Goal: Task Accomplishment & Management: Manage account settings

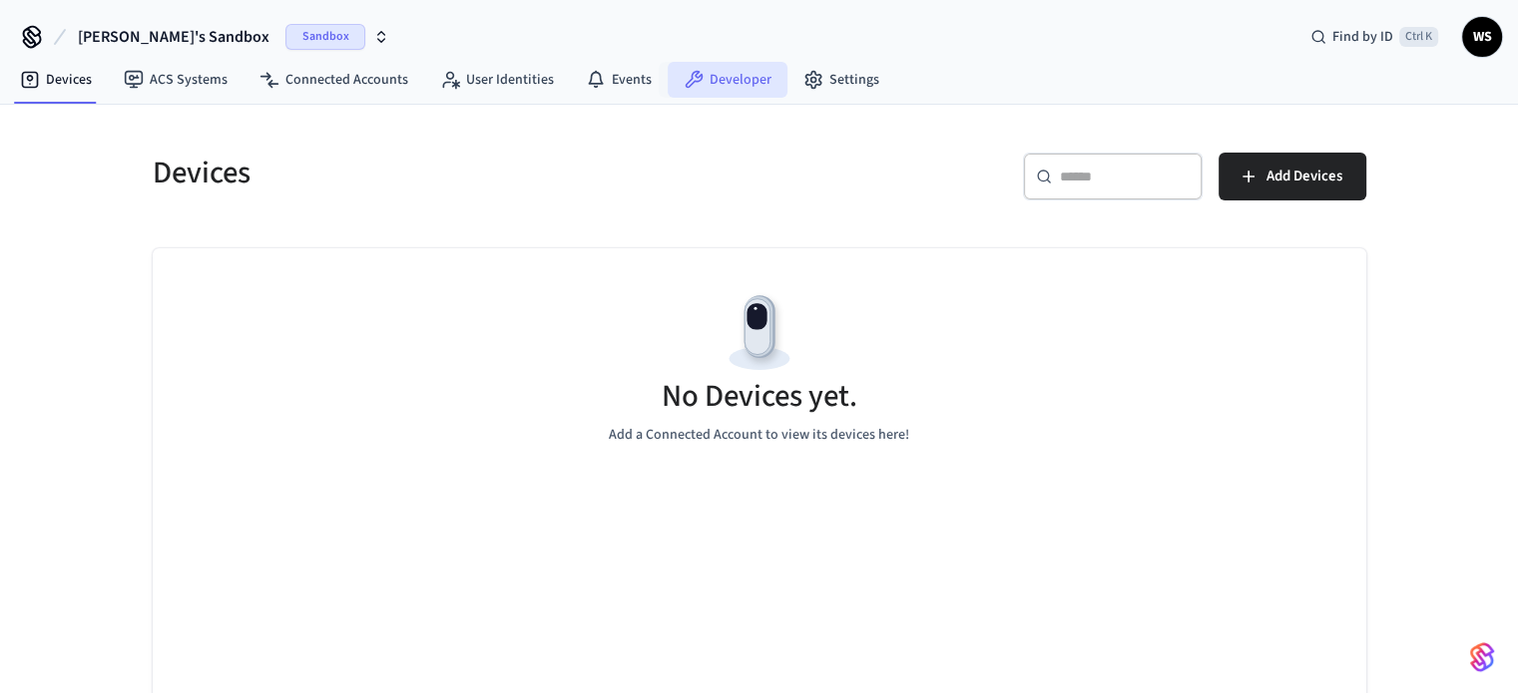
click at [736, 81] on link "Developer" at bounding box center [728, 80] width 120 height 36
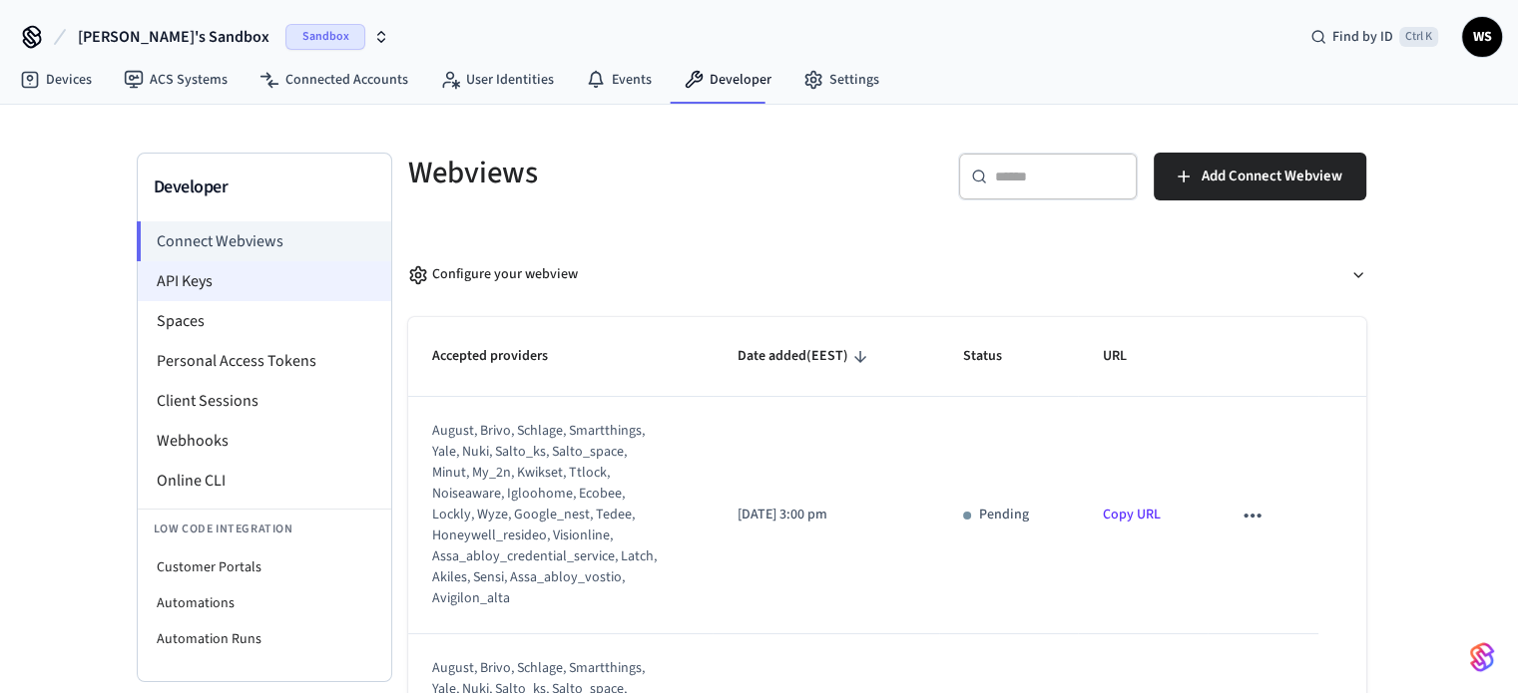
click at [234, 272] on li "API Keys" at bounding box center [264, 281] width 253 height 40
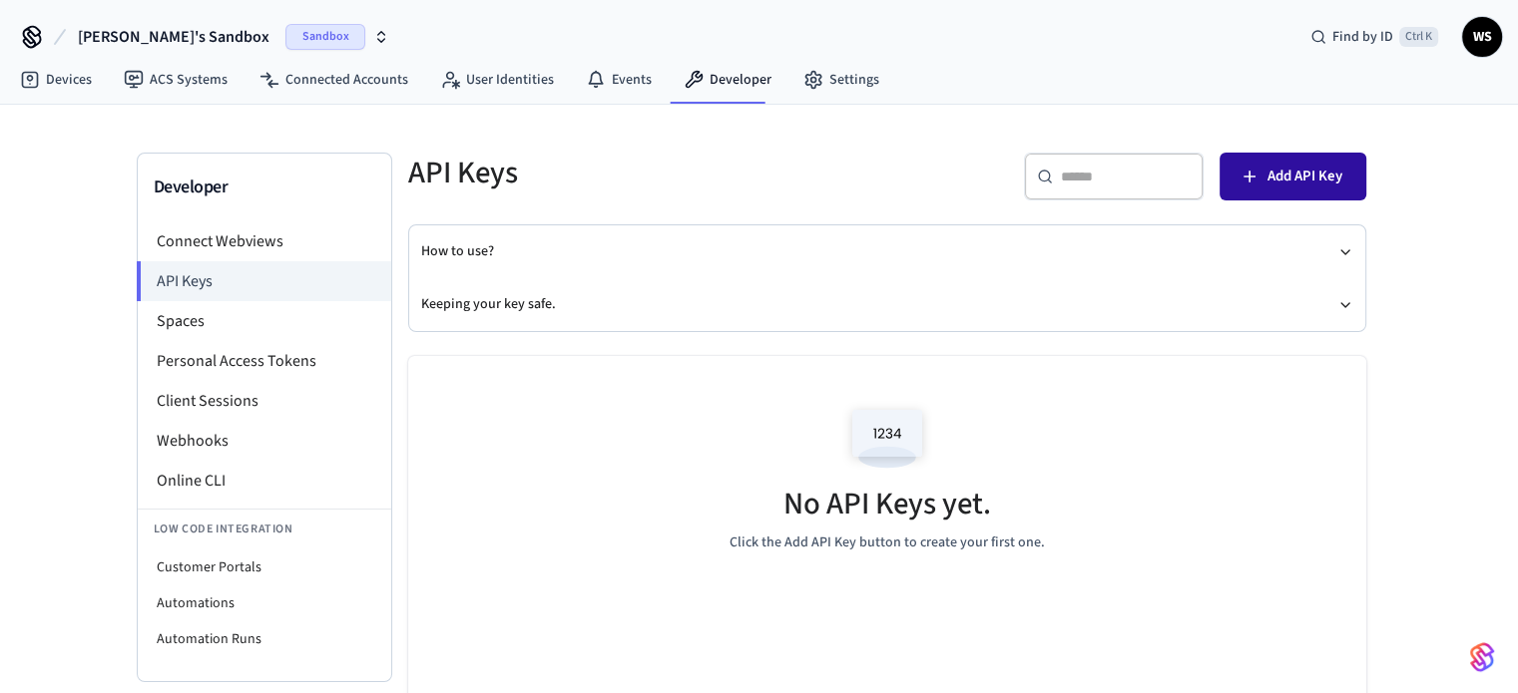
click at [1279, 165] on span "Add API Key" at bounding box center [1304, 177] width 75 height 26
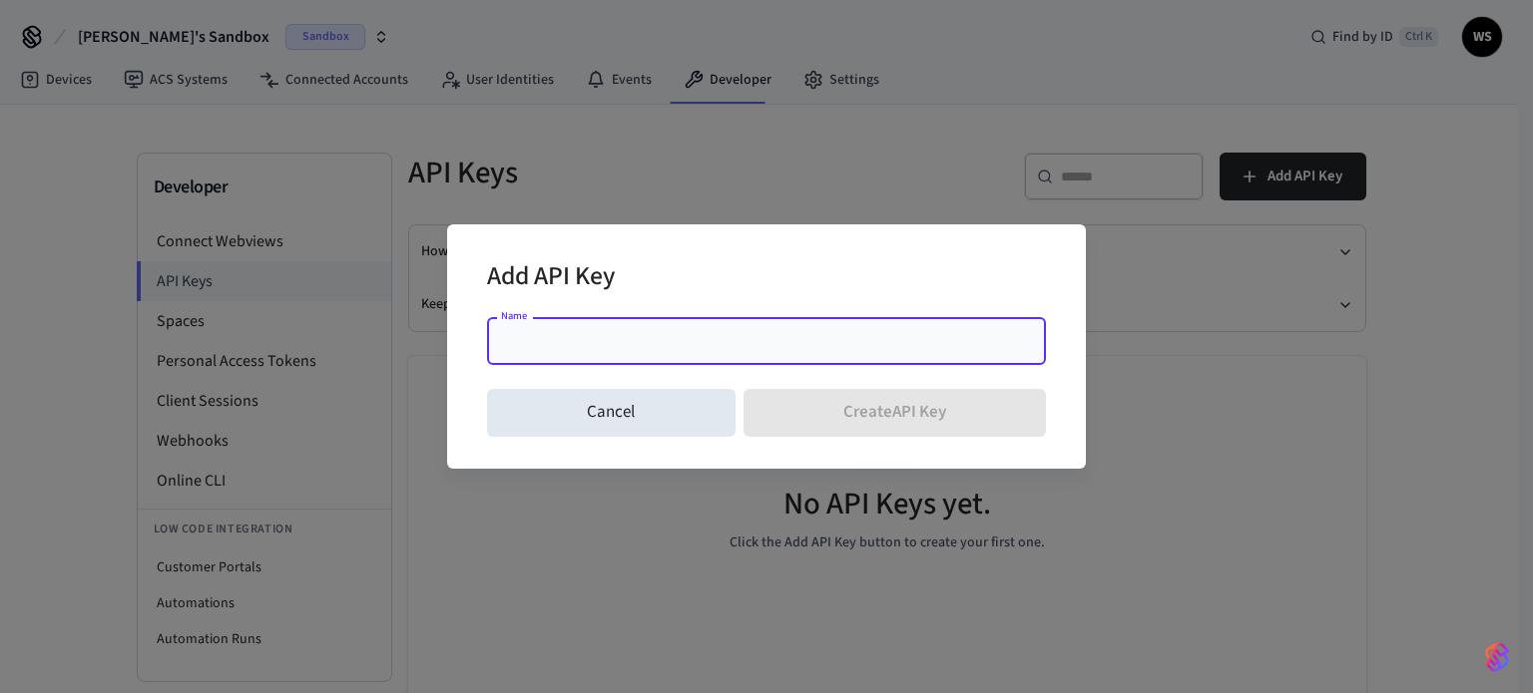
click at [658, 357] on div "Name" at bounding box center [766, 341] width 559 height 48
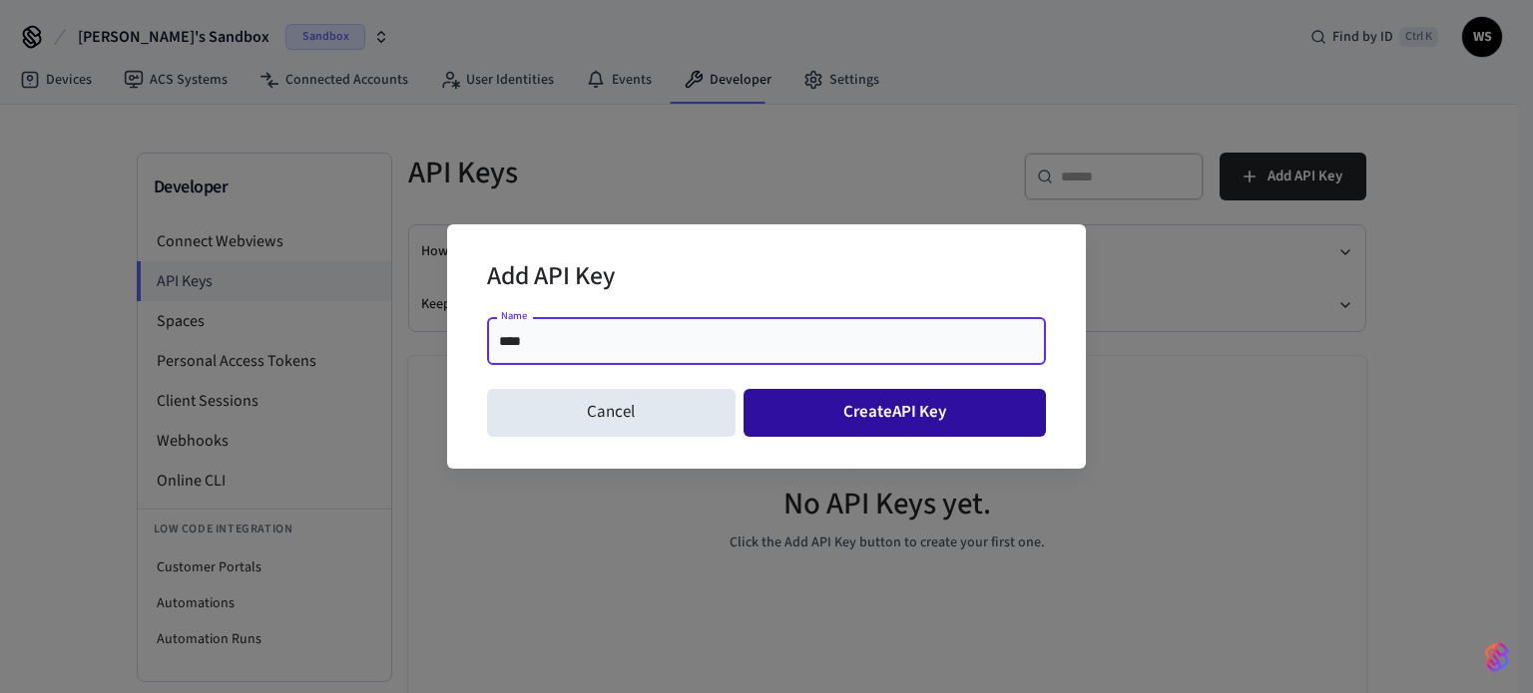
type input "****"
click at [818, 402] on button "Create API Key" at bounding box center [894, 413] width 303 height 48
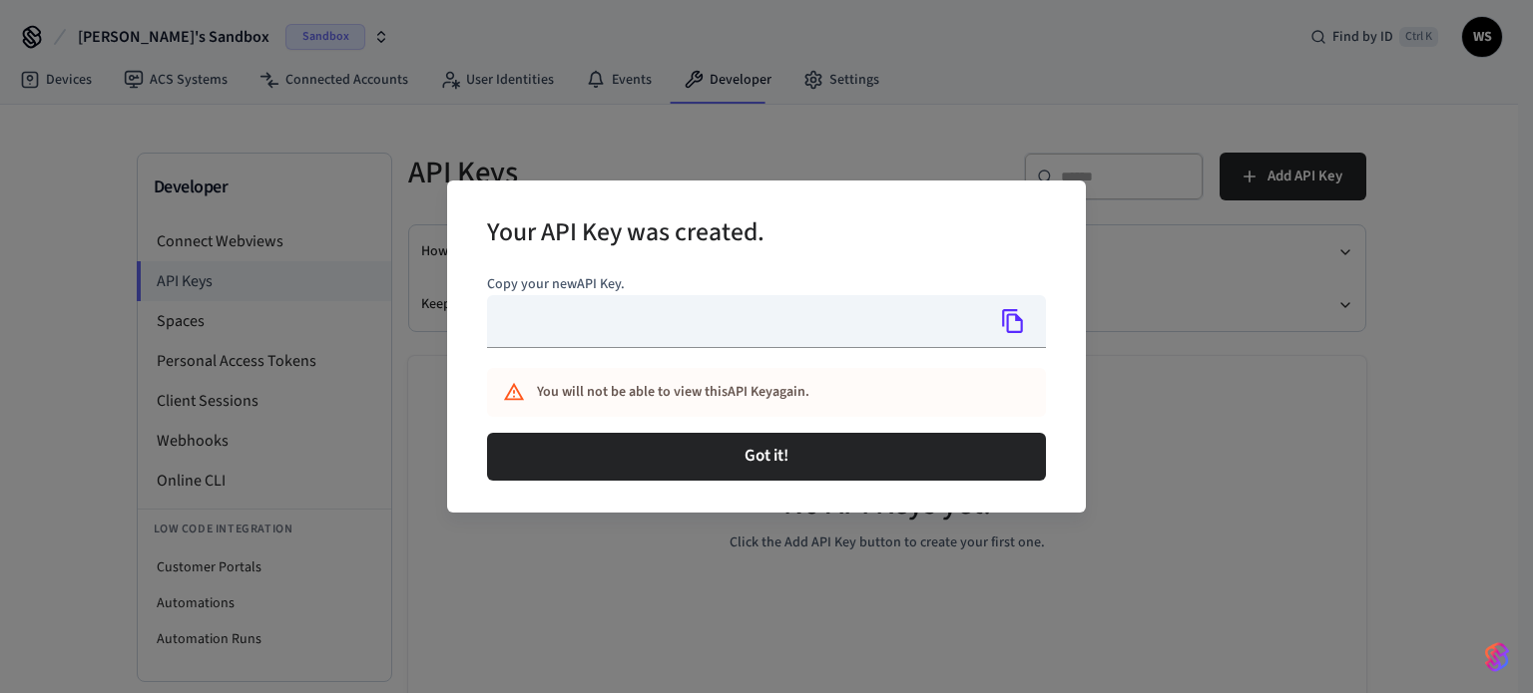
type input "**********"
click at [1008, 313] on icon "Copy" at bounding box center [1013, 321] width 26 height 26
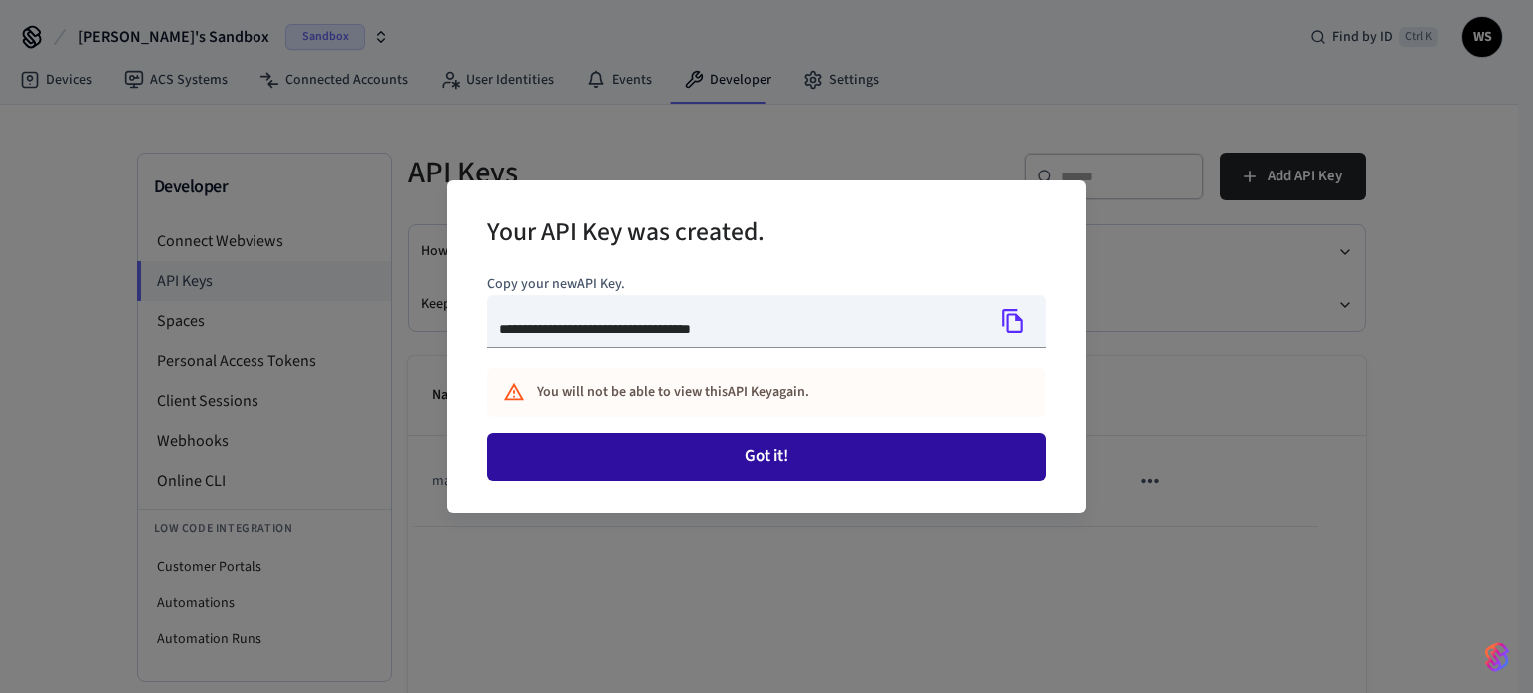
click at [841, 446] on button "Got it!" at bounding box center [766, 457] width 559 height 48
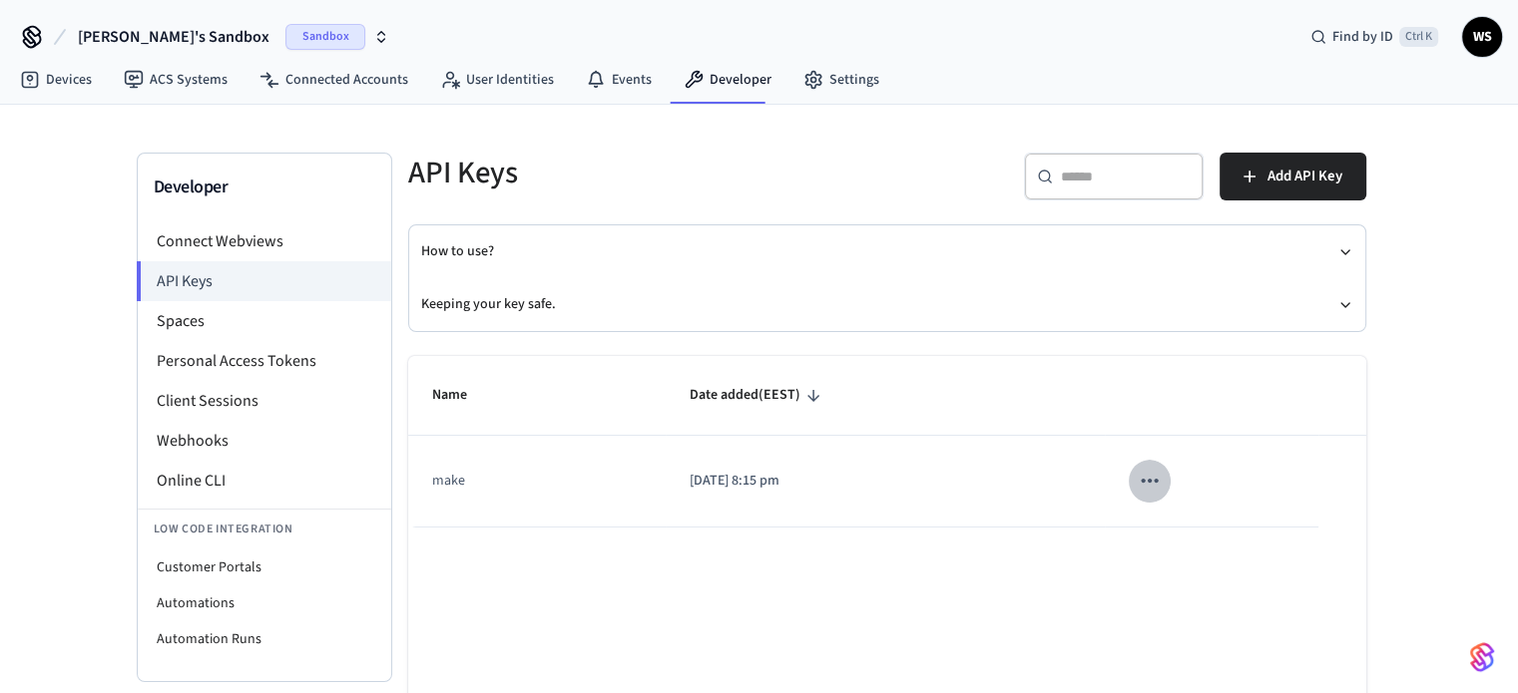
click at [1146, 486] on icon "sticky table" at bounding box center [1150, 481] width 26 height 26
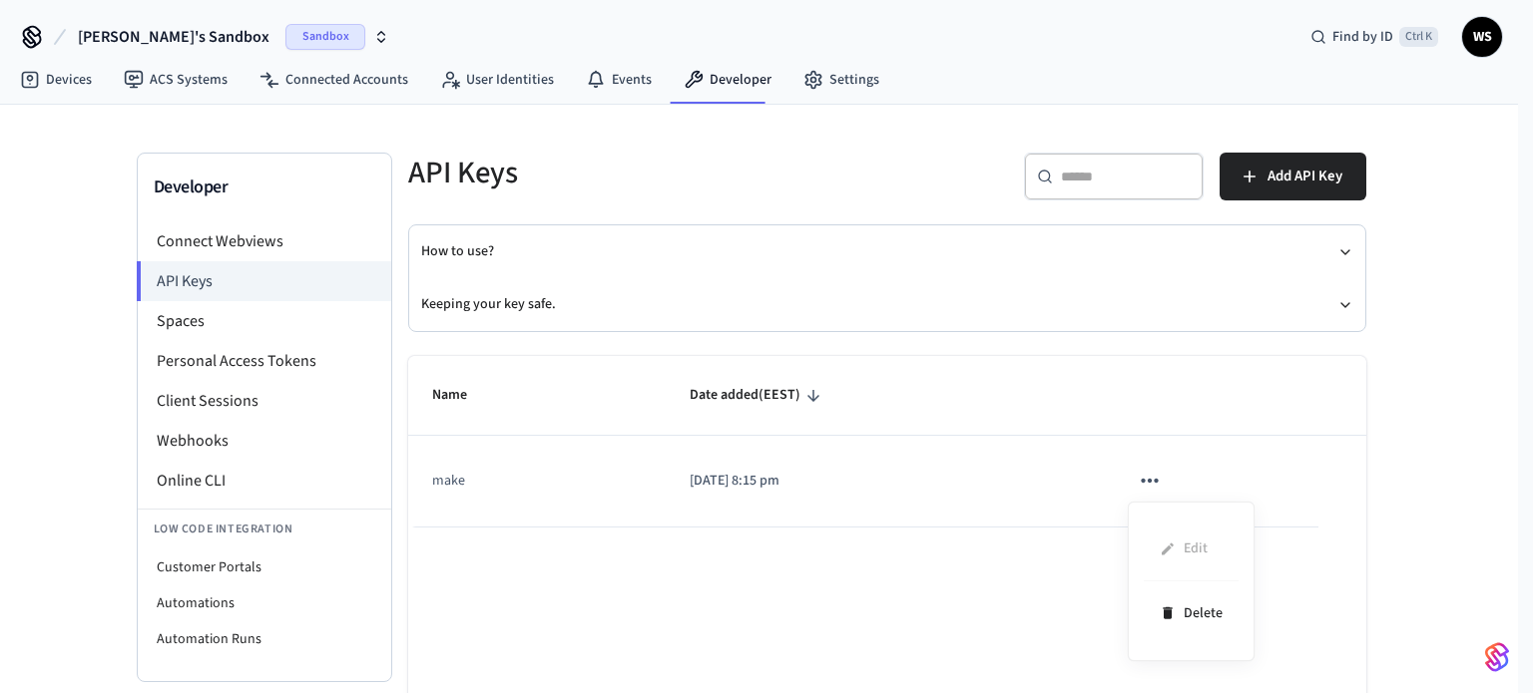
click at [1146, 486] on div at bounding box center [766, 346] width 1533 height 693
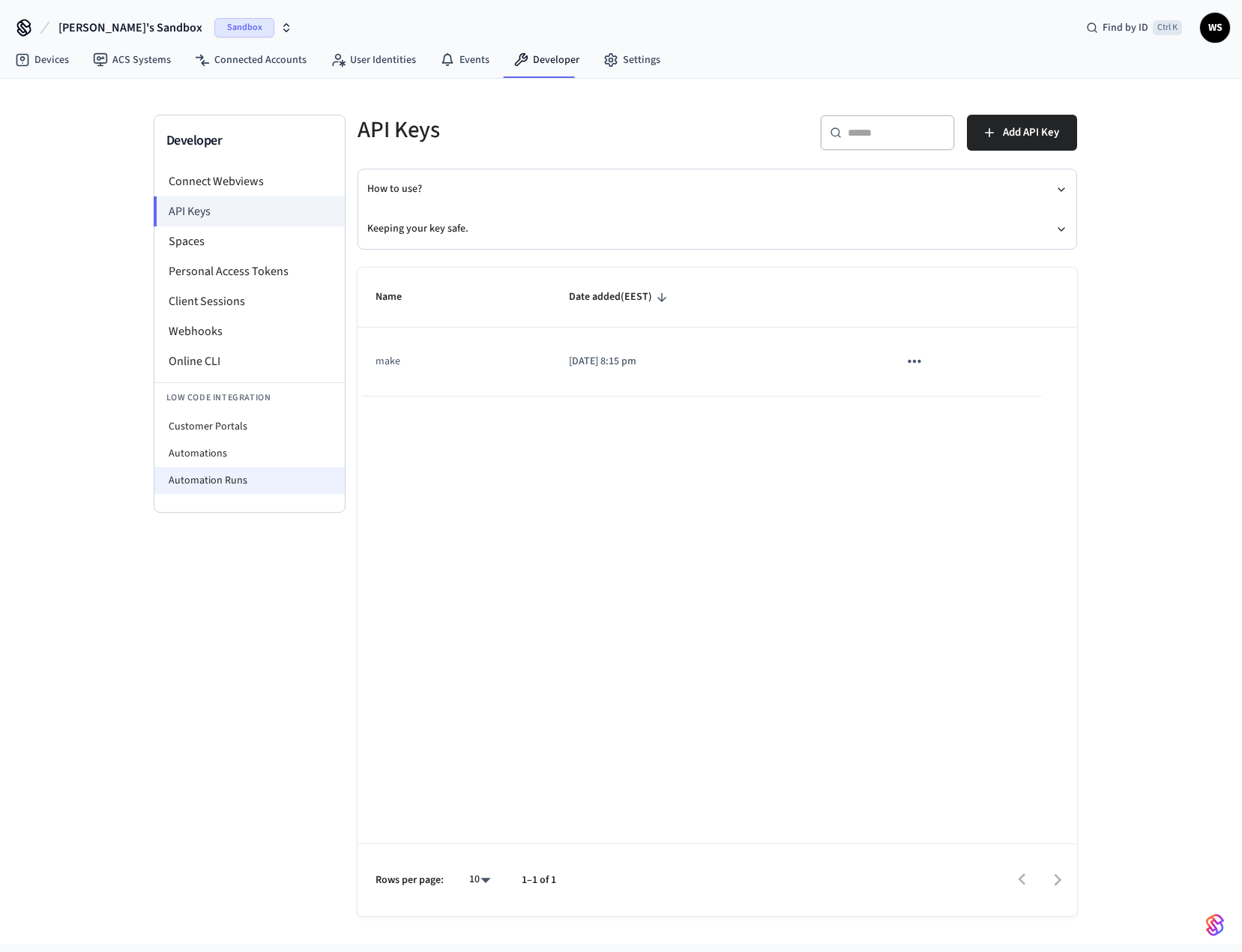
click at [229, 473] on li "Automation Runs" at bounding box center [249, 481] width 190 height 27
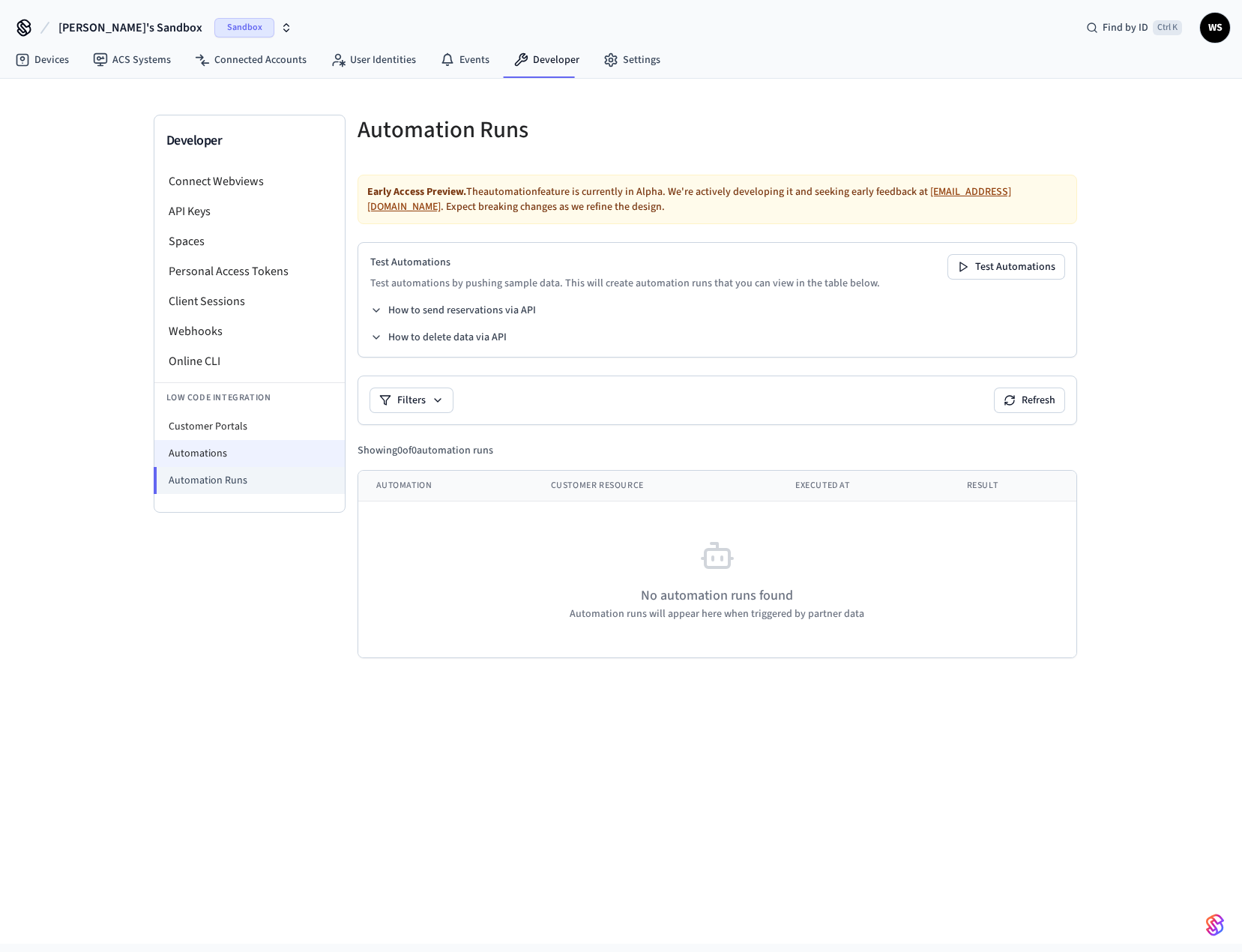
click at [242, 449] on li "Automations" at bounding box center [249, 454] width 190 height 27
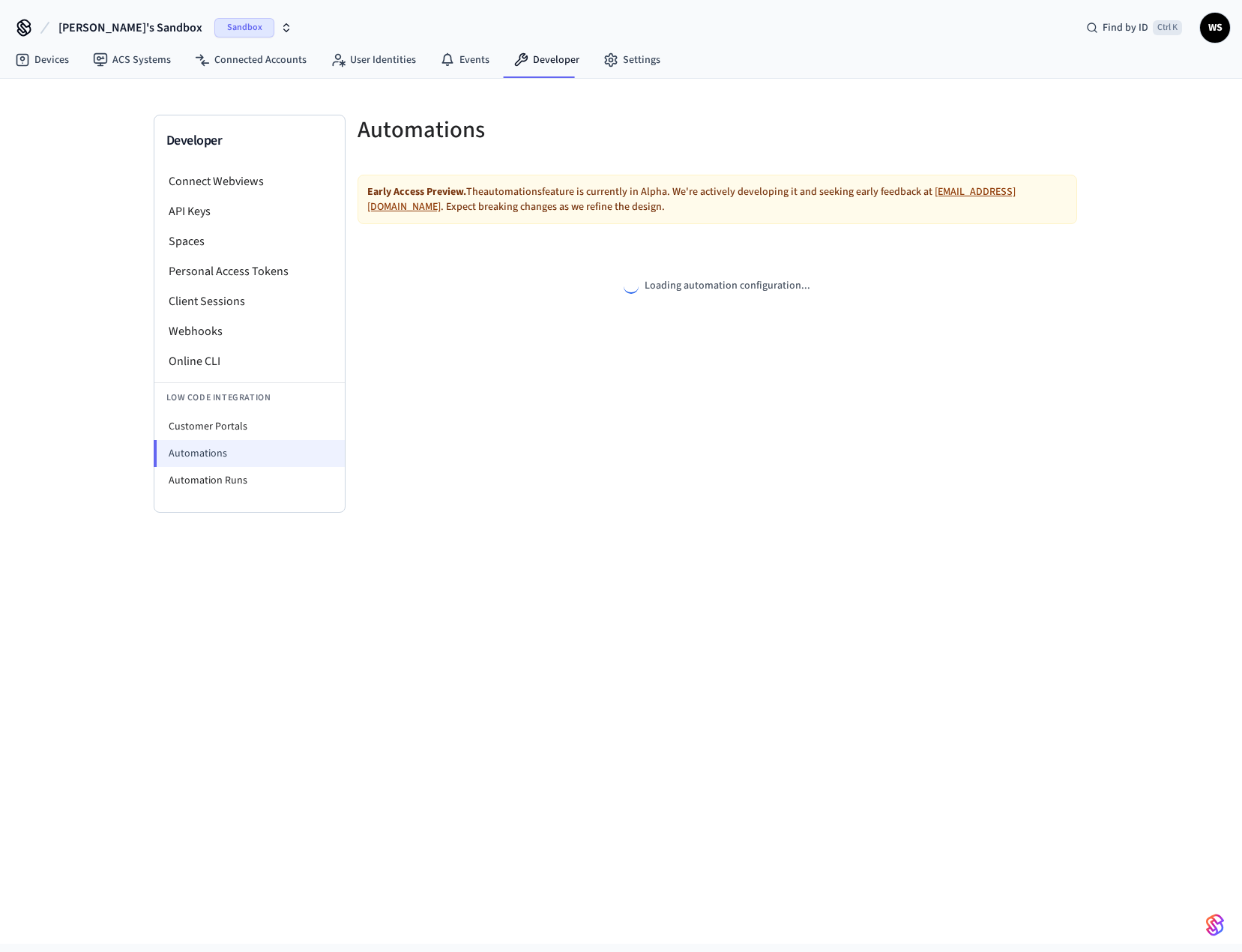
select select "**********"
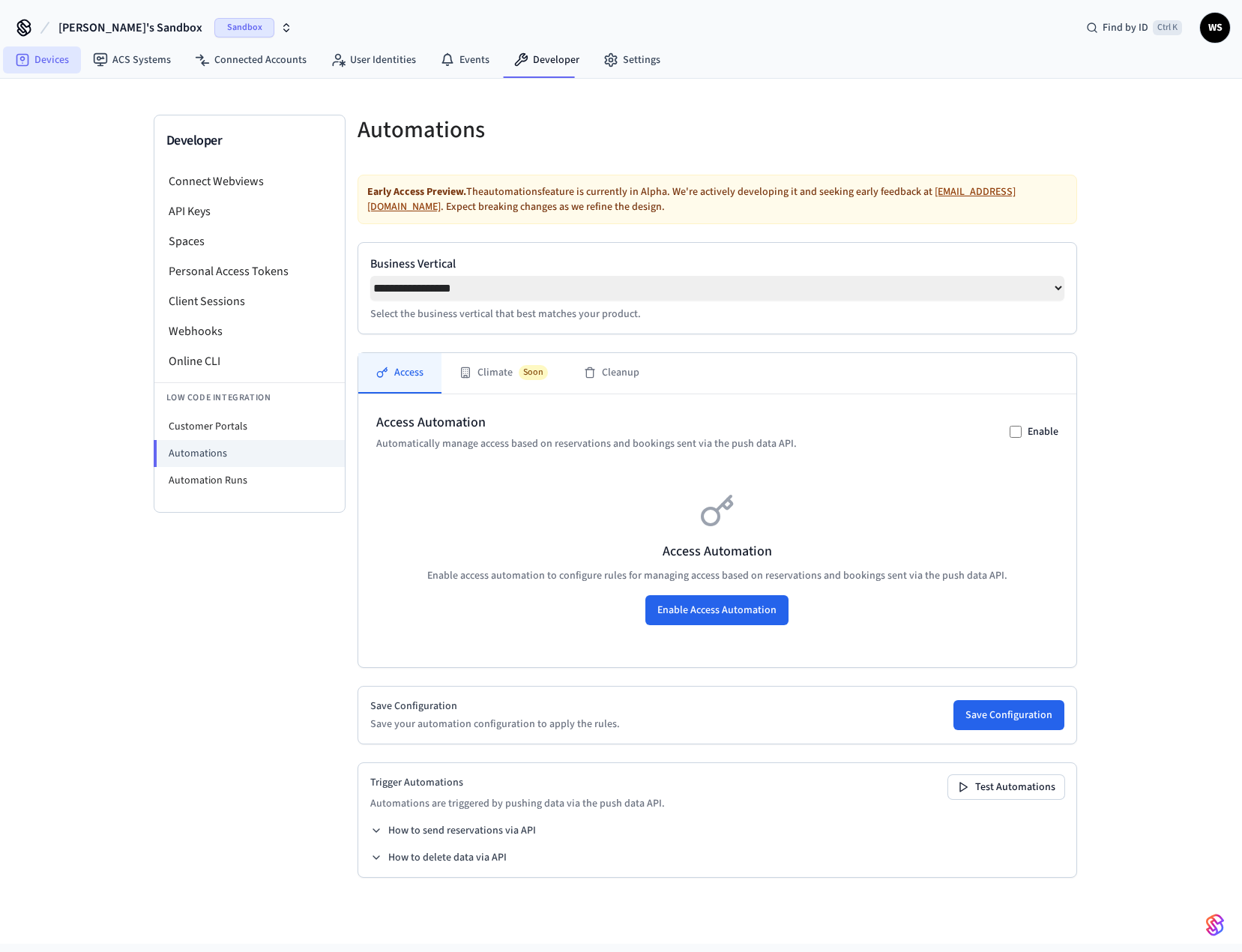
click at [60, 65] on link "Devices" at bounding box center [42, 60] width 78 height 27
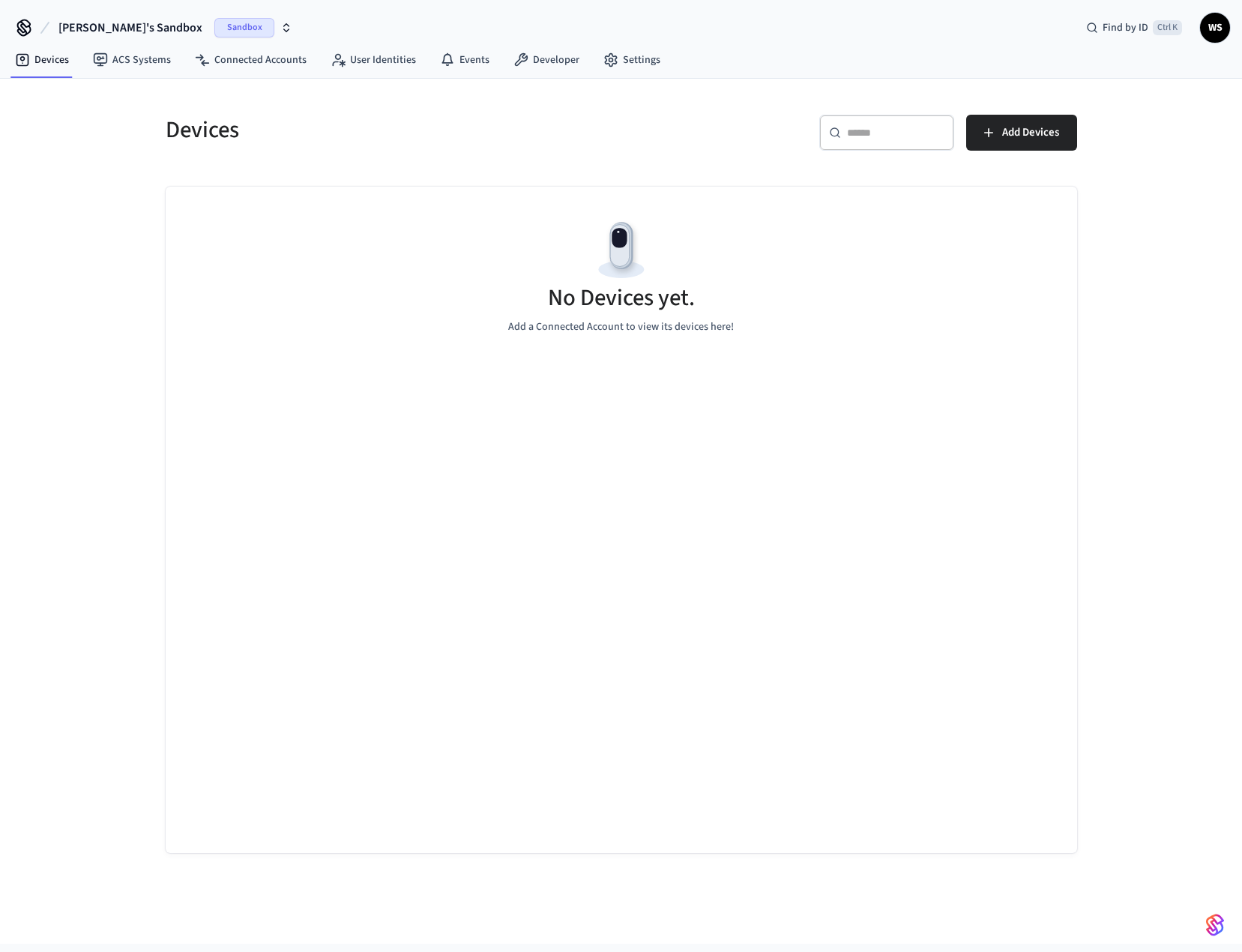
click at [214, 26] on span "Sandbox" at bounding box center [244, 28] width 60 height 20
click at [207, 98] on span "Production" at bounding box center [207, 97] width 60 height 20
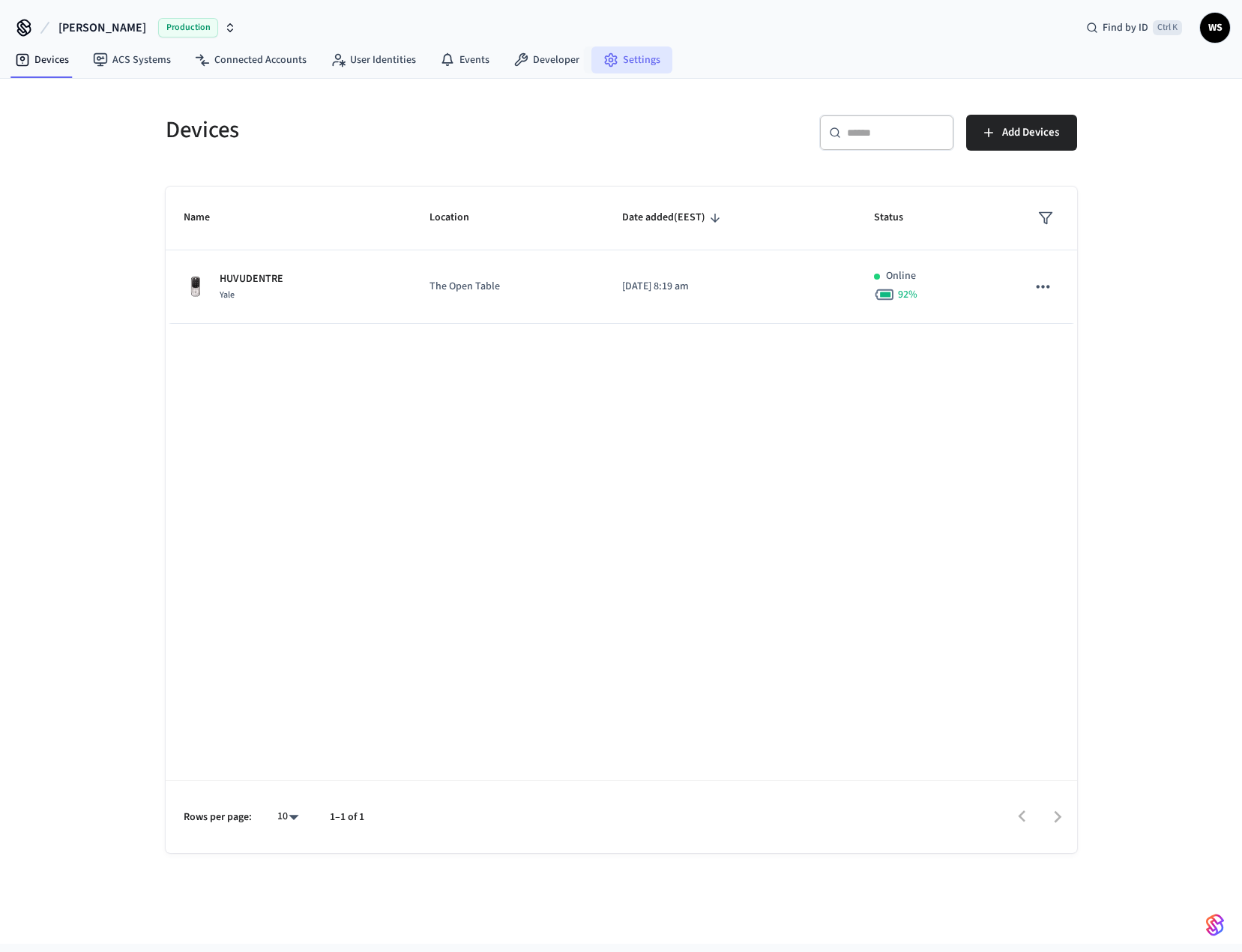
click at [611, 53] on link "Settings" at bounding box center [632, 60] width 81 height 27
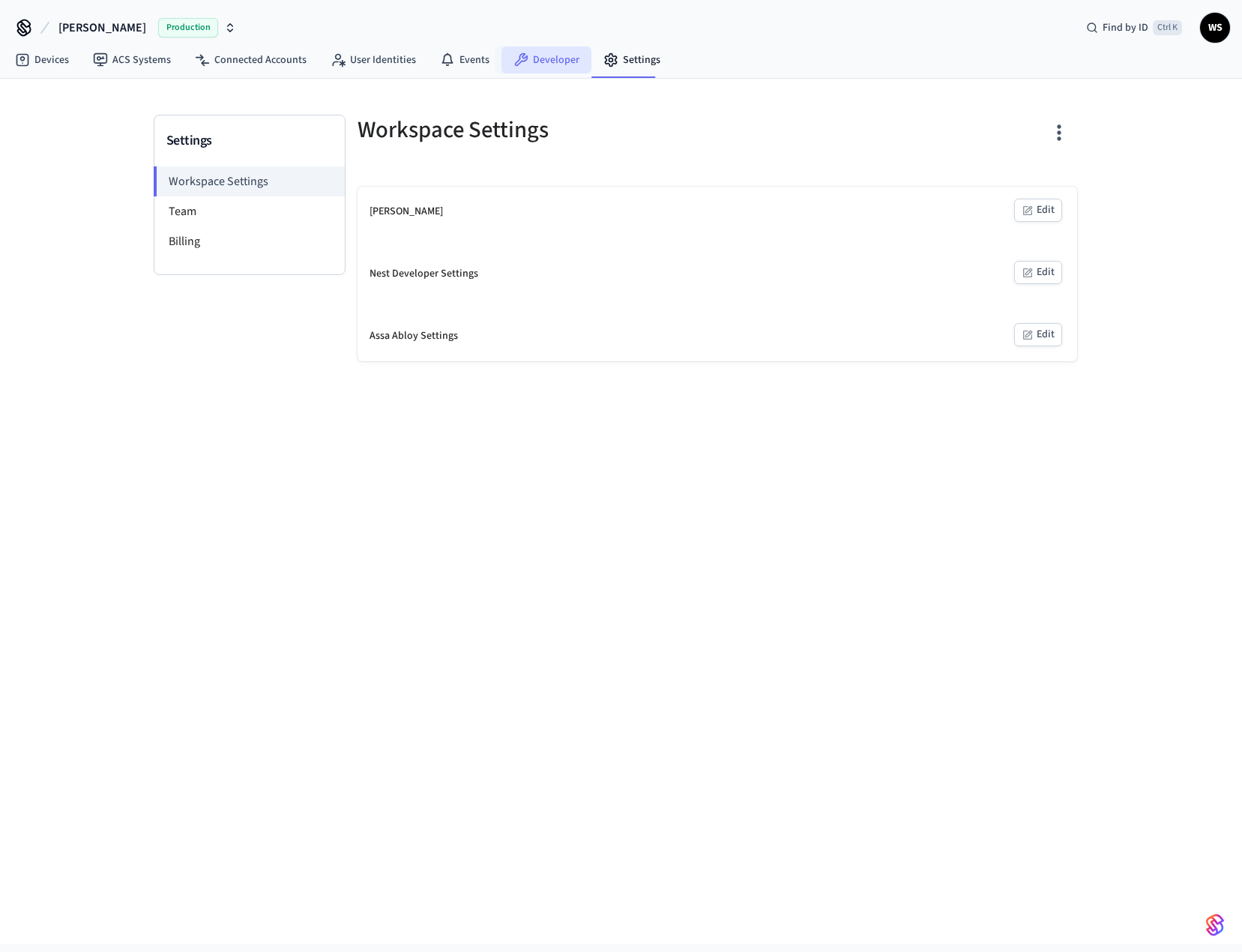
click at [548, 63] on link "Developer" at bounding box center [547, 60] width 90 height 27
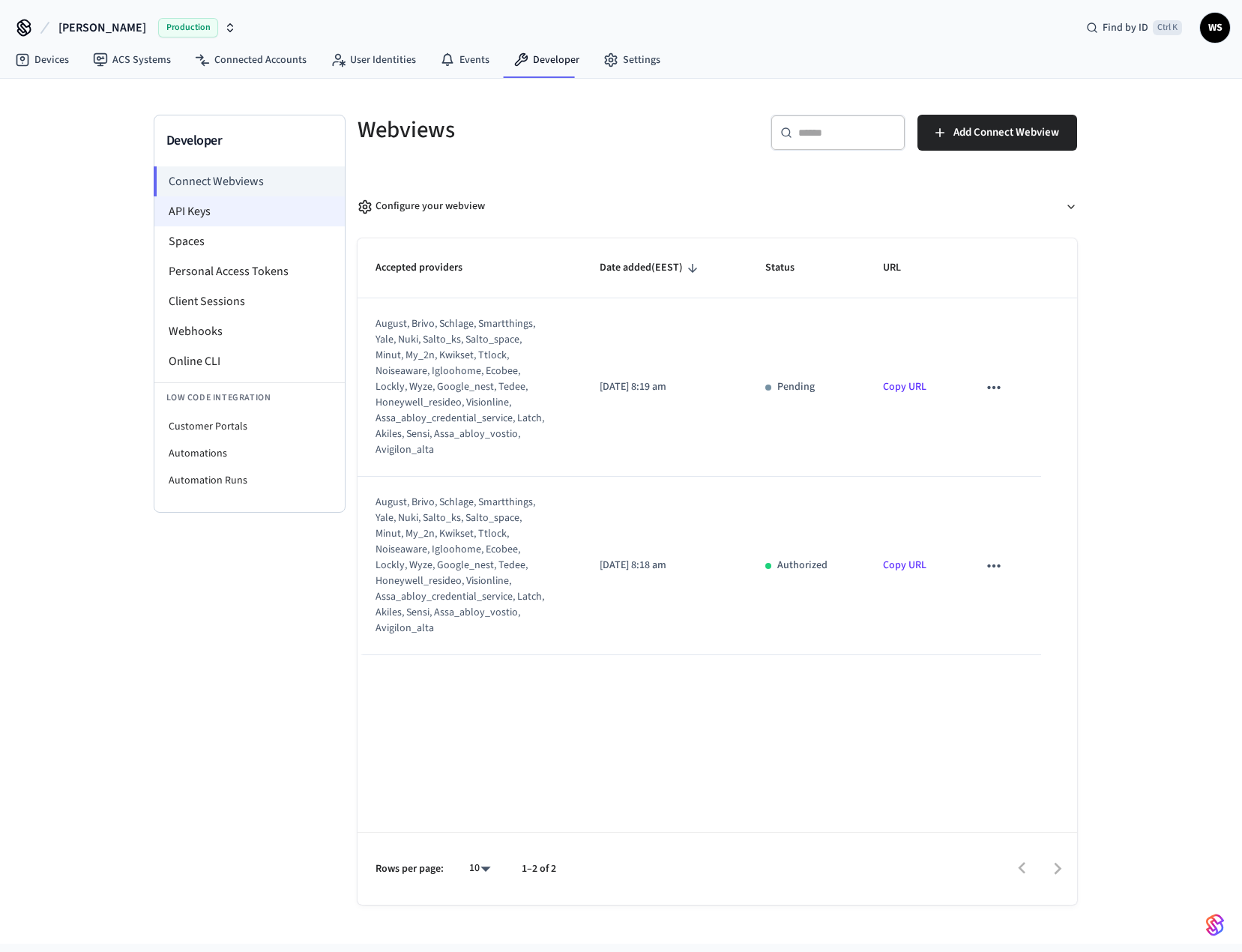
click at [251, 215] on li "API Keys" at bounding box center [249, 211] width 190 height 30
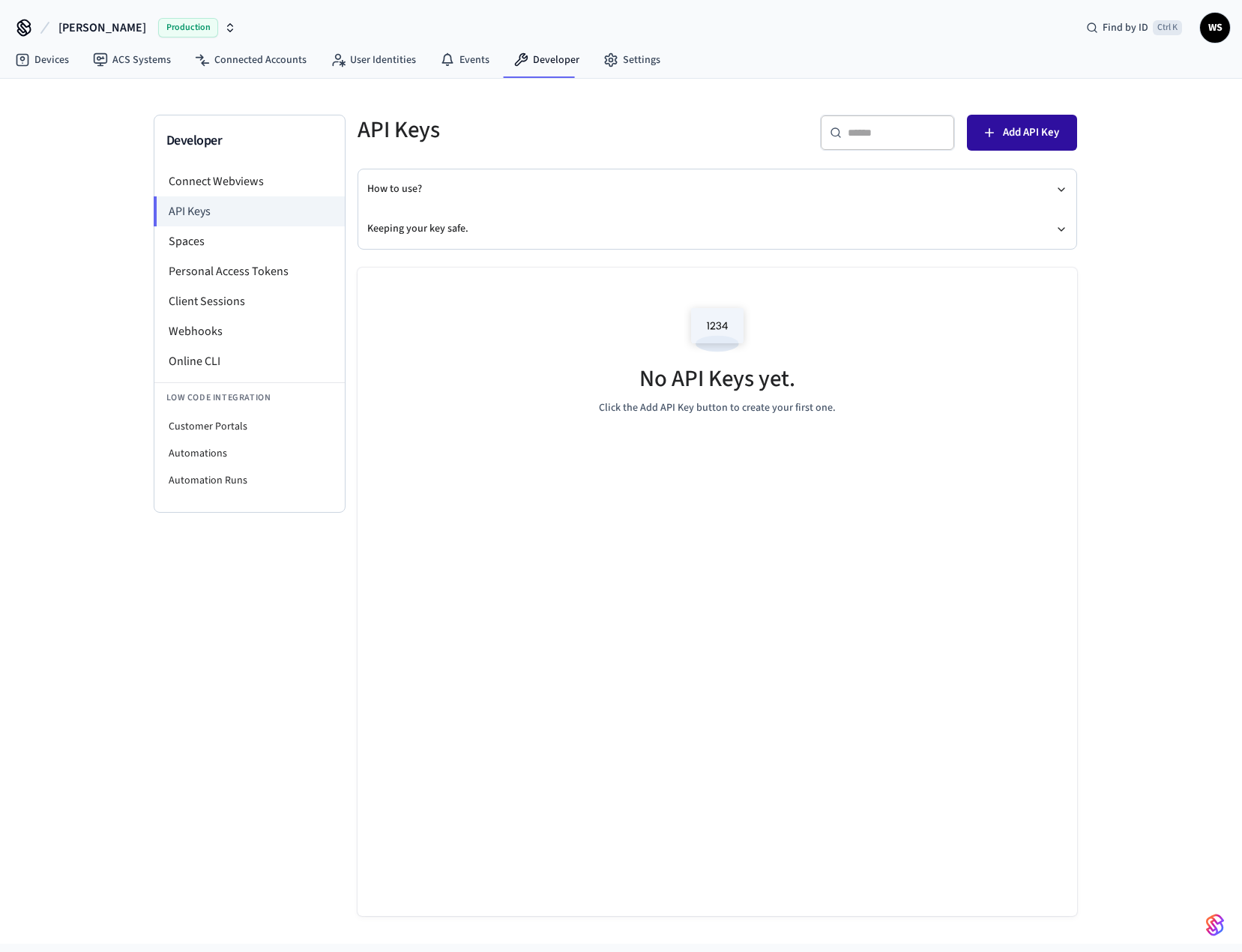
click at [1005, 136] on span "Add API Key" at bounding box center [1031, 133] width 56 height 20
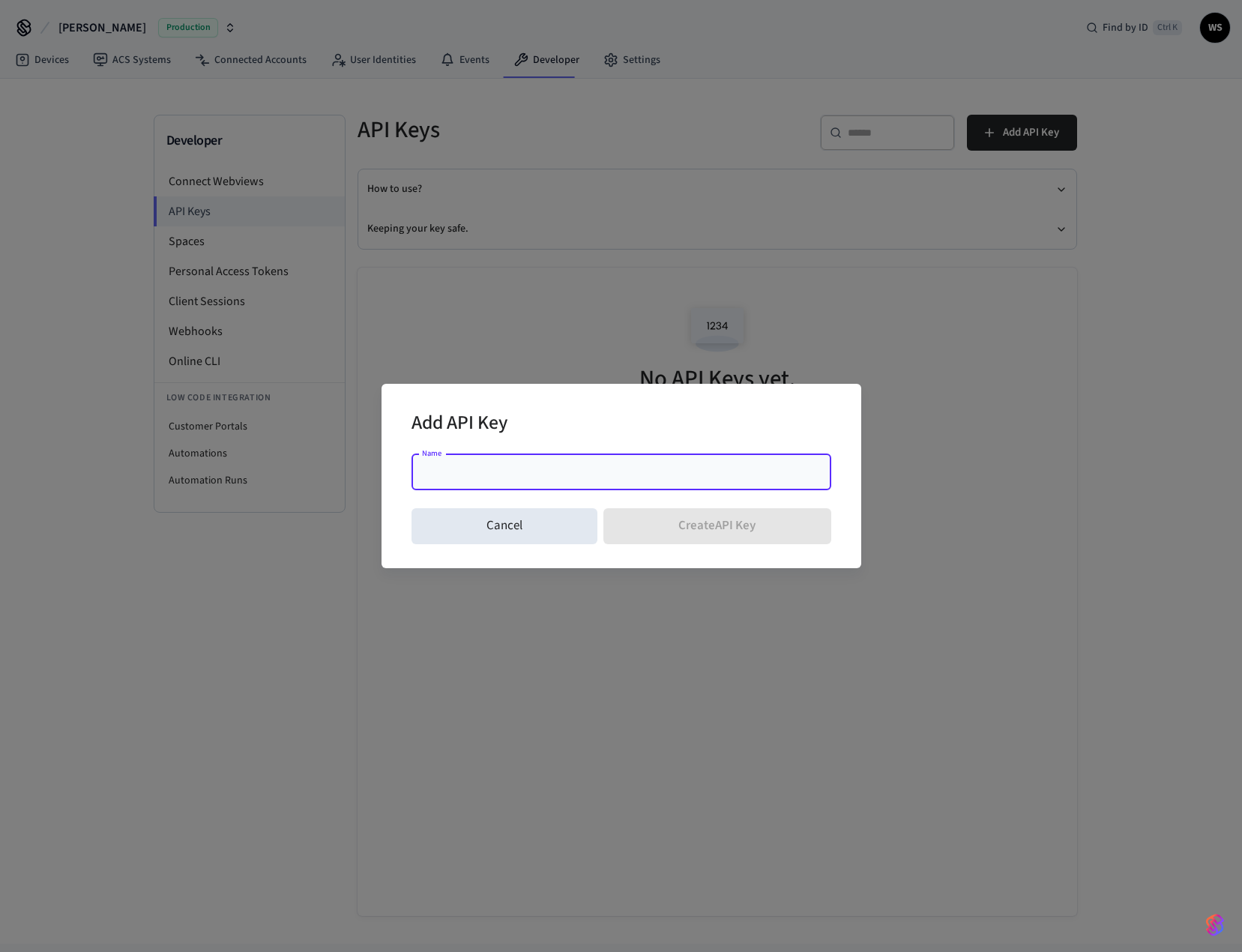
click at [480, 473] on input "Name" at bounding box center [621, 473] width 402 height 15
type input "****"
click at [708, 512] on button "Create API Key" at bounding box center [717, 527] width 228 height 36
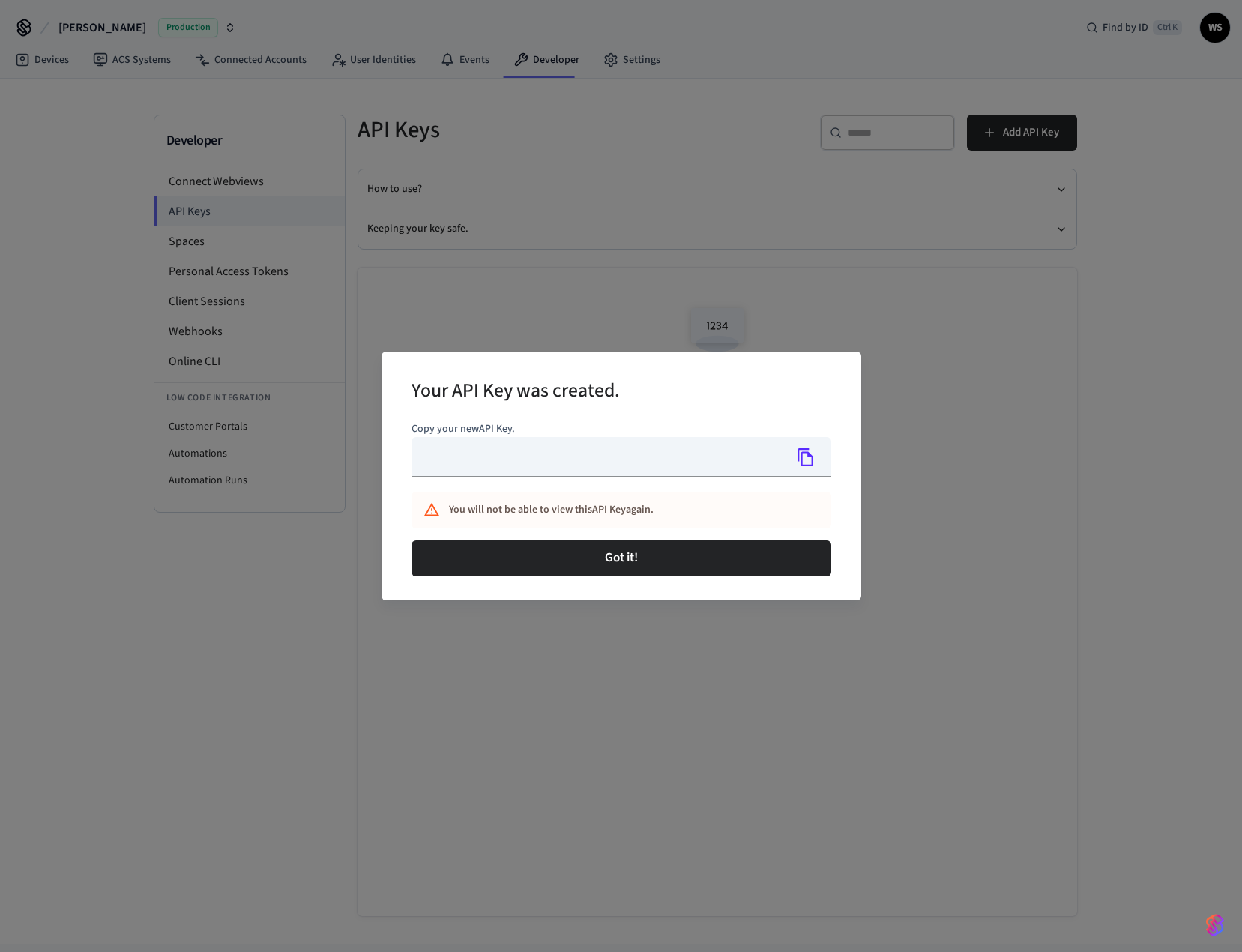
type input "**********"
click at [799, 455] on icon "Copy" at bounding box center [806, 458] width 16 height 18
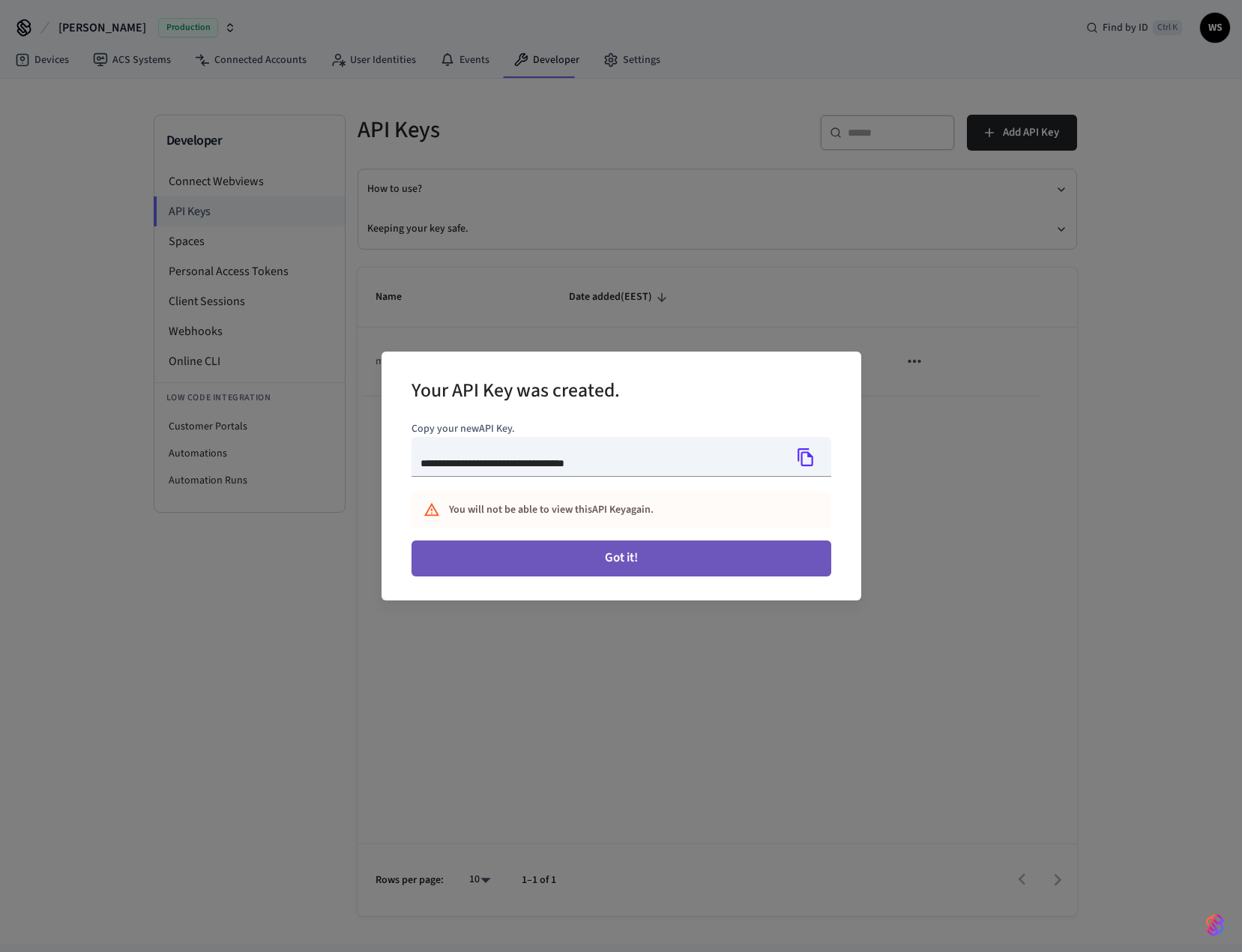
click at [646, 552] on button "Got it!" at bounding box center [621, 558] width 420 height 36
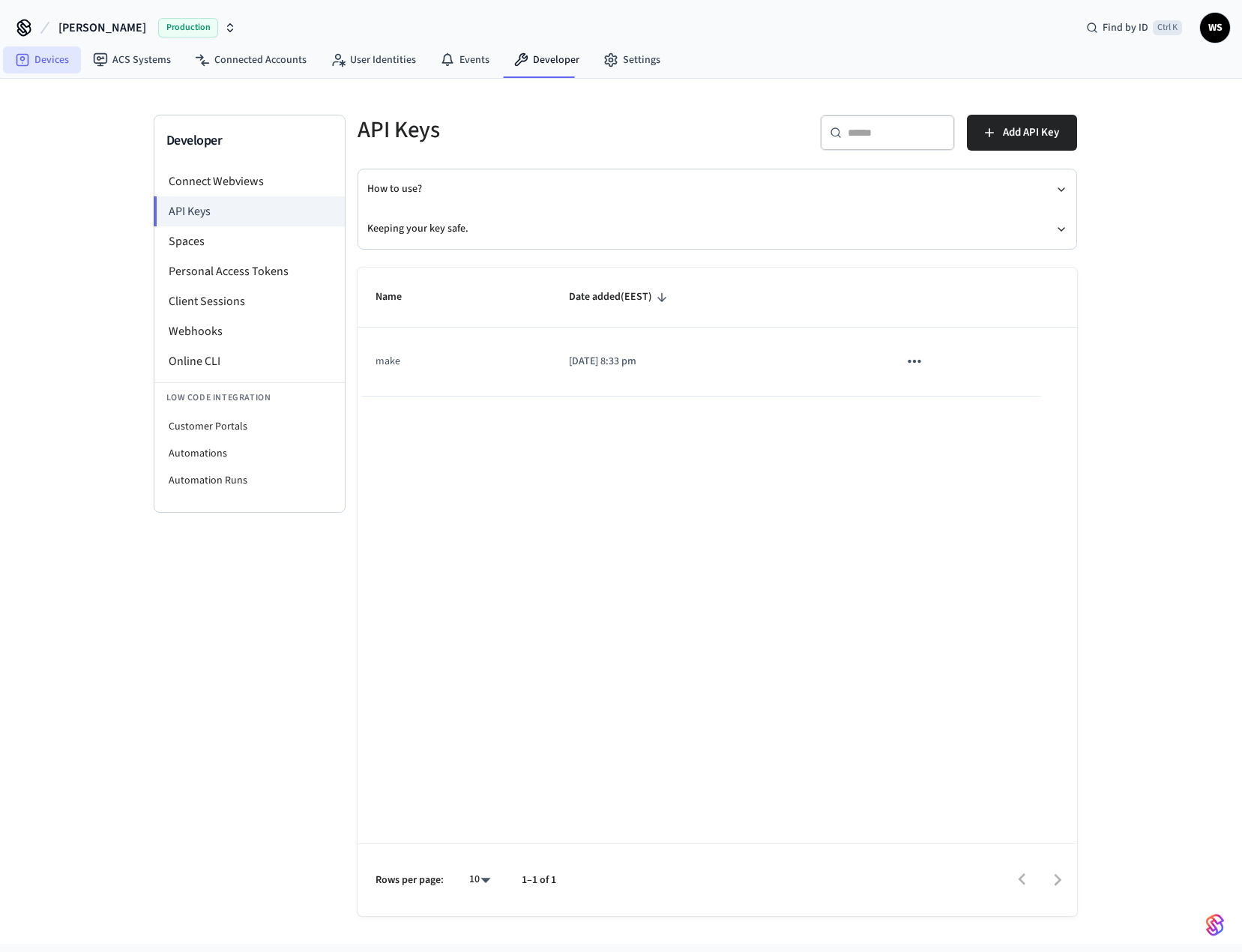
click at [52, 62] on link "Devices" at bounding box center [42, 60] width 78 height 27
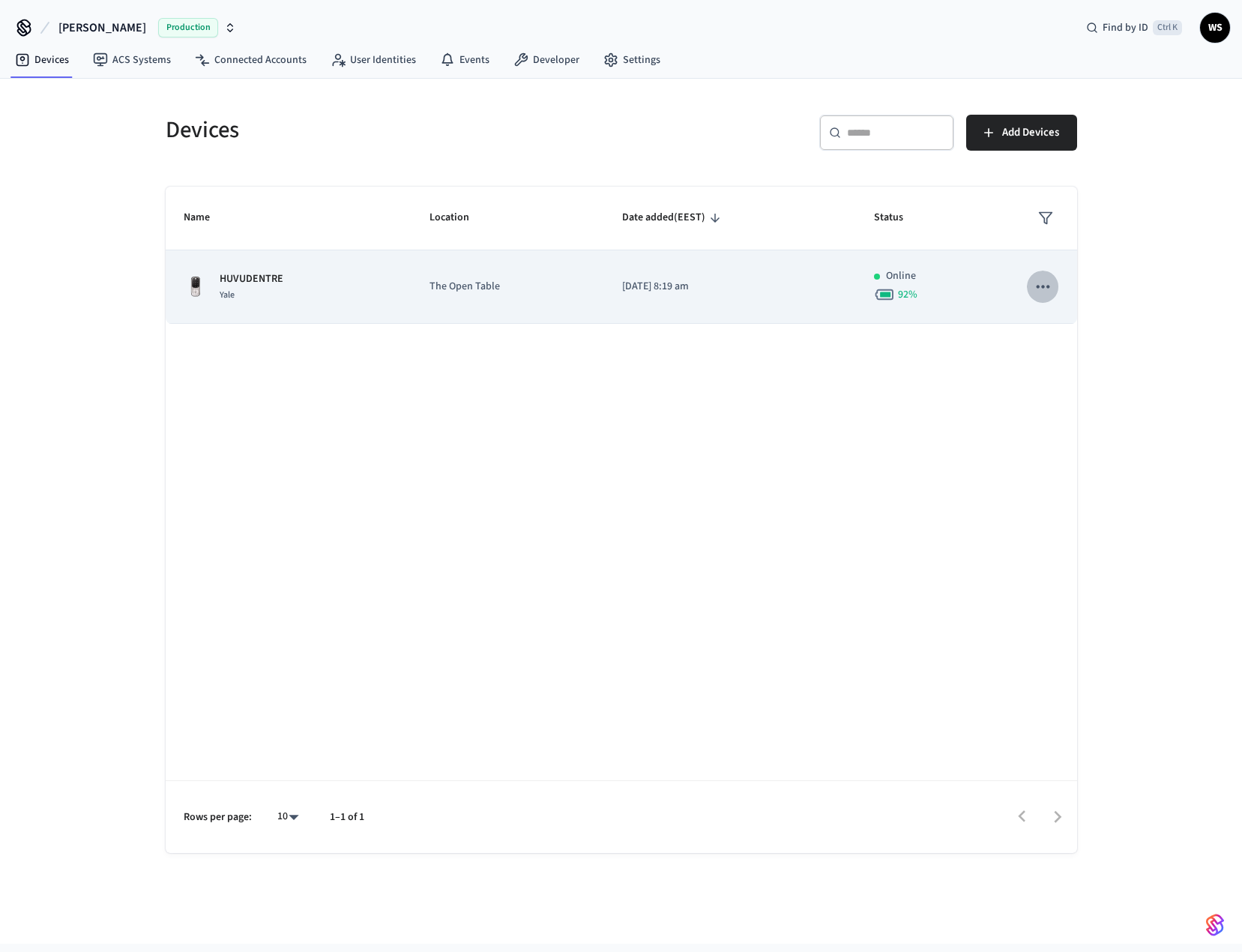
click at [1050, 287] on icon "sticky table" at bounding box center [1043, 286] width 13 height 3
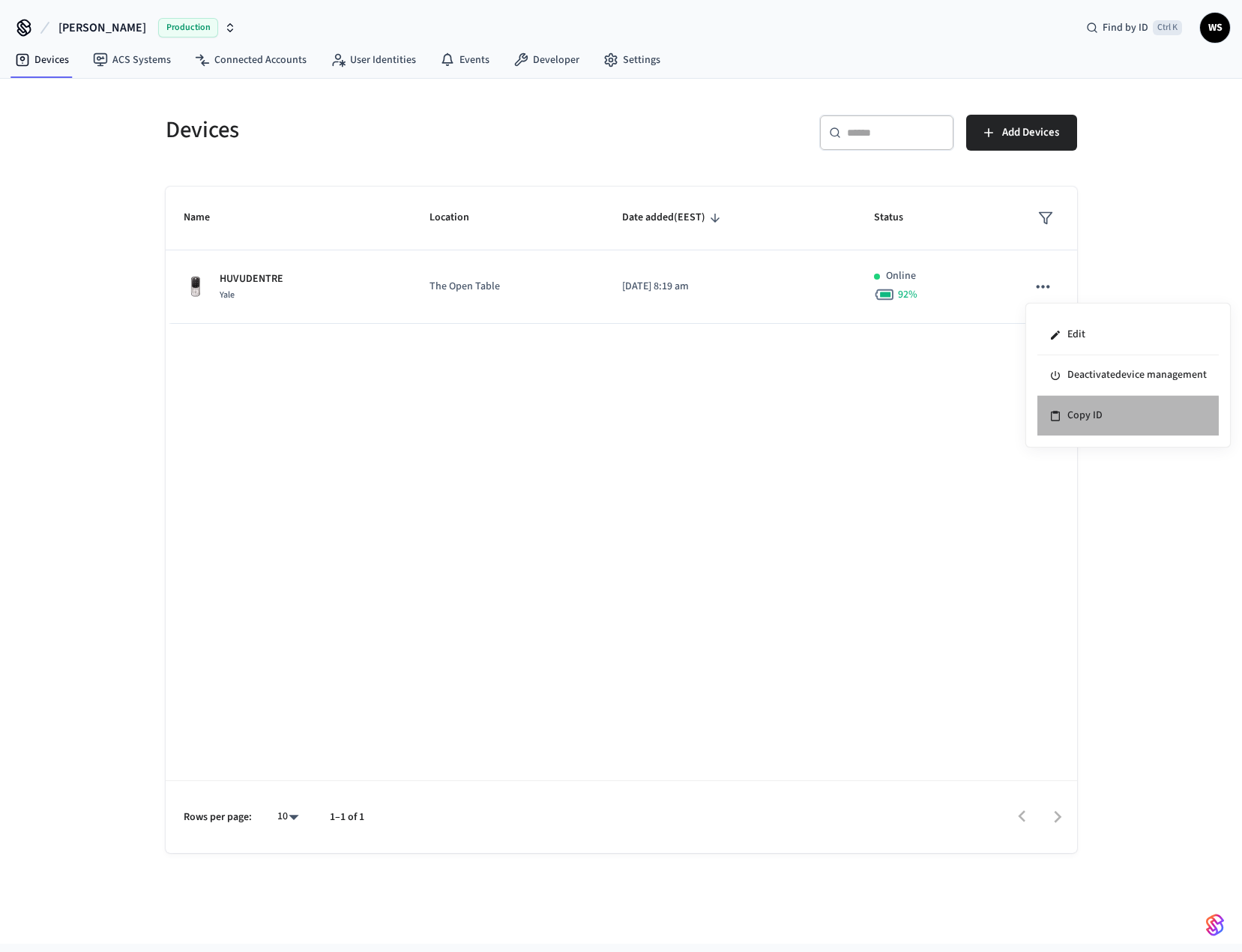
click at [1100, 420] on li "Copy ID" at bounding box center [1128, 416] width 181 height 40
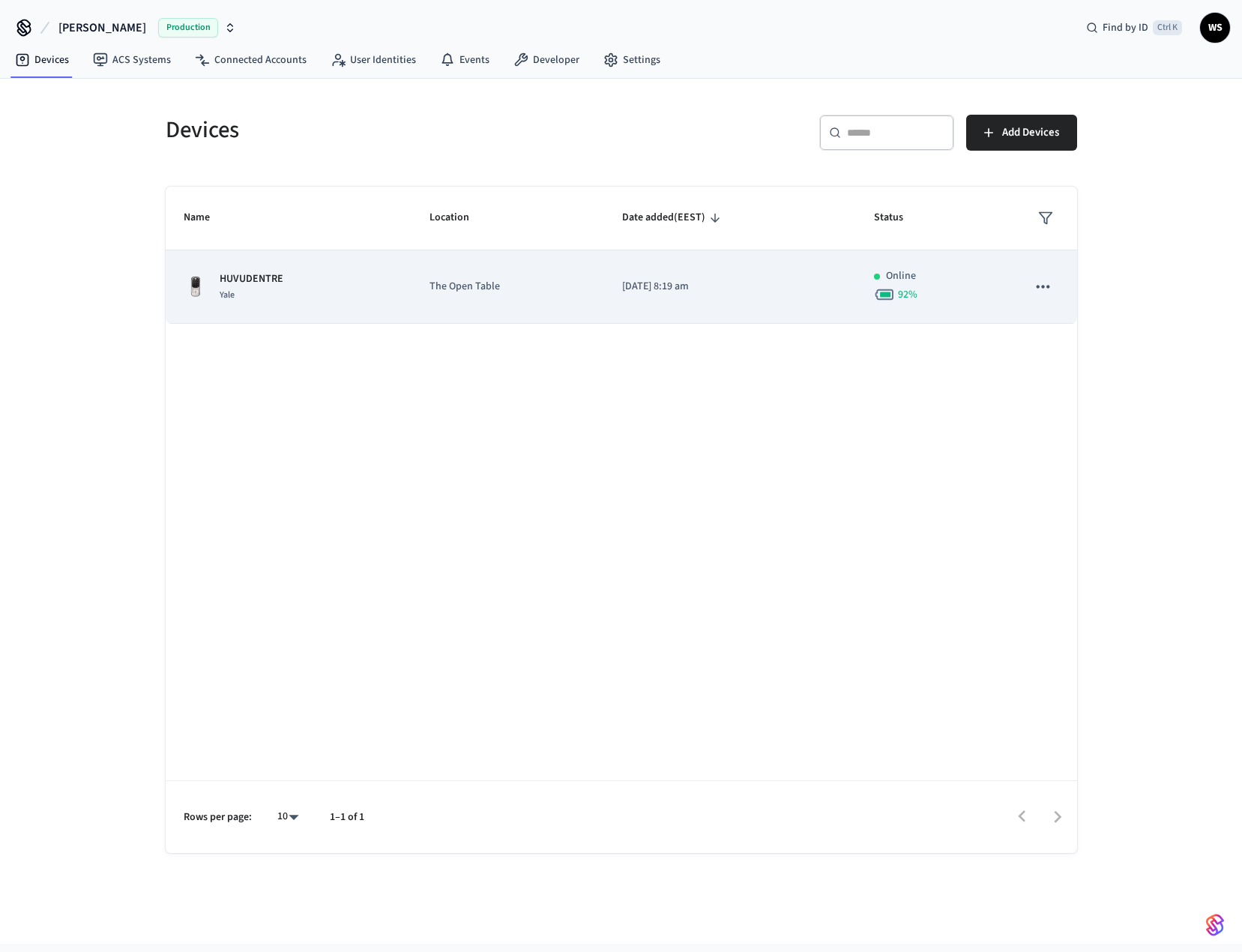
click at [965, 300] on div "92 %" at bounding box center [932, 295] width 118 height 21
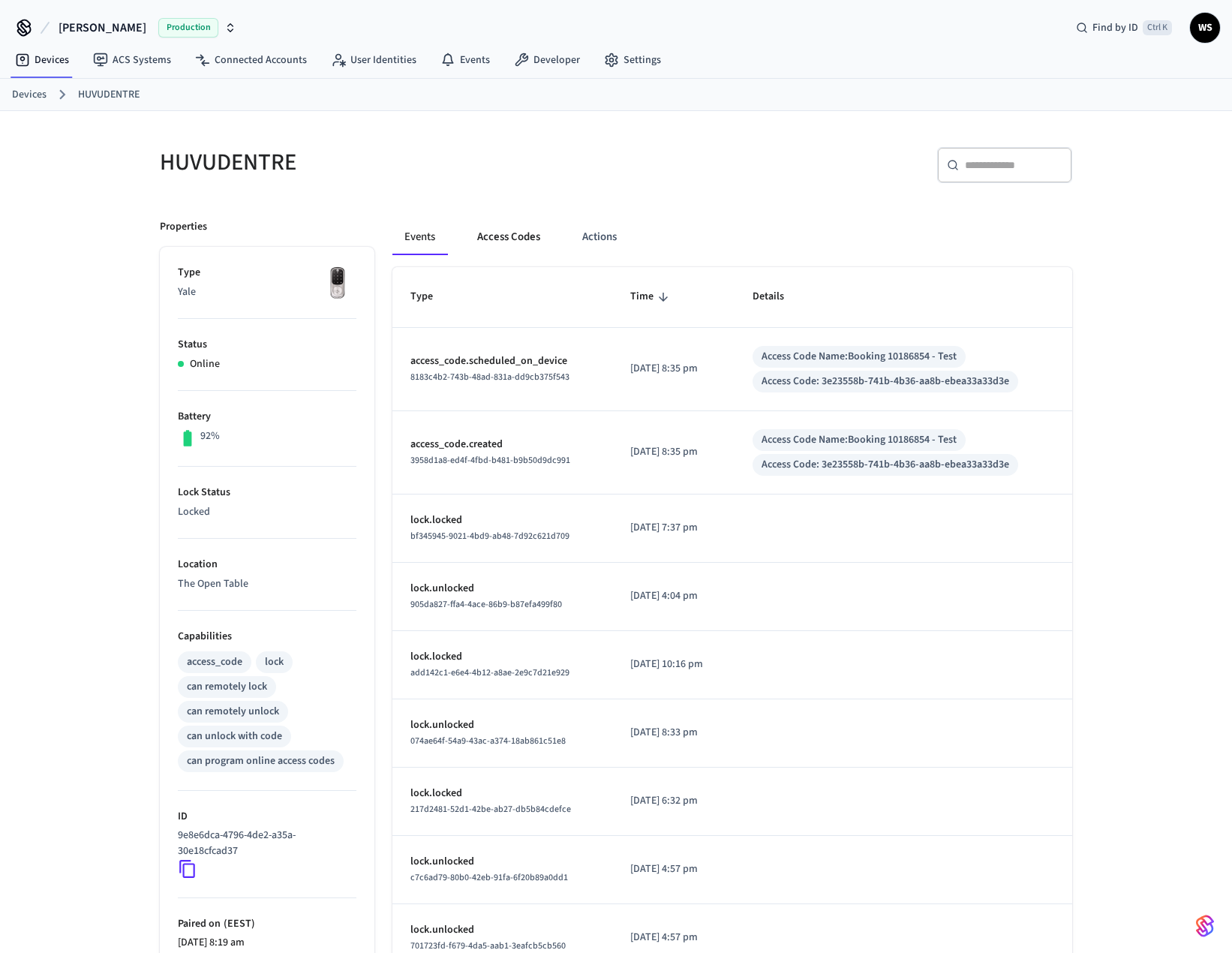
click at [510, 240] on button "Access Codes" at bounding box center [509, 237] width 87 height 36
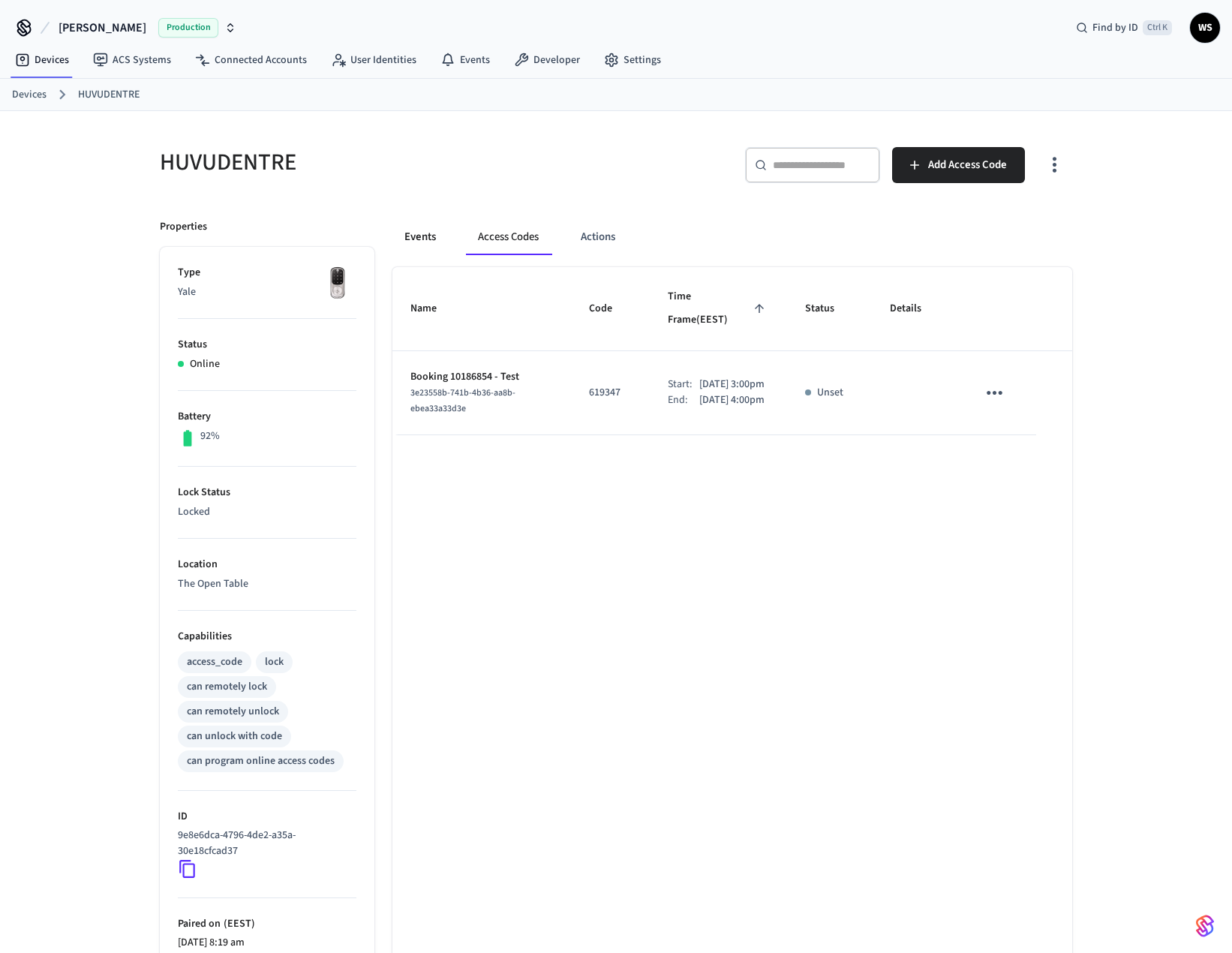
click at [420, 239] on button "Events" at bounding box center [420, 237] width 56 height 36
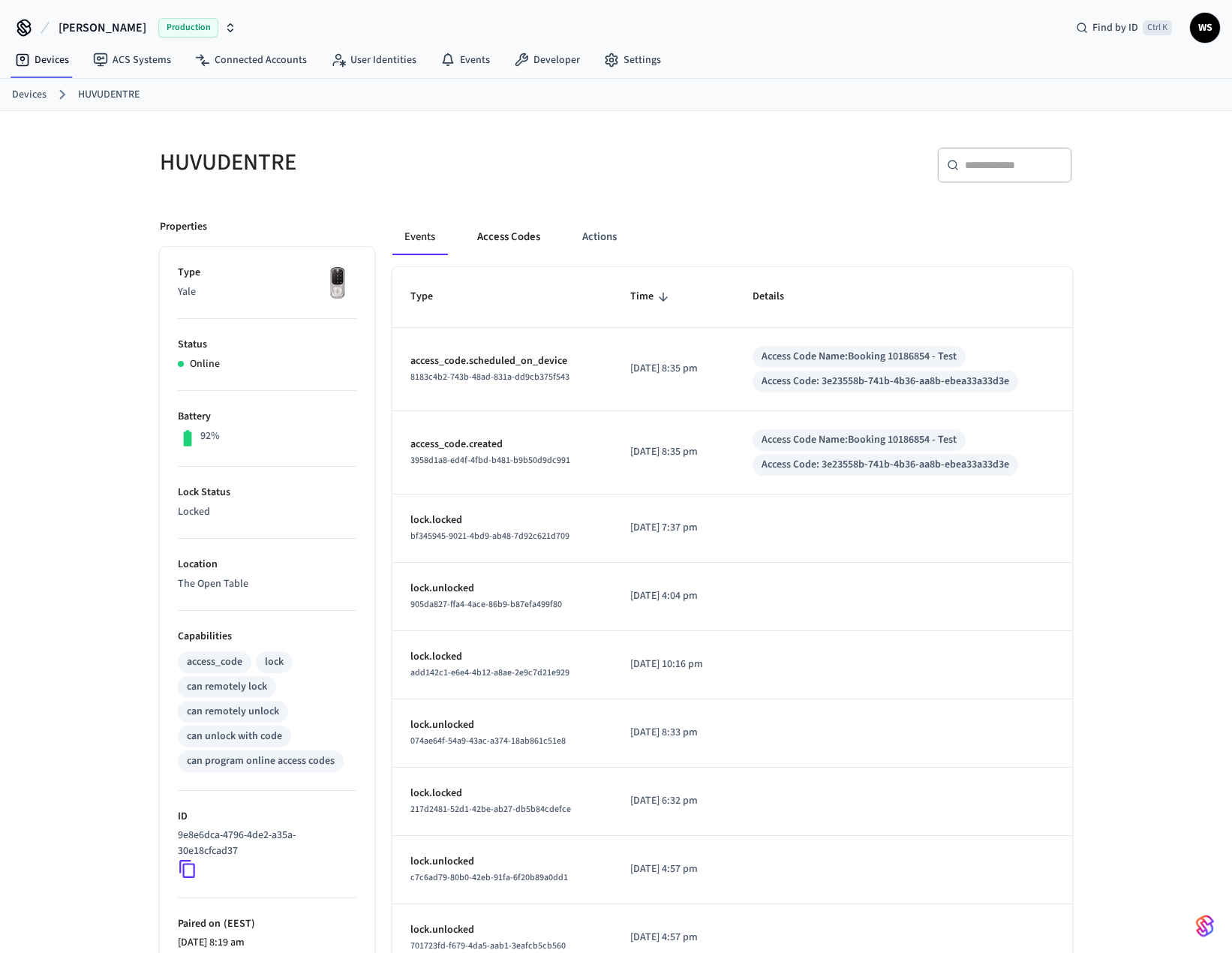
click at [498, 235] on button "Access Codes" at bounding box center [509, 237] width 87 height 36
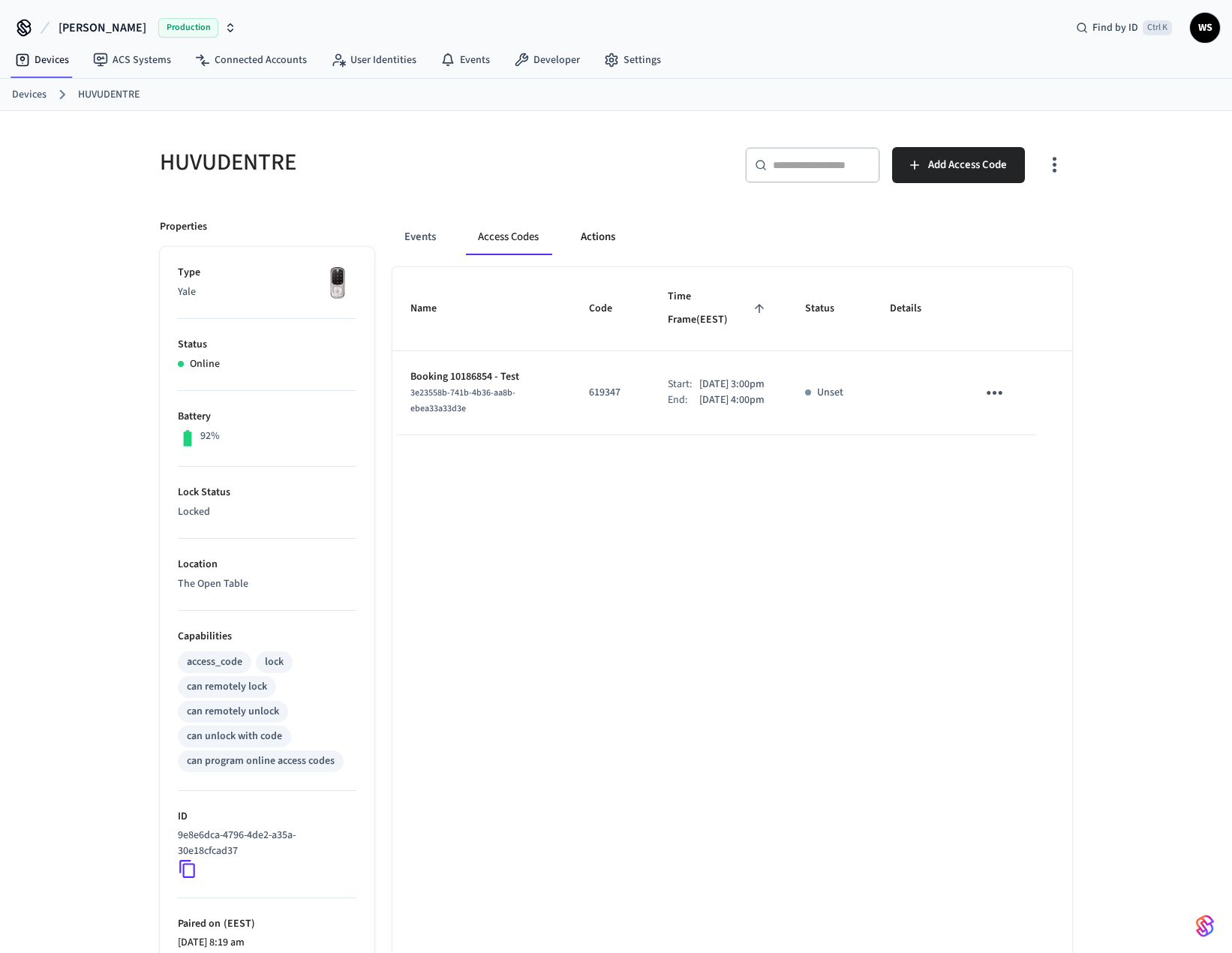
click at [599, 238] on button "Actions" at bounding box center [598, 237] width 59 height 36
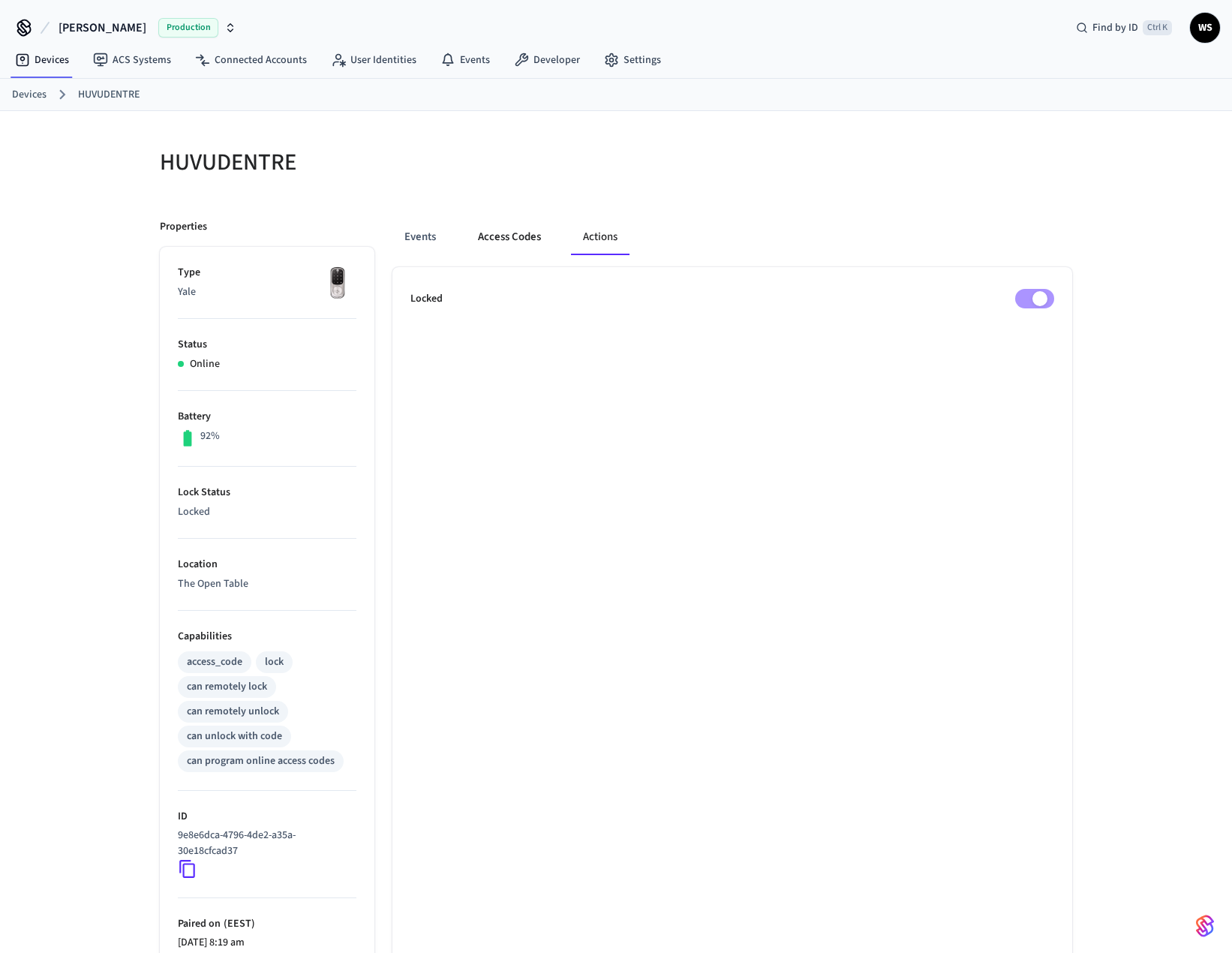
click at [511, 243] on button "Access Codes" at bounding box center [510, 237] width 87 height 36
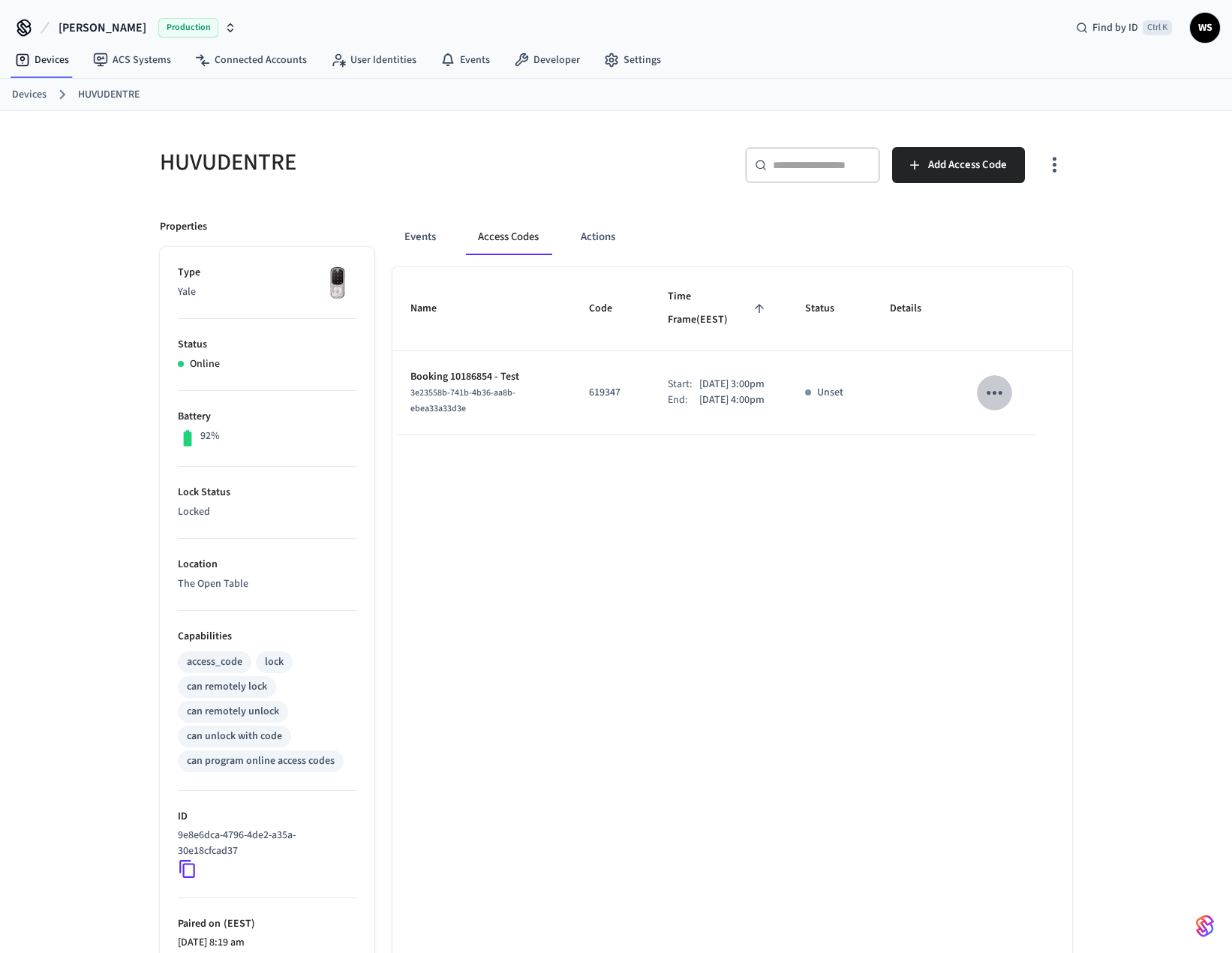
click at [991, 381] on icon "sticky table" at bounding box center [994, 393] width 23 height 23
click at [670, 448] on div at bounding box center [621, 476] width 1243 height 953
click at [598, 552] on div "Name Code Time Frame (EEST) Status Details Booking 10186854 - Test 3e23558b-741…" at bounding box center [733, 682] width 680 height 830
click at [596, 242] on button "Actions" at bounding box center [598, 237] width 59 height 36
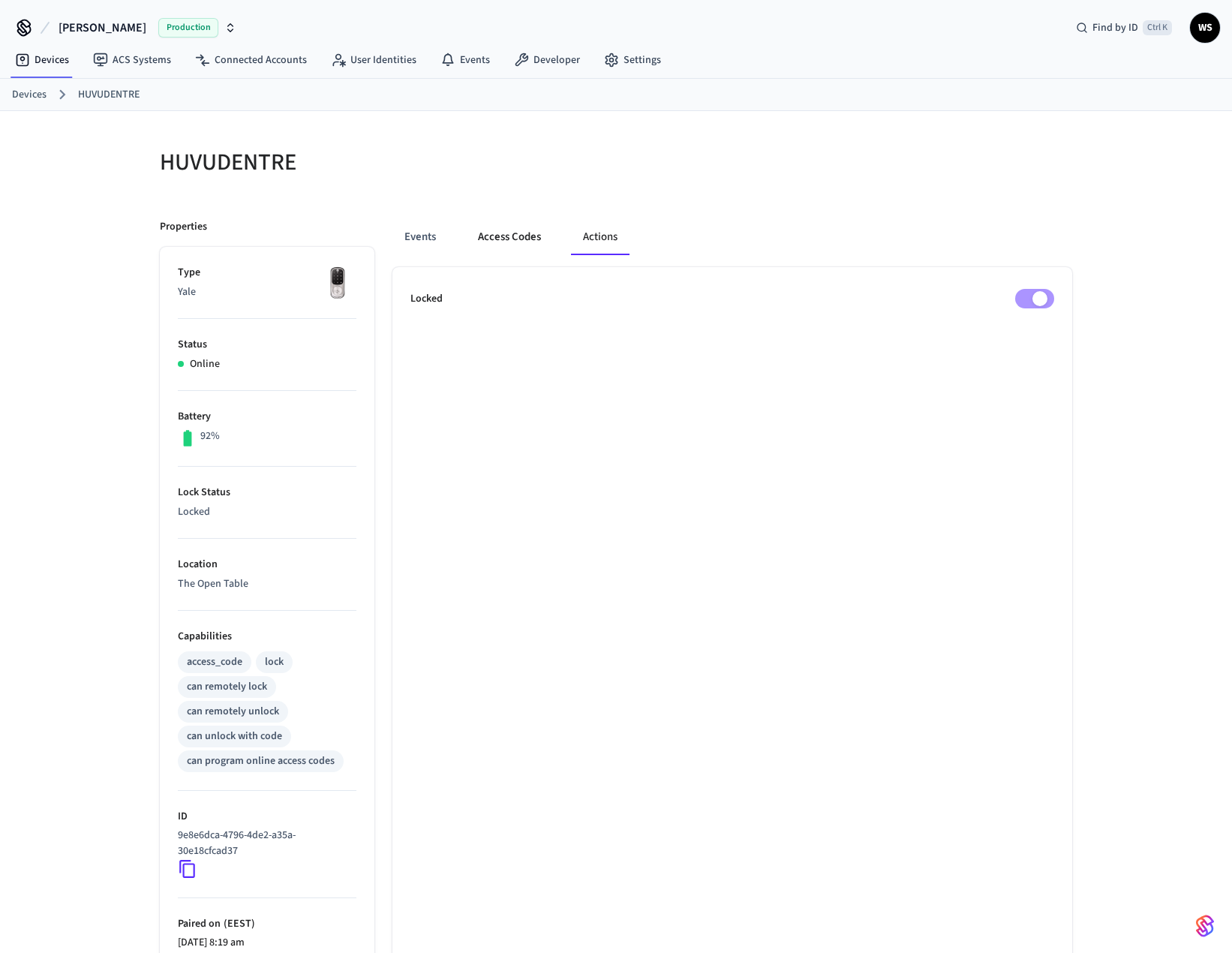
click at [528, 235] on button "Access Codes" at bounding box center [510, 237] width 87 height 36
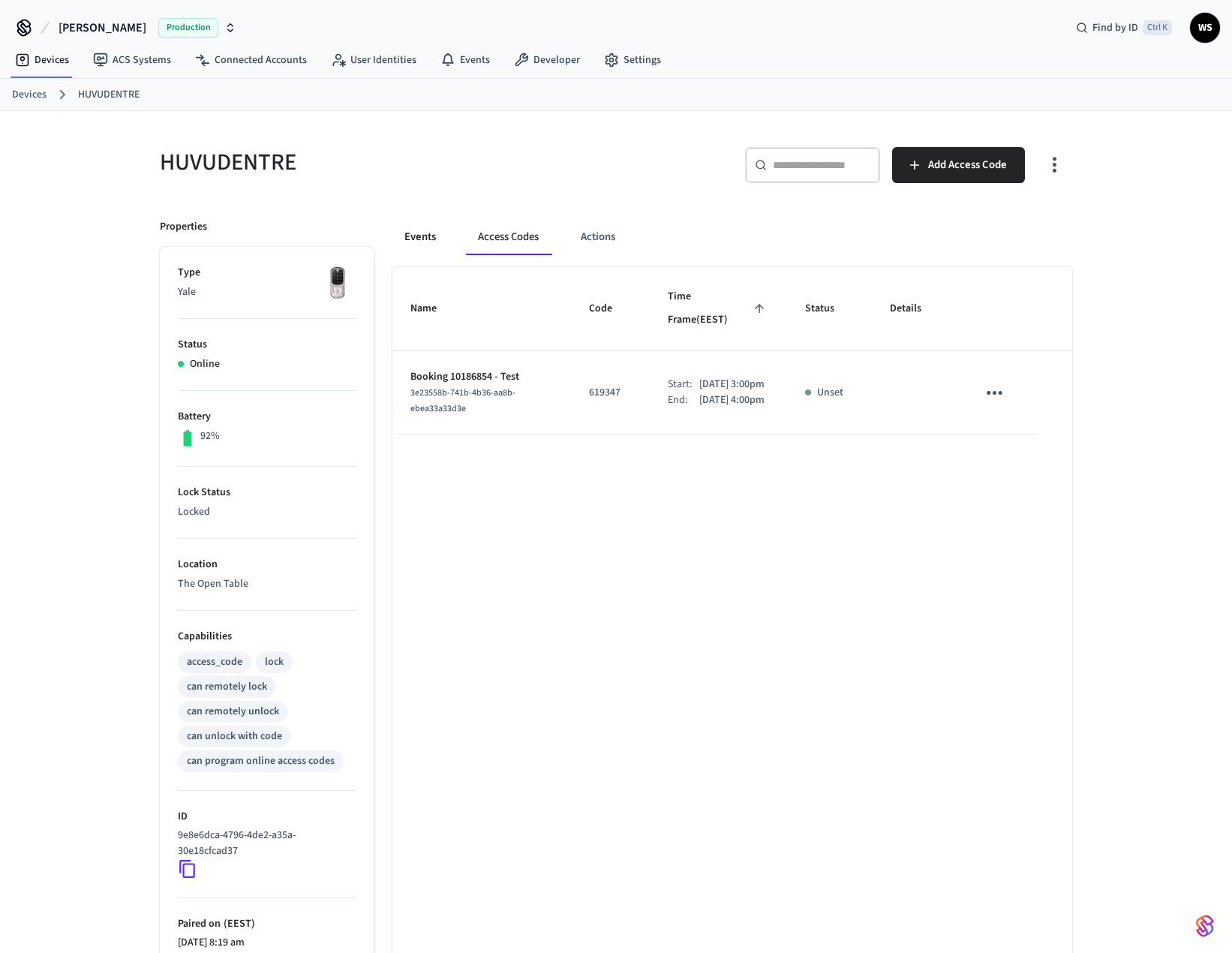
click at [408, 236] on button "Events" at bounding box center [420, 237] width 56 height 36
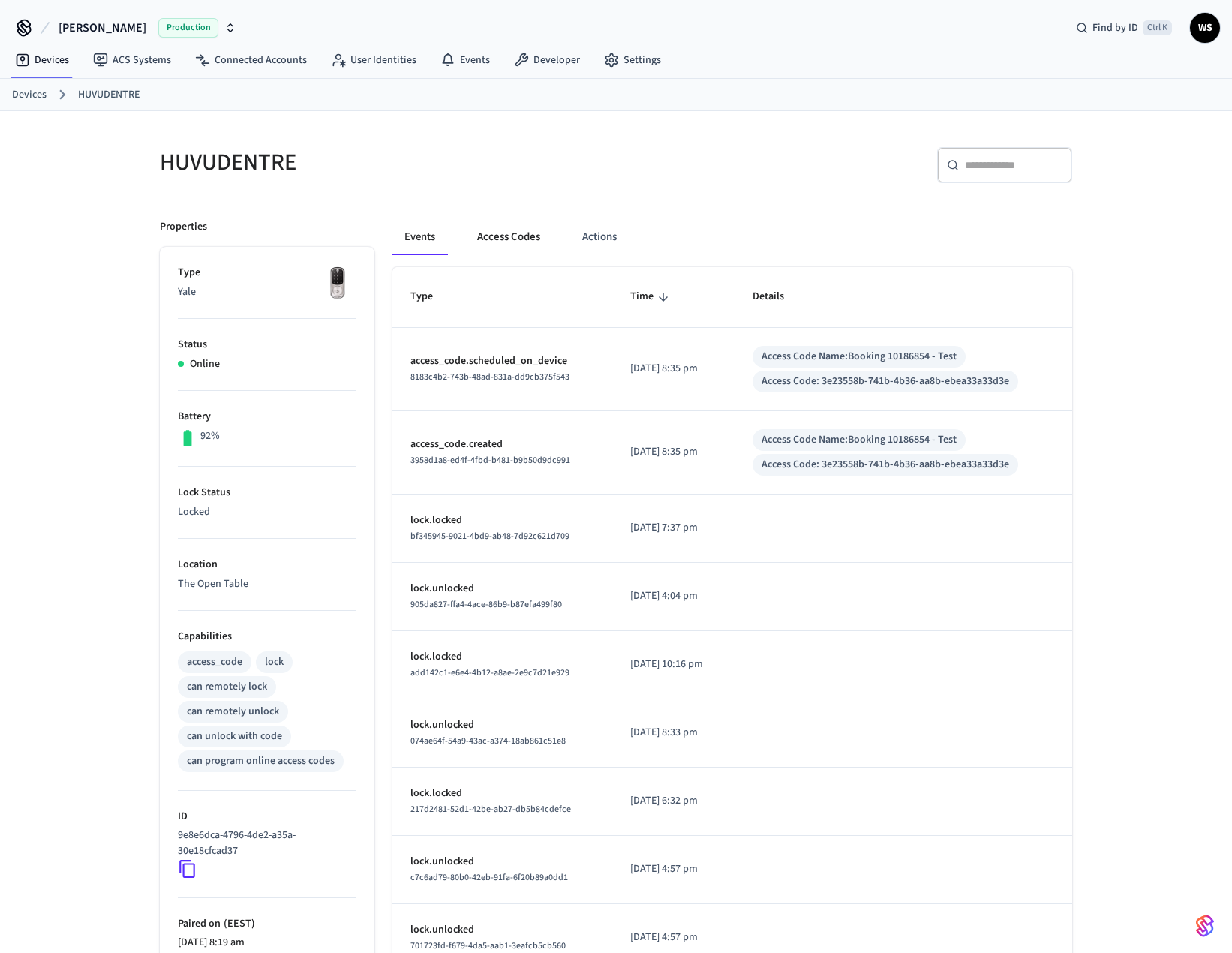
click at [511, 225] on button "Access Codes" at bounding box center [509, 237] width 87 height 36
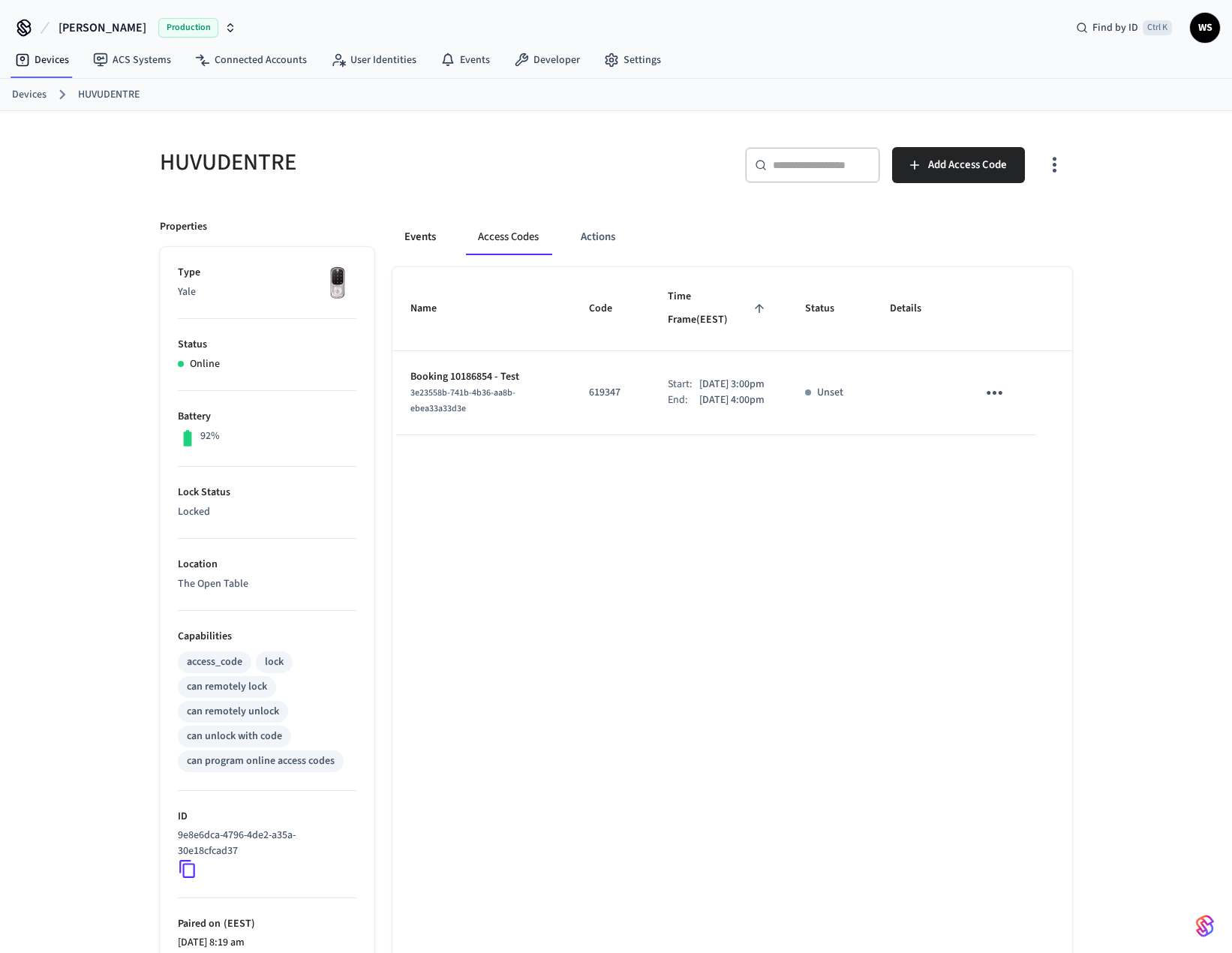
click at [422, 240] on button "Events" at bounding box center [420, 237] width 56 height 36
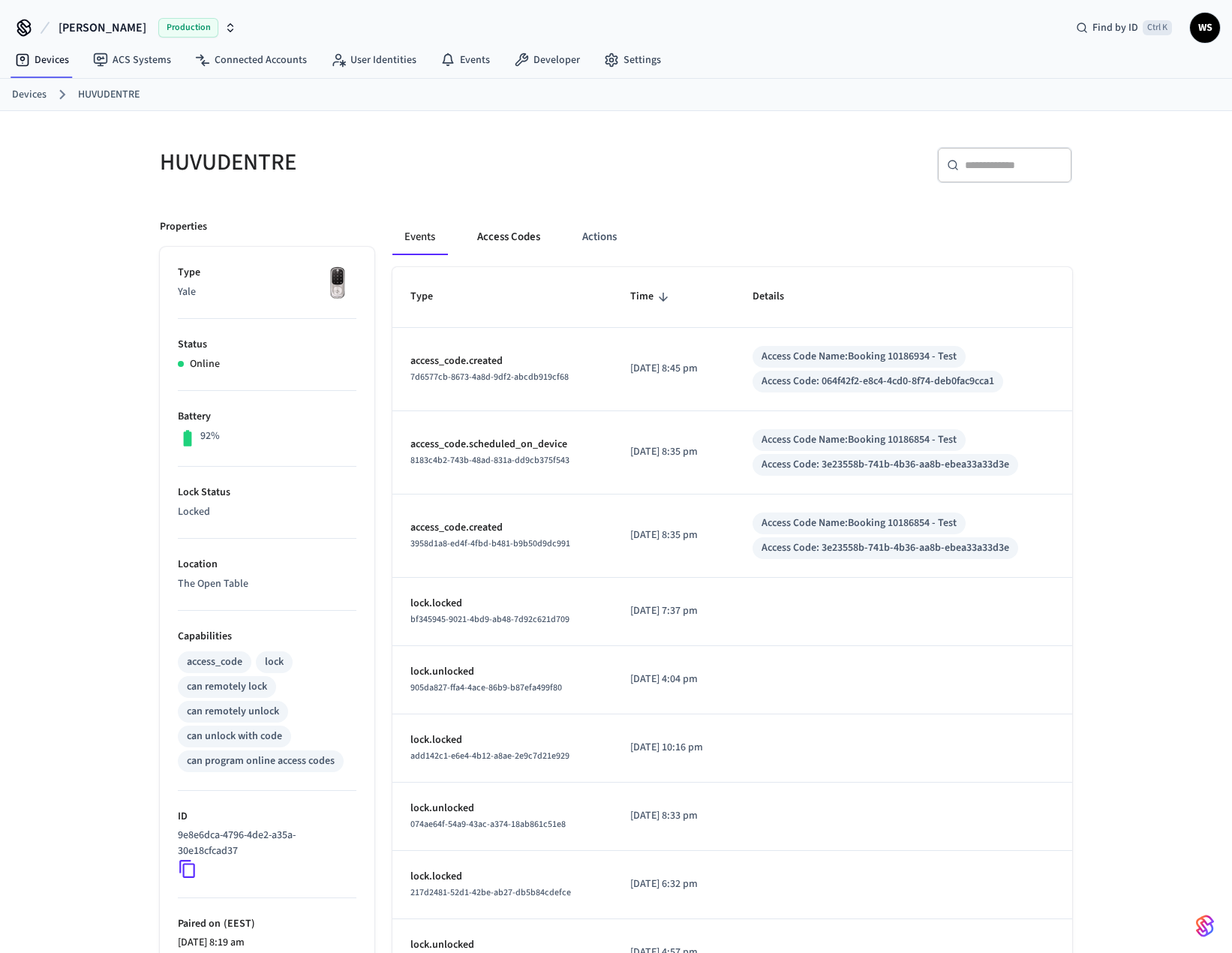
click at [502, 244] on button "Access Codes" at bounding box center [509, 237] width 87 height 36
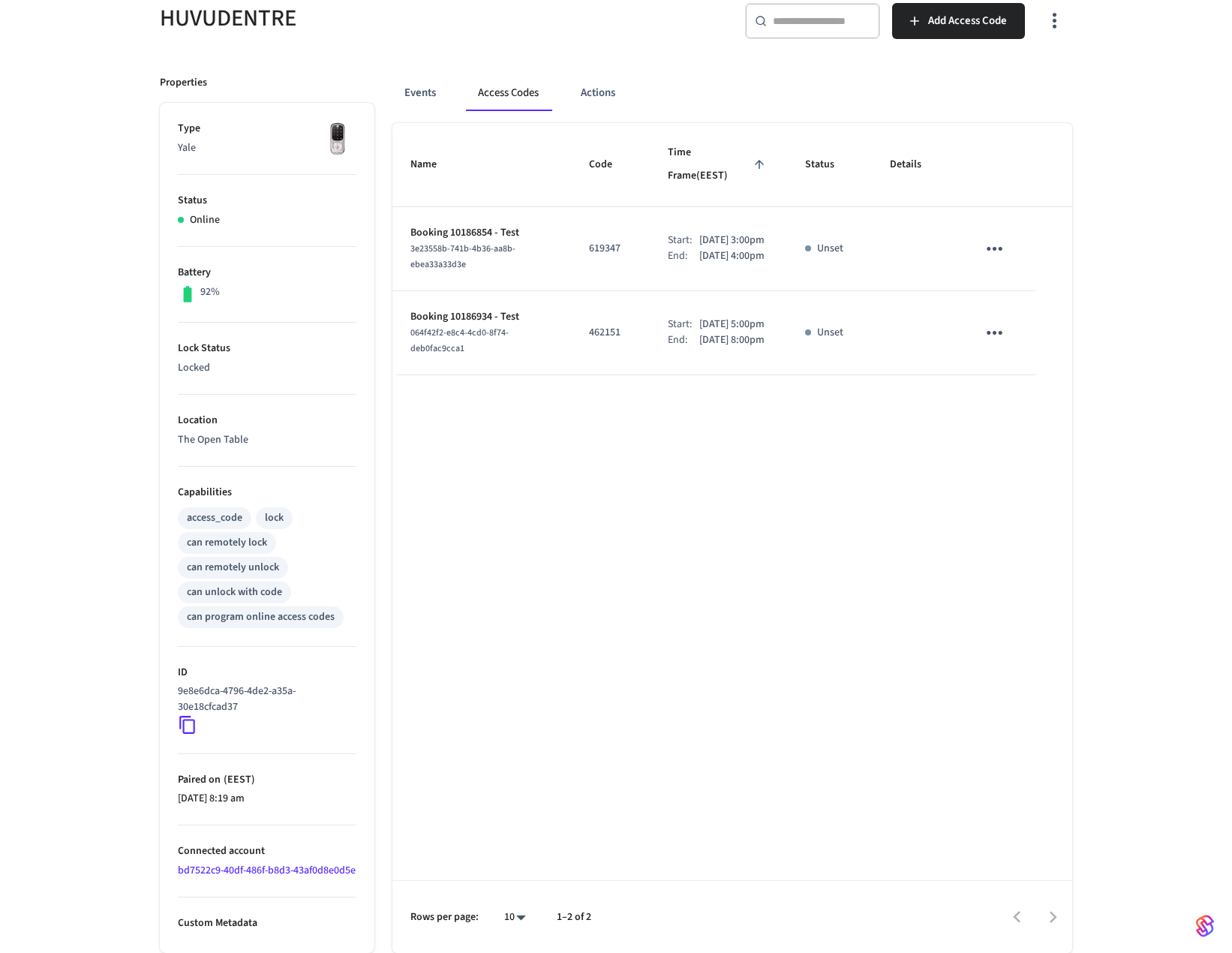
click at [808, 599] on div "Name Code Time Frame (EEST) Status Details Booking 10186854 - Test 3e23558b-741…" at bounding box center [733, 539] width 680 height 830
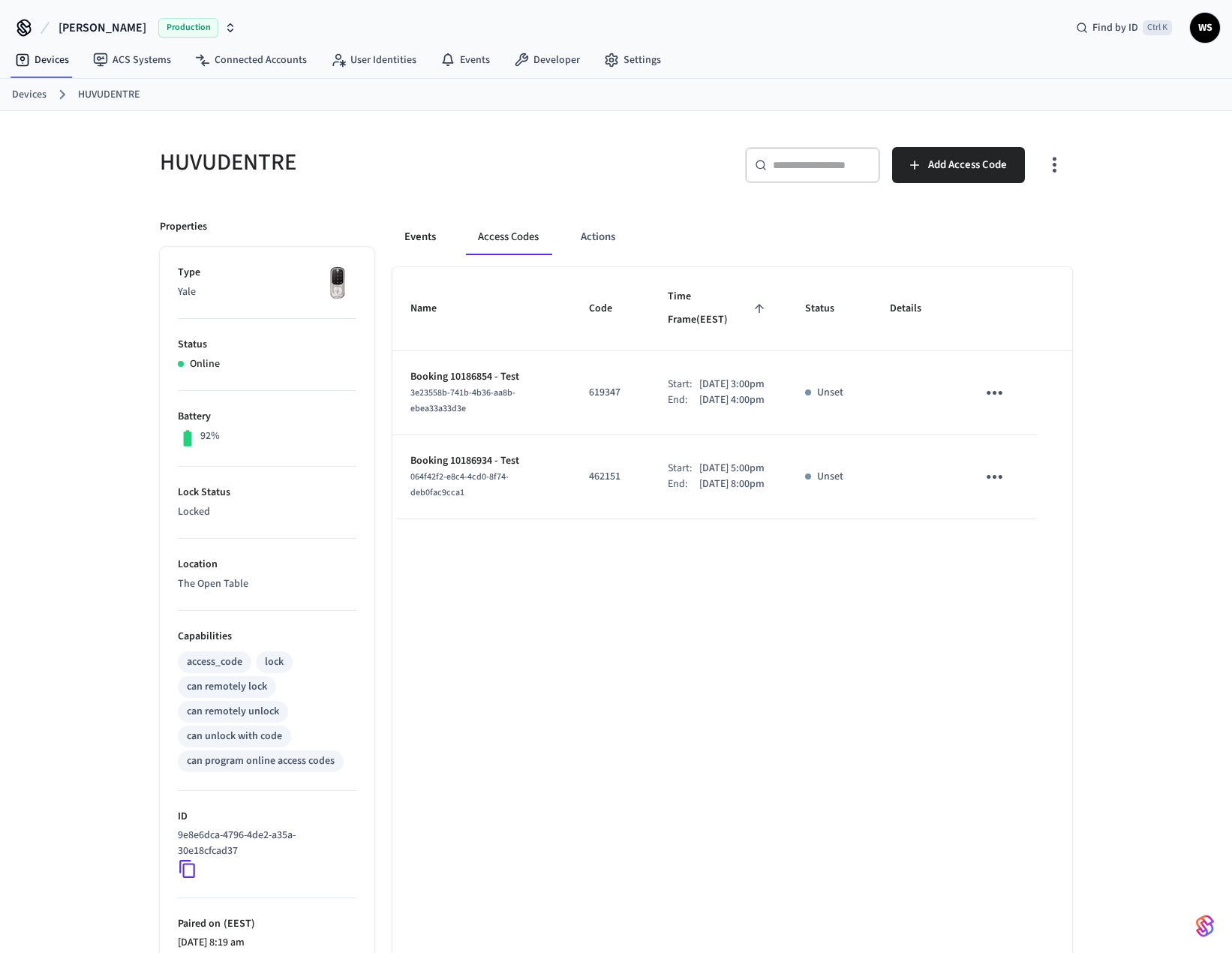
click at [413, 240] on button "Events" at bounding box center [420, 237] width 56 height 36
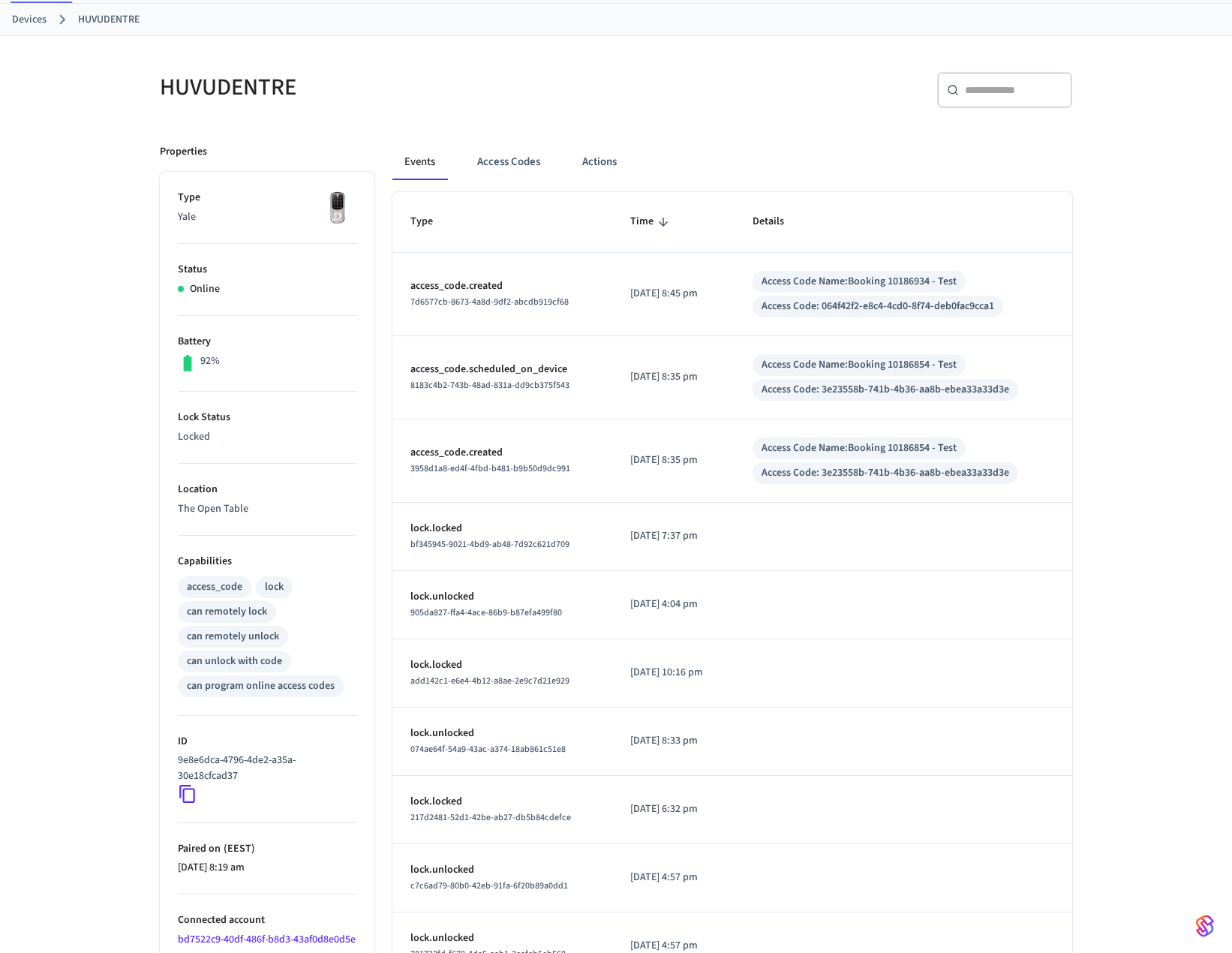
scroll to position [175, 0]
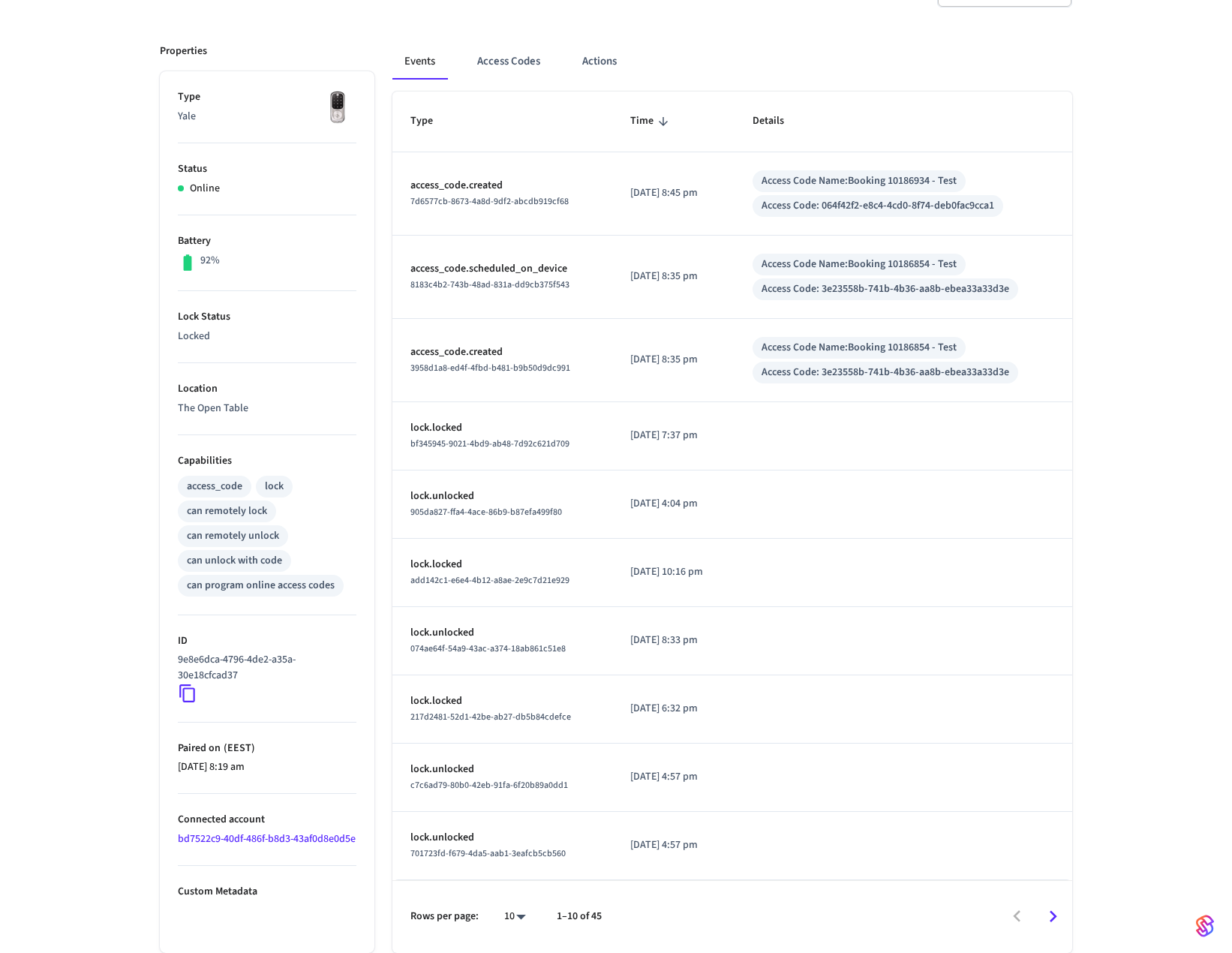
click at [1058, 911] on icon "Go to next page" at bounding box center [1053, 916] width 23 height 23
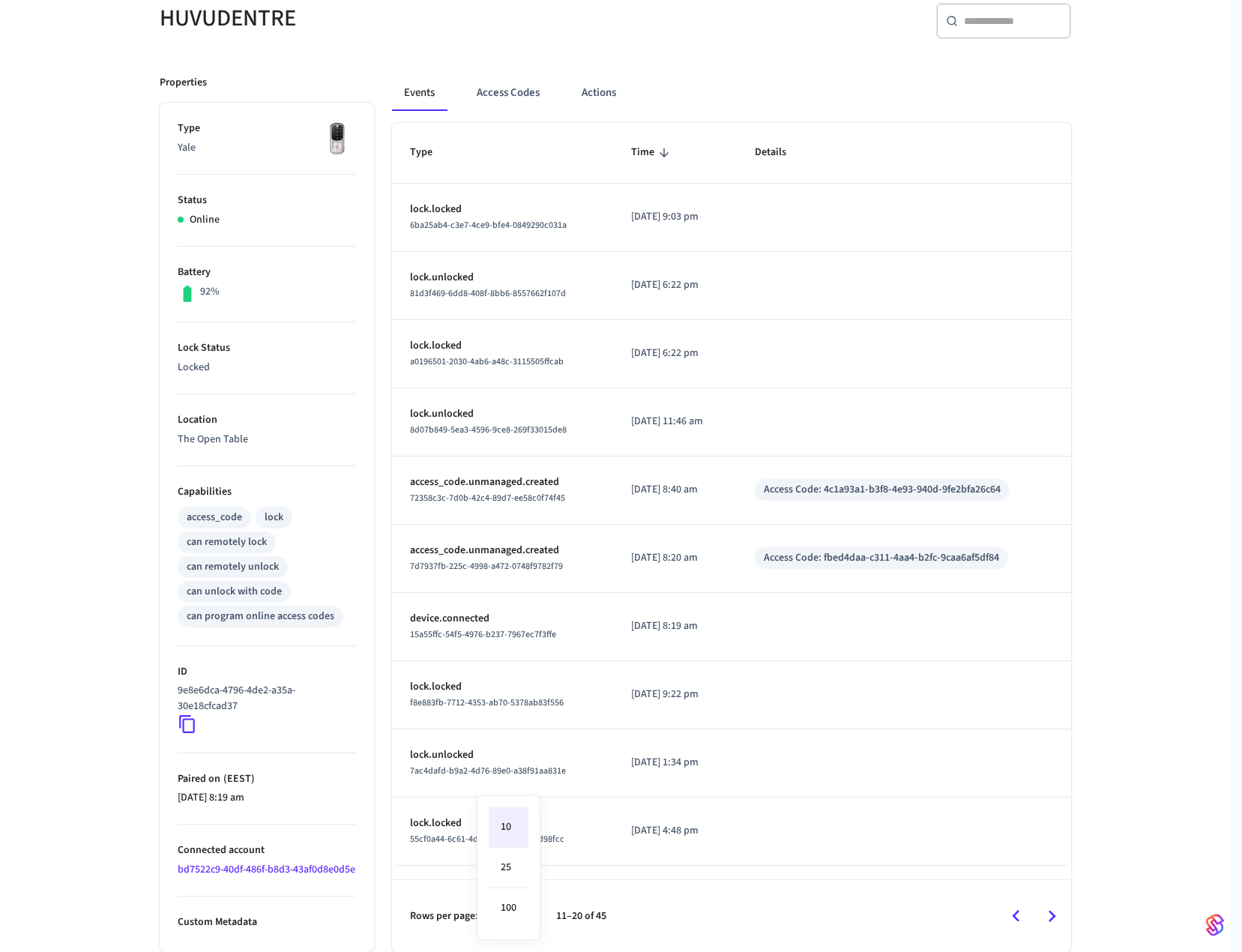
click at [509, 913] on body "William Sjöholm Production Find by ID Ctrl K WS Devices ACS Systems Connected A…" at bounding box center [621, 403] width 1242 height 1096
click at [511, 906] on li "100" at bounding box center [509, 908] width 40 height 40
type input "***"
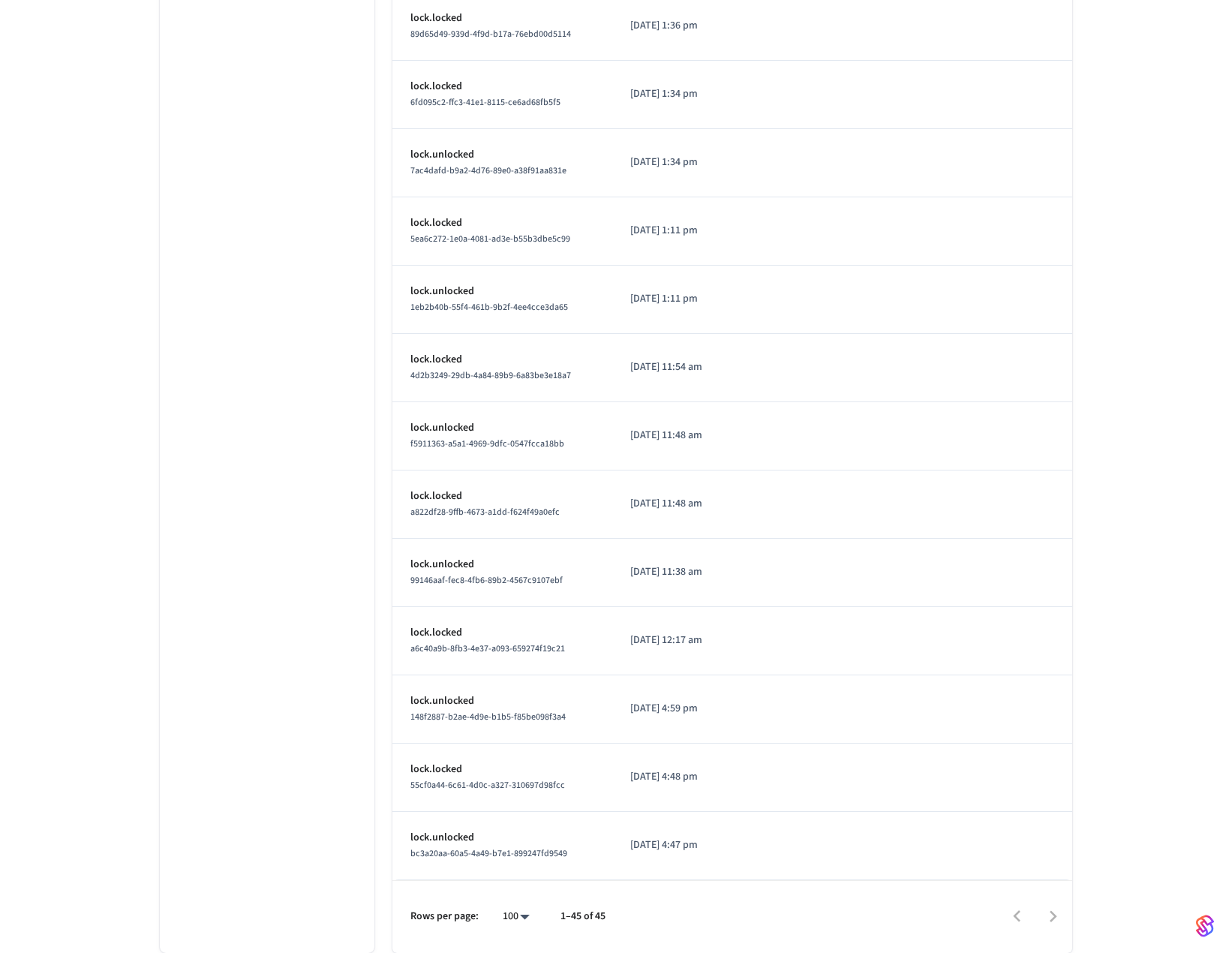
click at [1011, 915] on div at bounding box center [845, 916] width 451 height 35
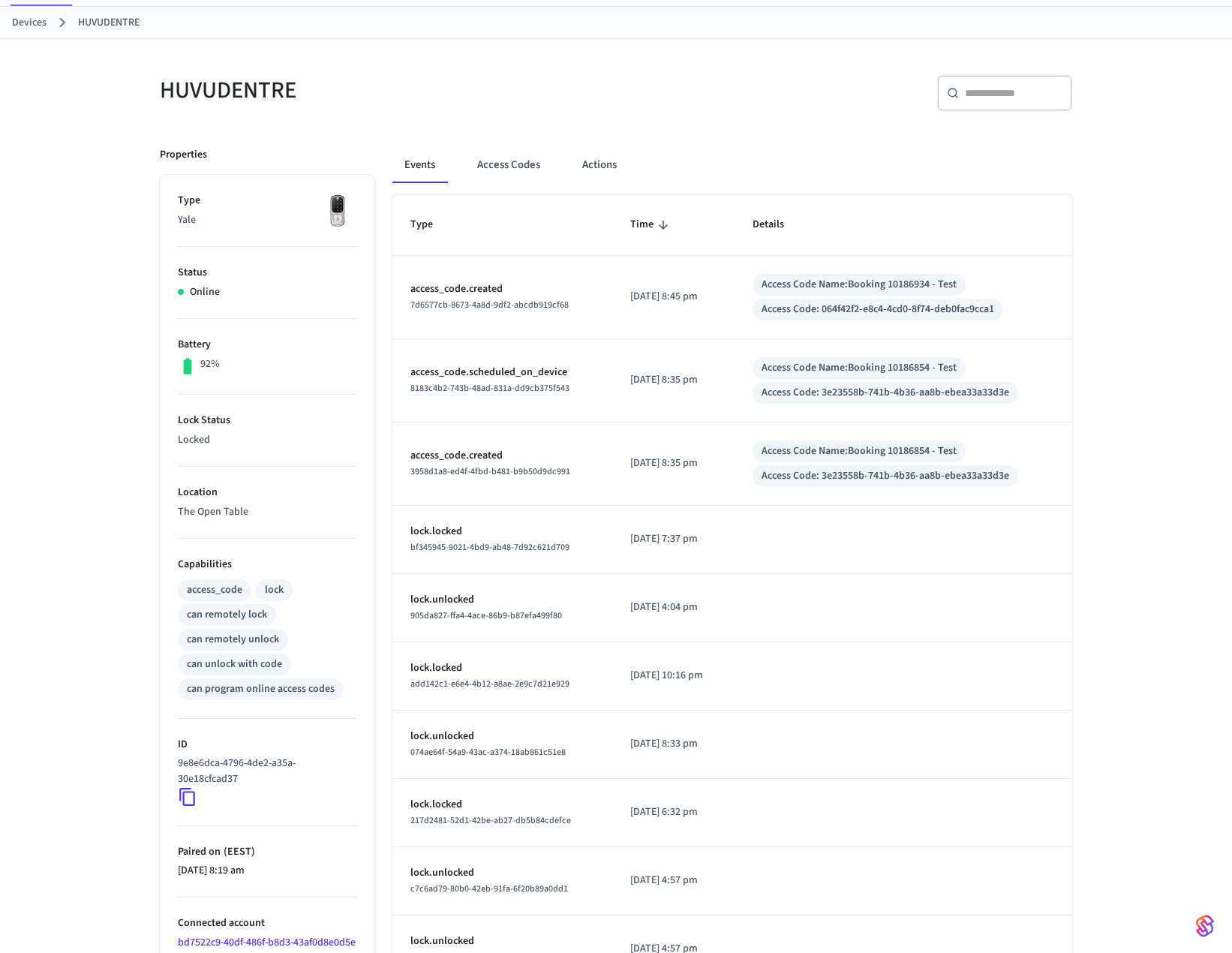
scroll to position [0, 0]
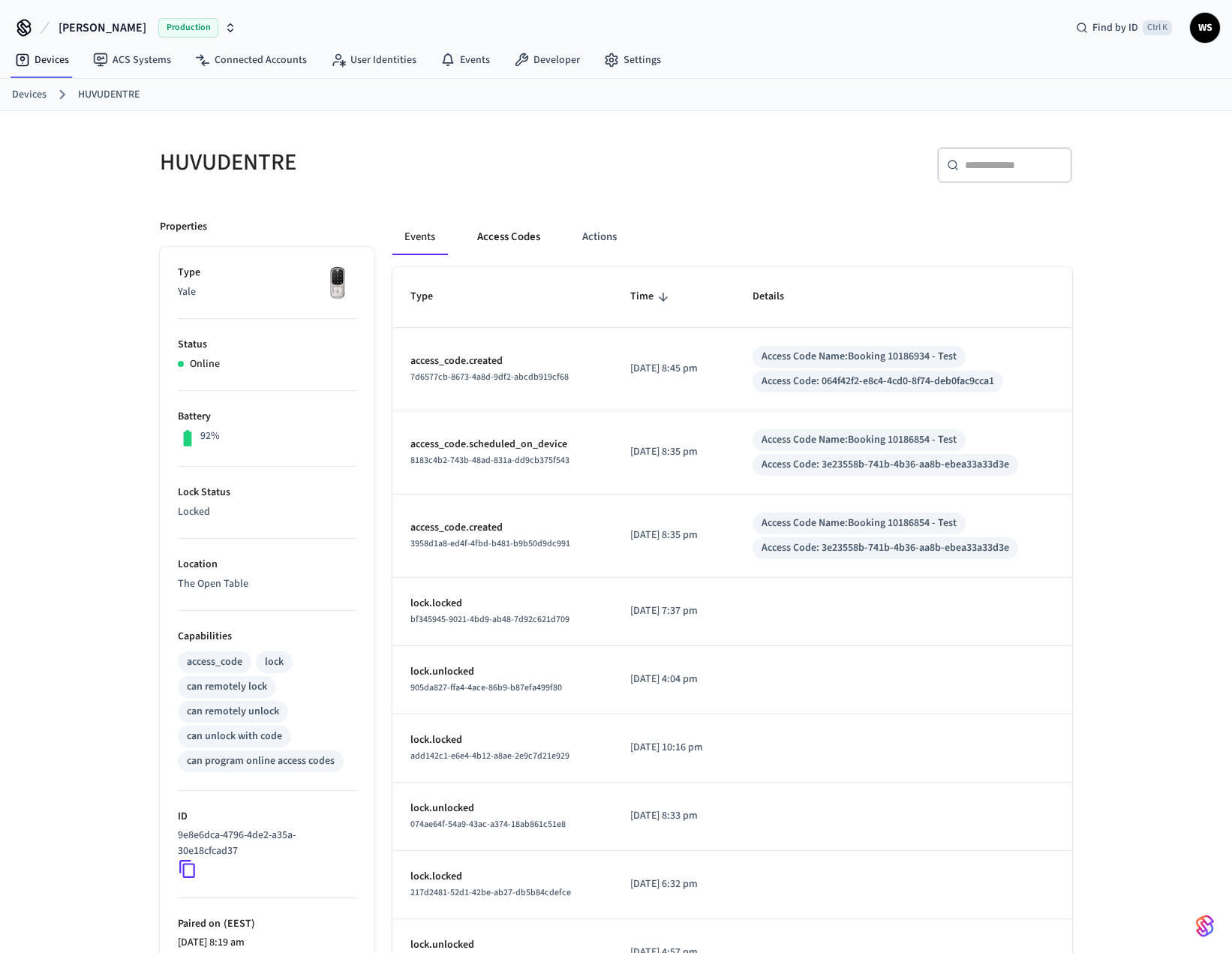
click at [499, 238] on button "Access Codes" at bounding box center [509, 237] width 87 height 36
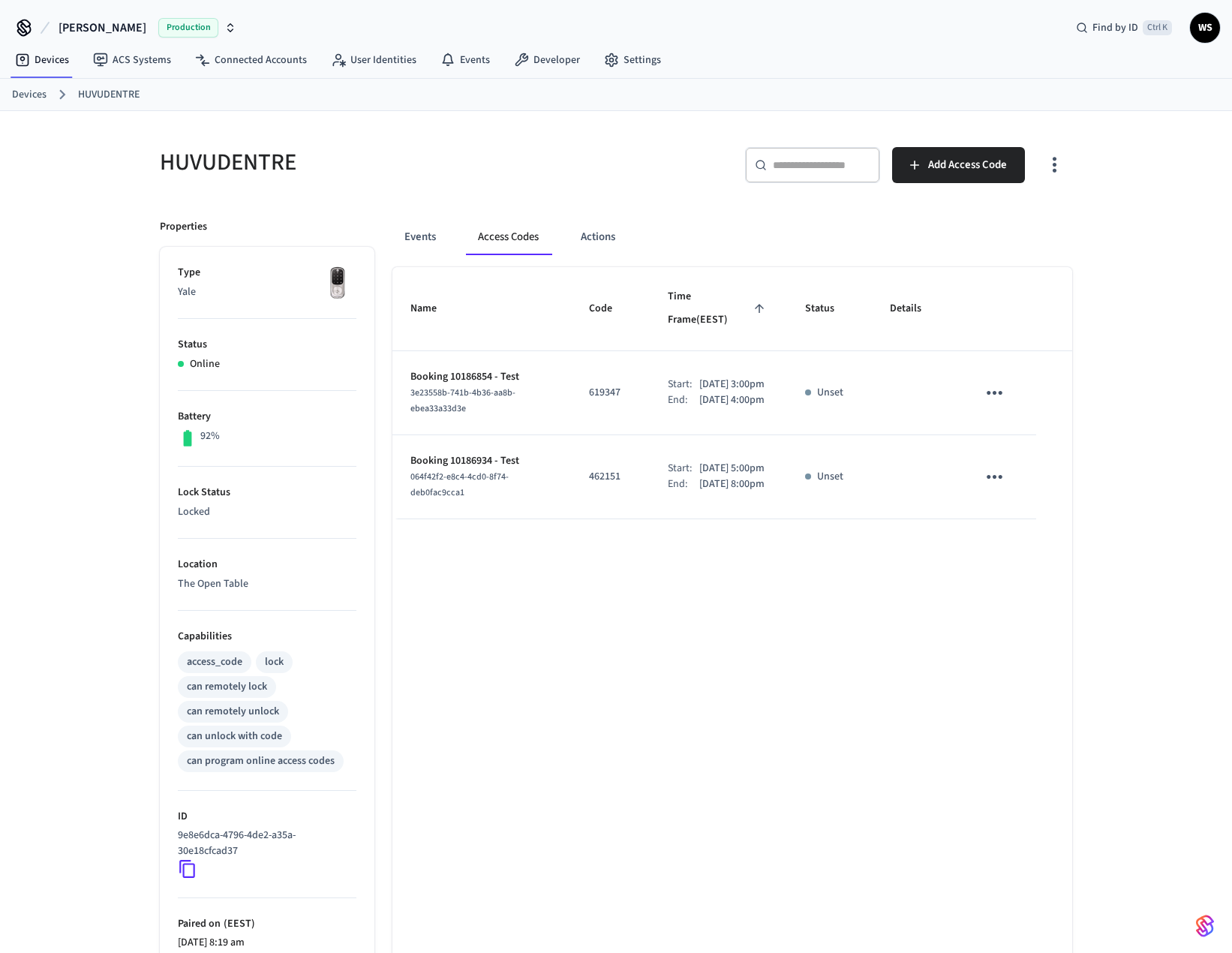
click at [821, 385] on p "Unset" at bounding box center [830, 393] width 26 height 16
click at [436, 238] on button "Events" at bounding box center [420, 237] width 56 height 36
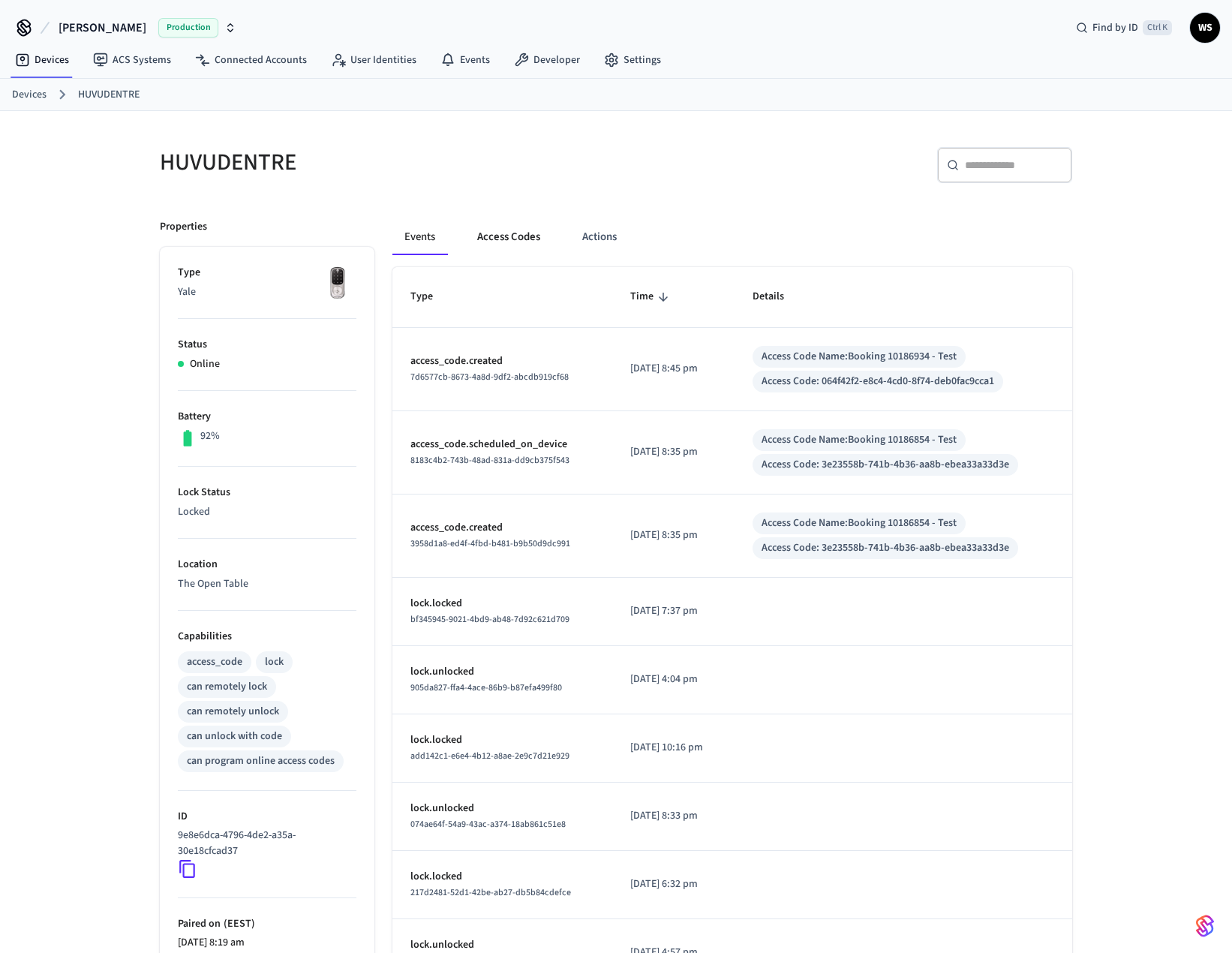
click at [520, 235] on button "Access Codes" at bounding box center [509, 237] width 87 height 36
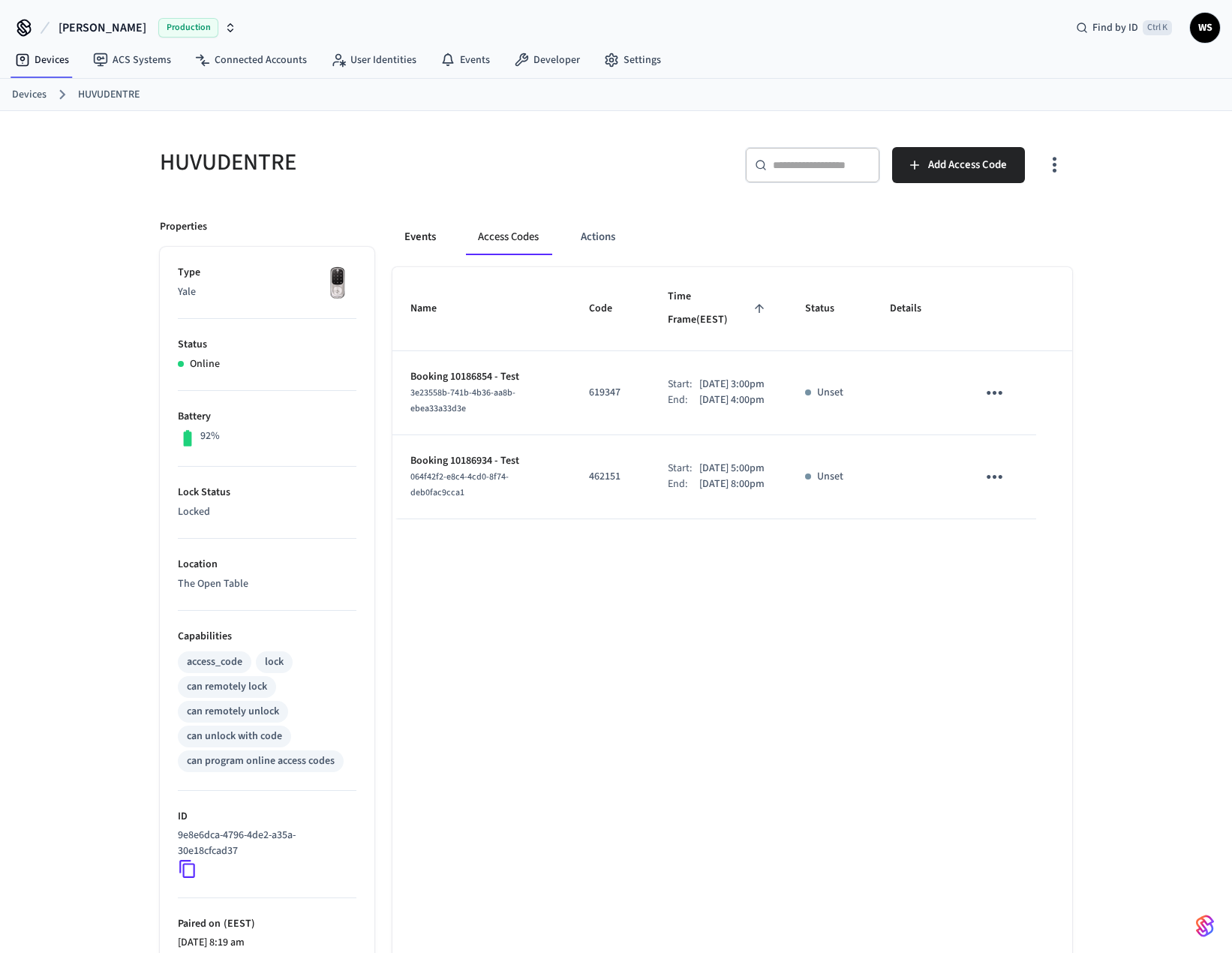
click at [424, 240] on button "Events" at bounding box center [420, 237] width 56 height 36
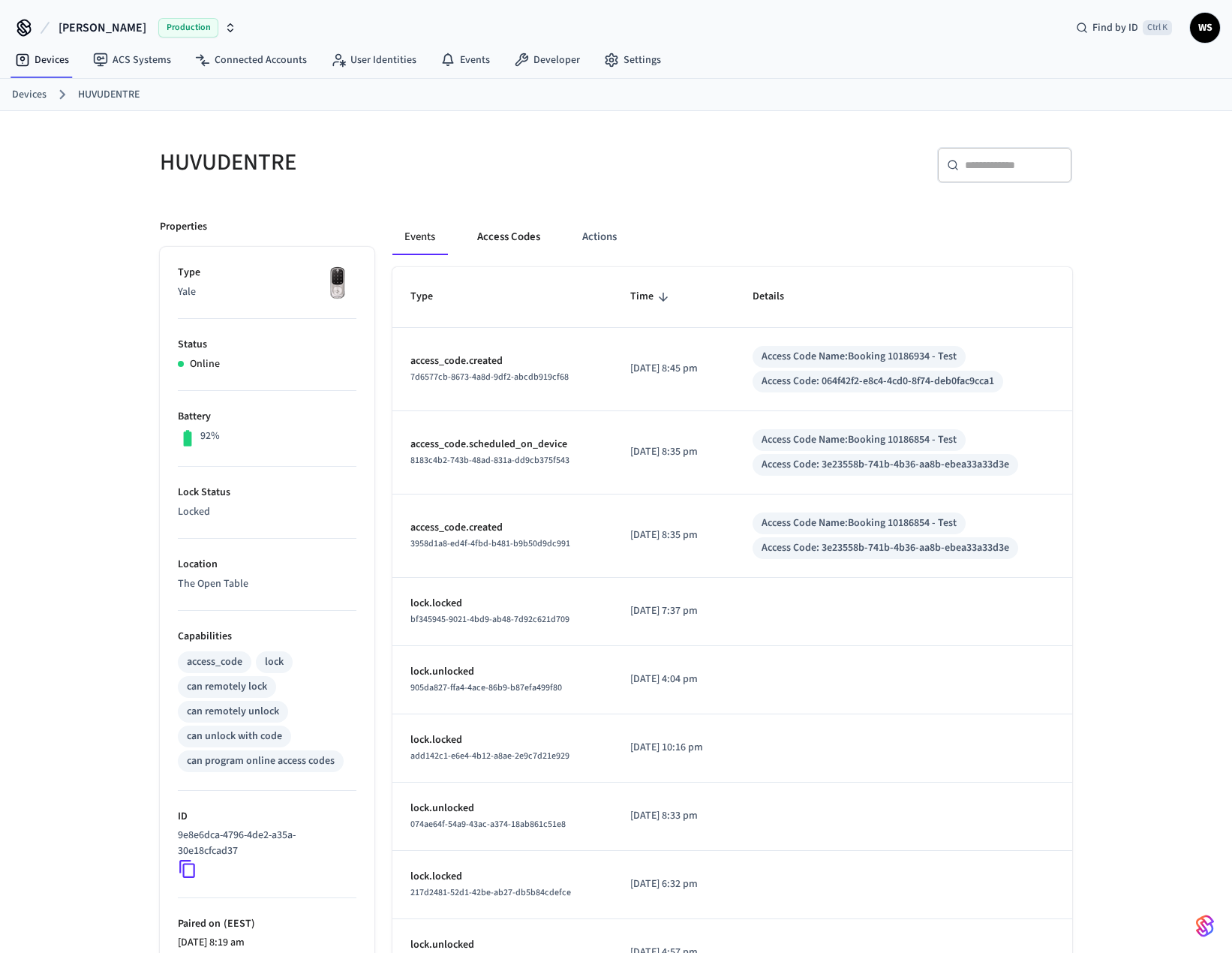
click at [511, 245] on button "Access Codes" at bounding box center [509, 237] width 87 height 36
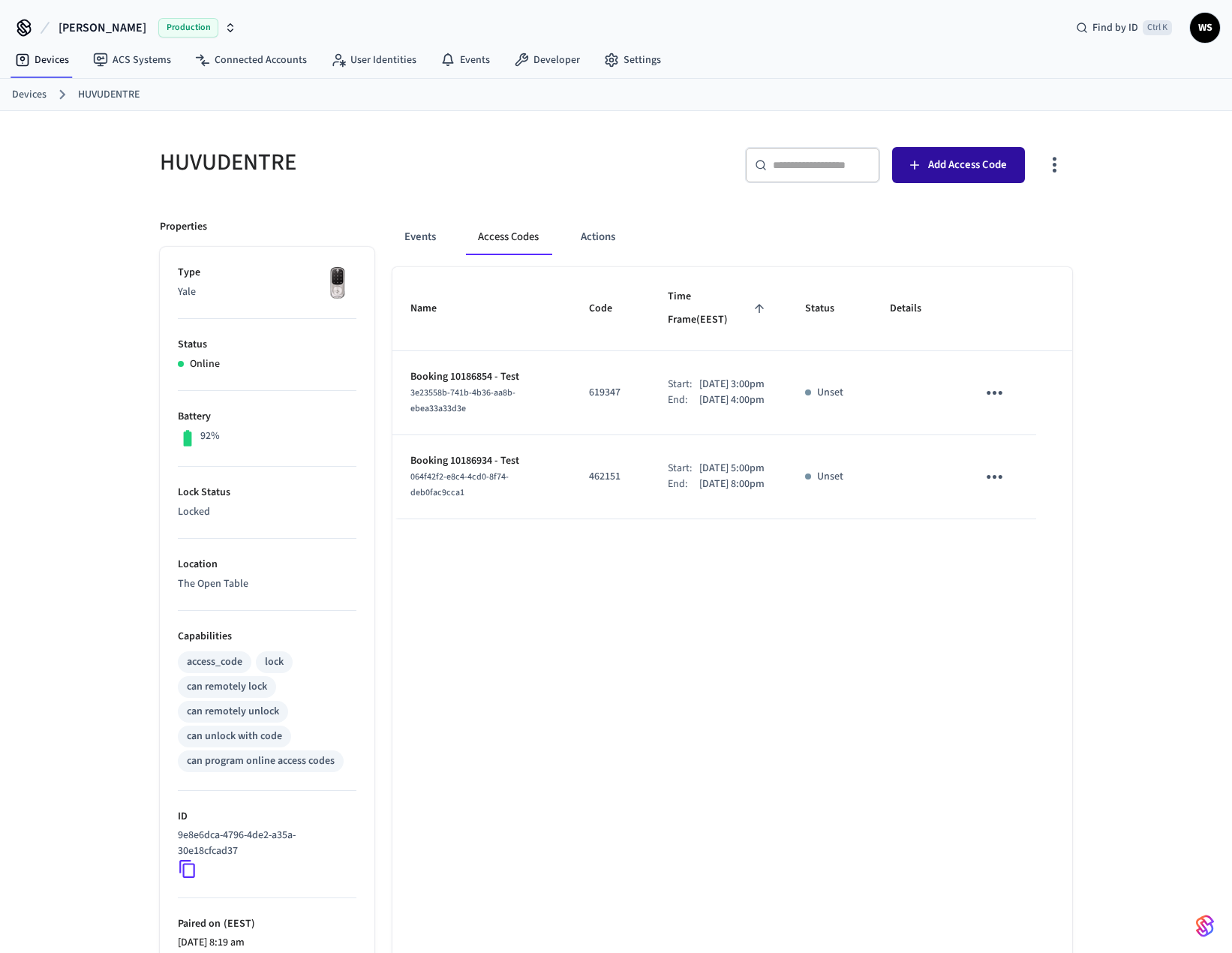
click at [951, 174] on span "Add Access Code" at bounding box center [967, 165] width 79 height 20
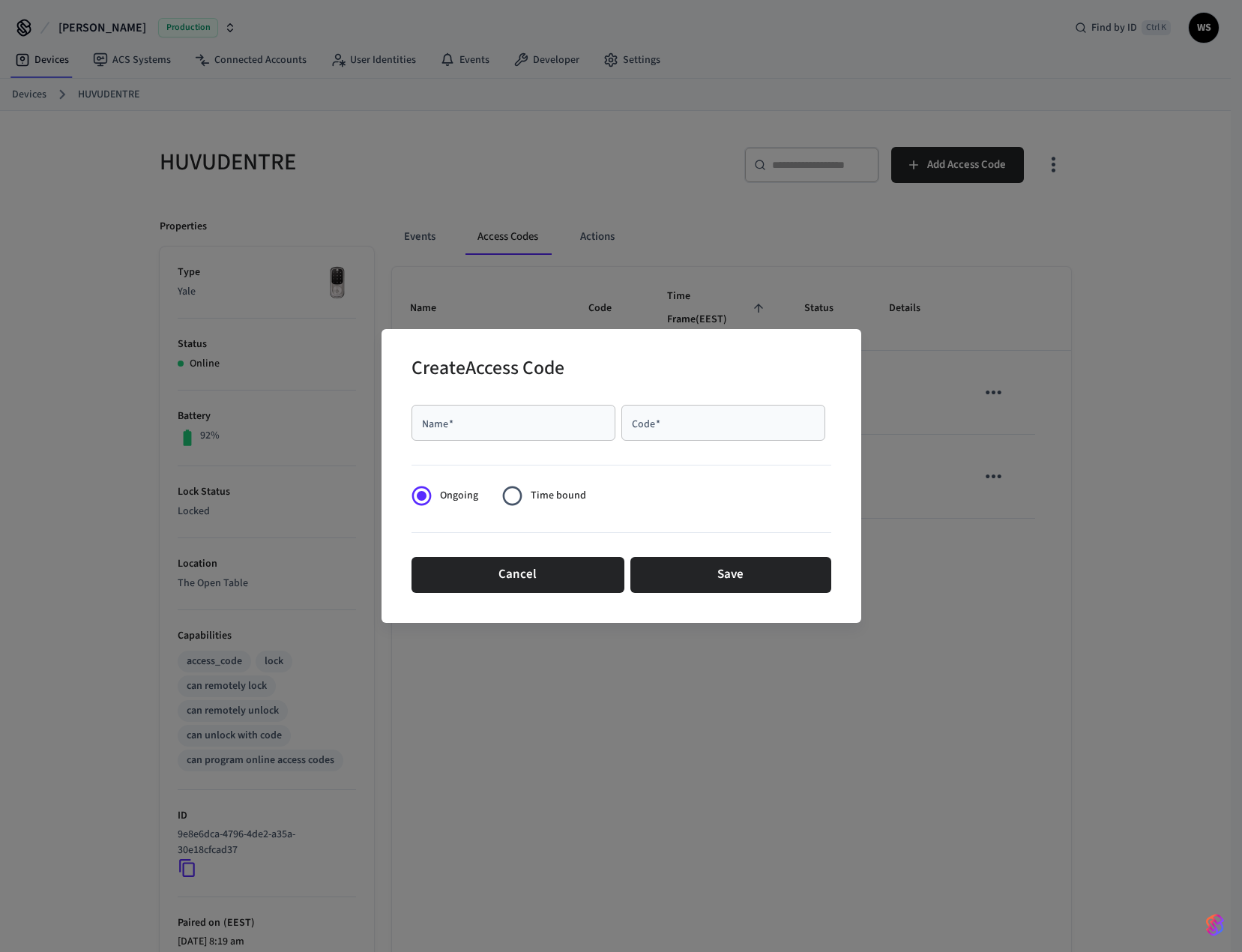
click at [488, 431] on div "Name   *" at bounding box center [513, 423] width 204 height 36
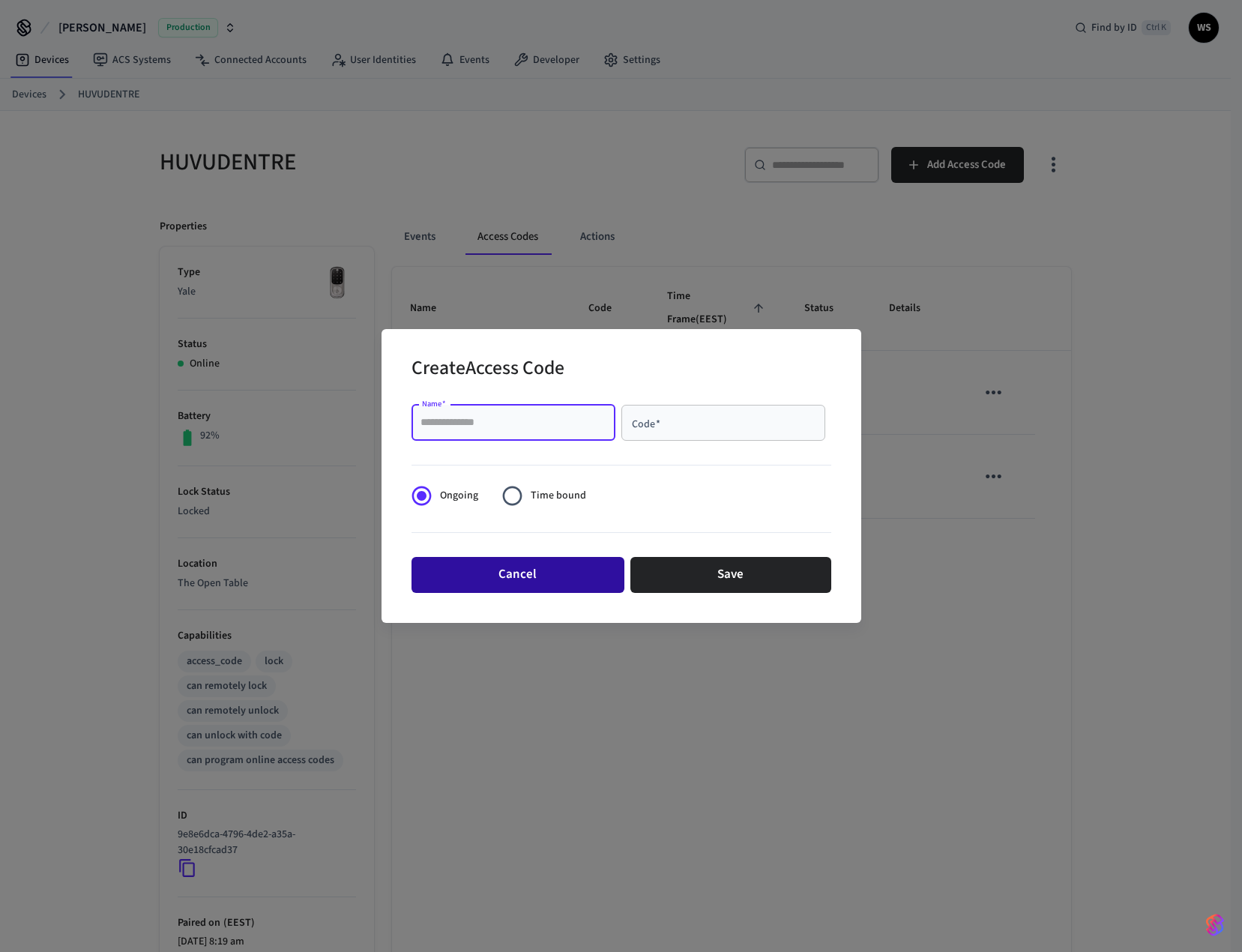
click at [449, 575] on button "Cancel" at bounding box center [518, 575] width 213 height 36
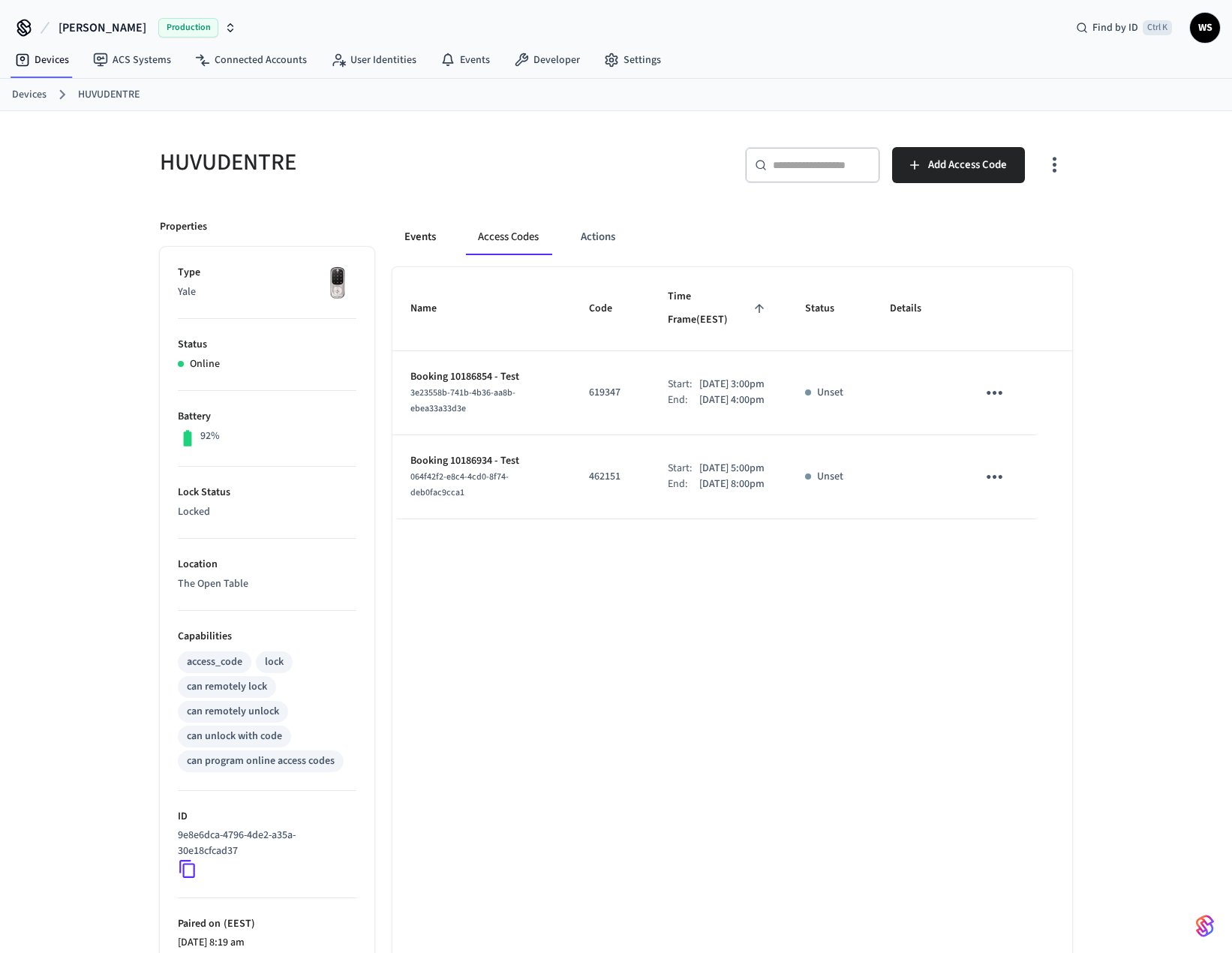
click at [419, 242] on button "Events" at bounding box center [420, 237] width 56 height 36
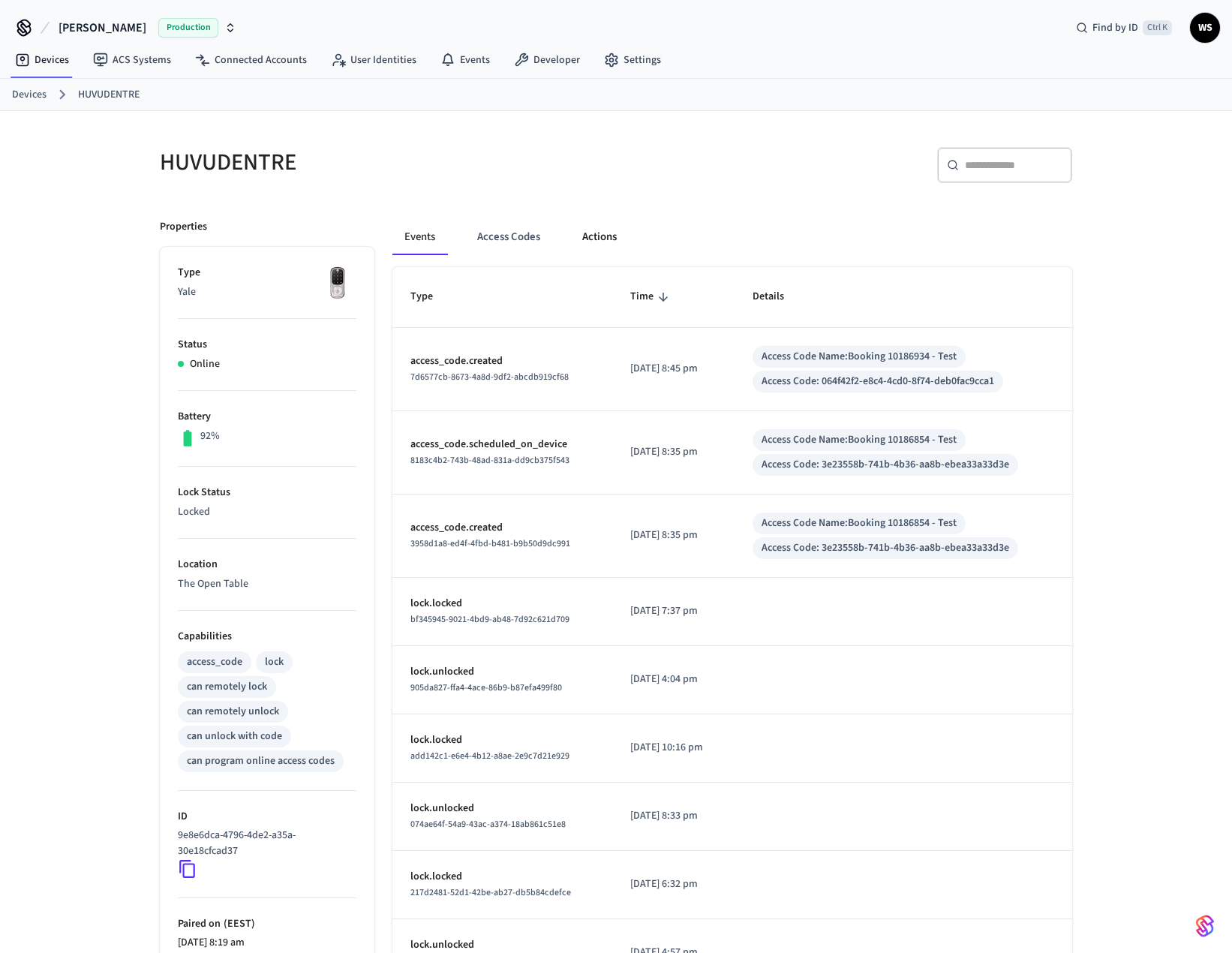
click at [606, 230] on button "Actions" at bounding box center [599, 237] width 59 height 36
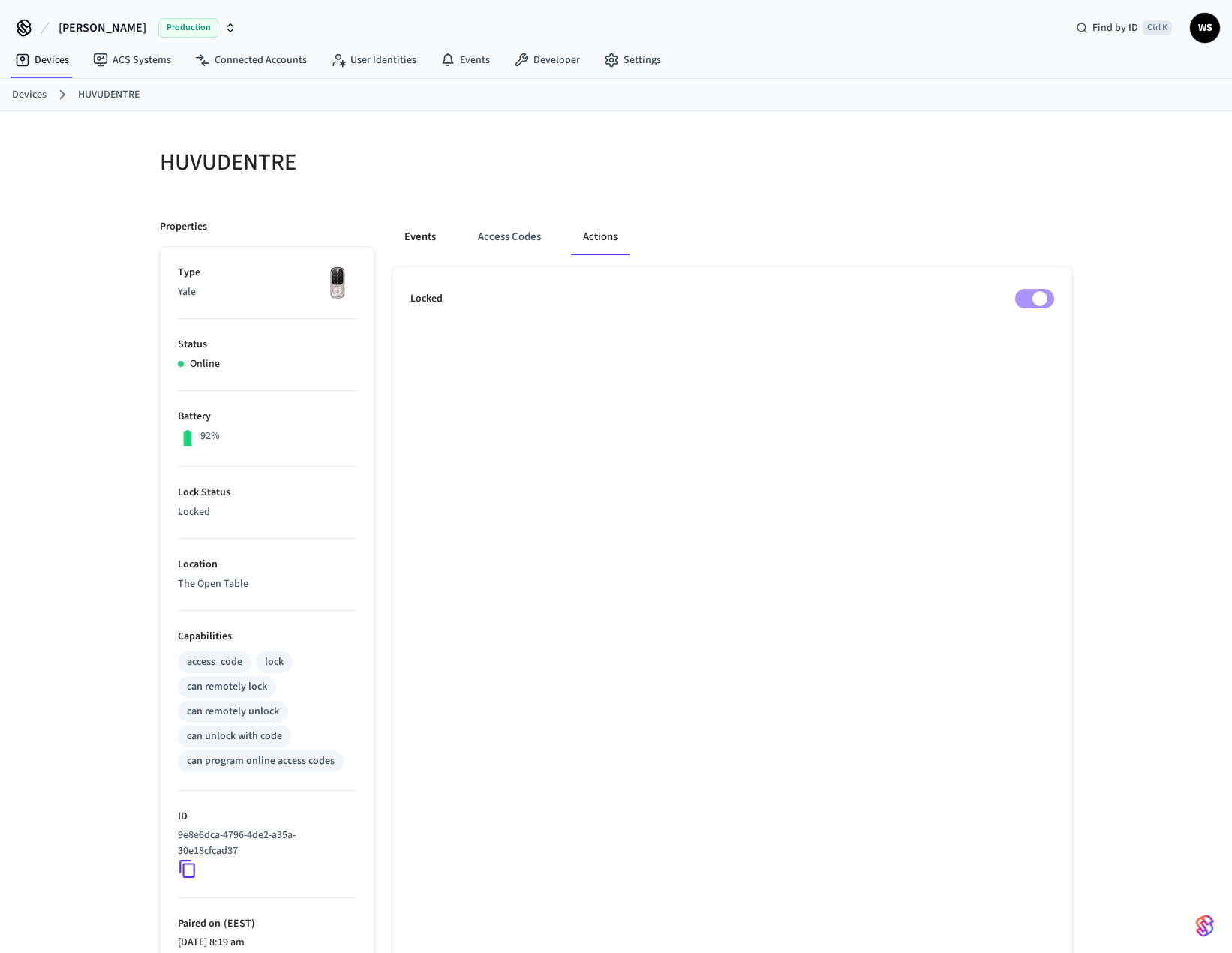
click at [418, 241] on button "Events" at bounding box center [420, 237] width 56 height 36
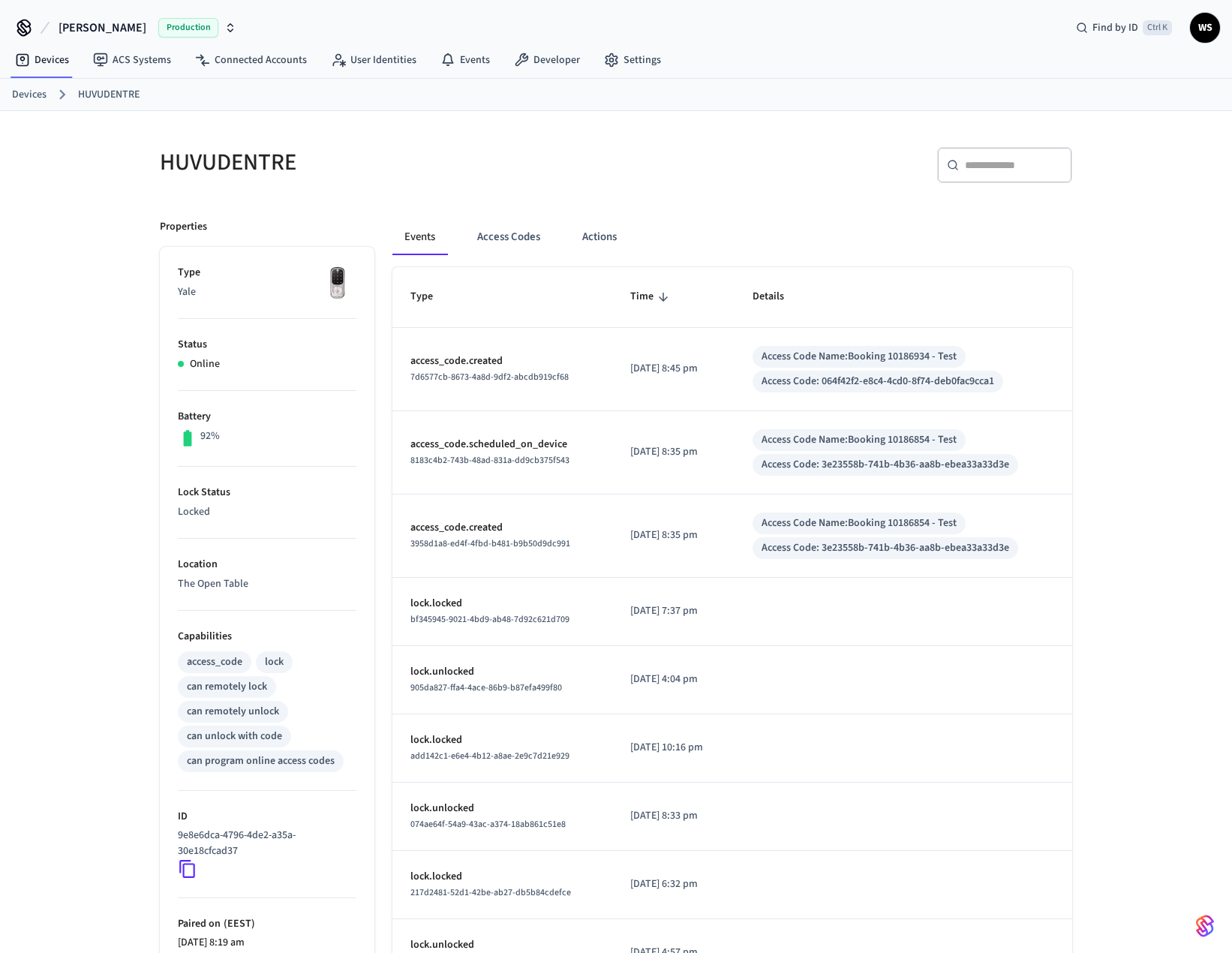
click at [800, 615] on td "sticky table" at bounding box center [903, 612] width 338 height 68
click at [587, 238] on button "Actions" at bounding box center [599, 237] width 59 height 36
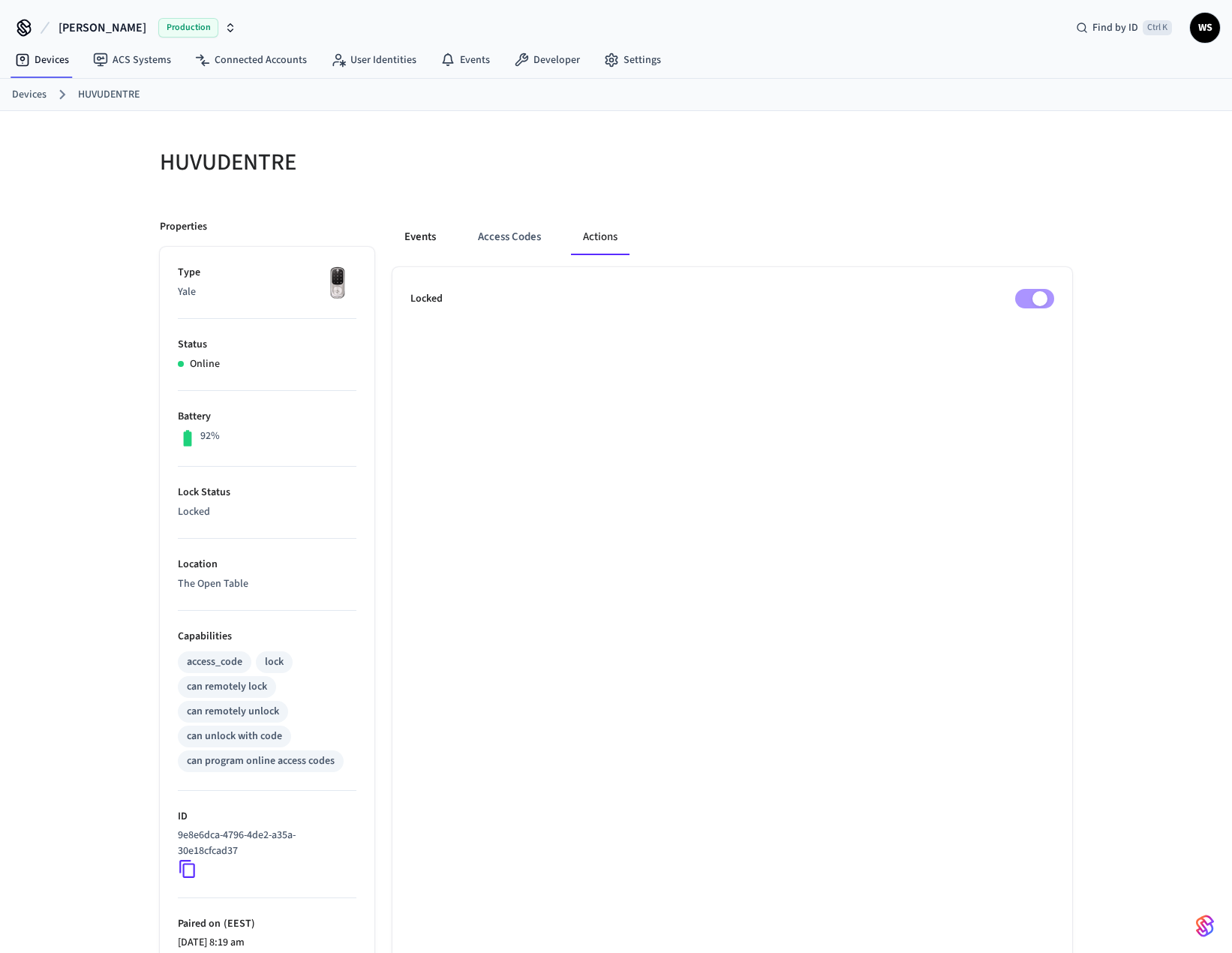
click at [414, 233] on button "Events" at bounding box center [420, 237] width 56 height 36
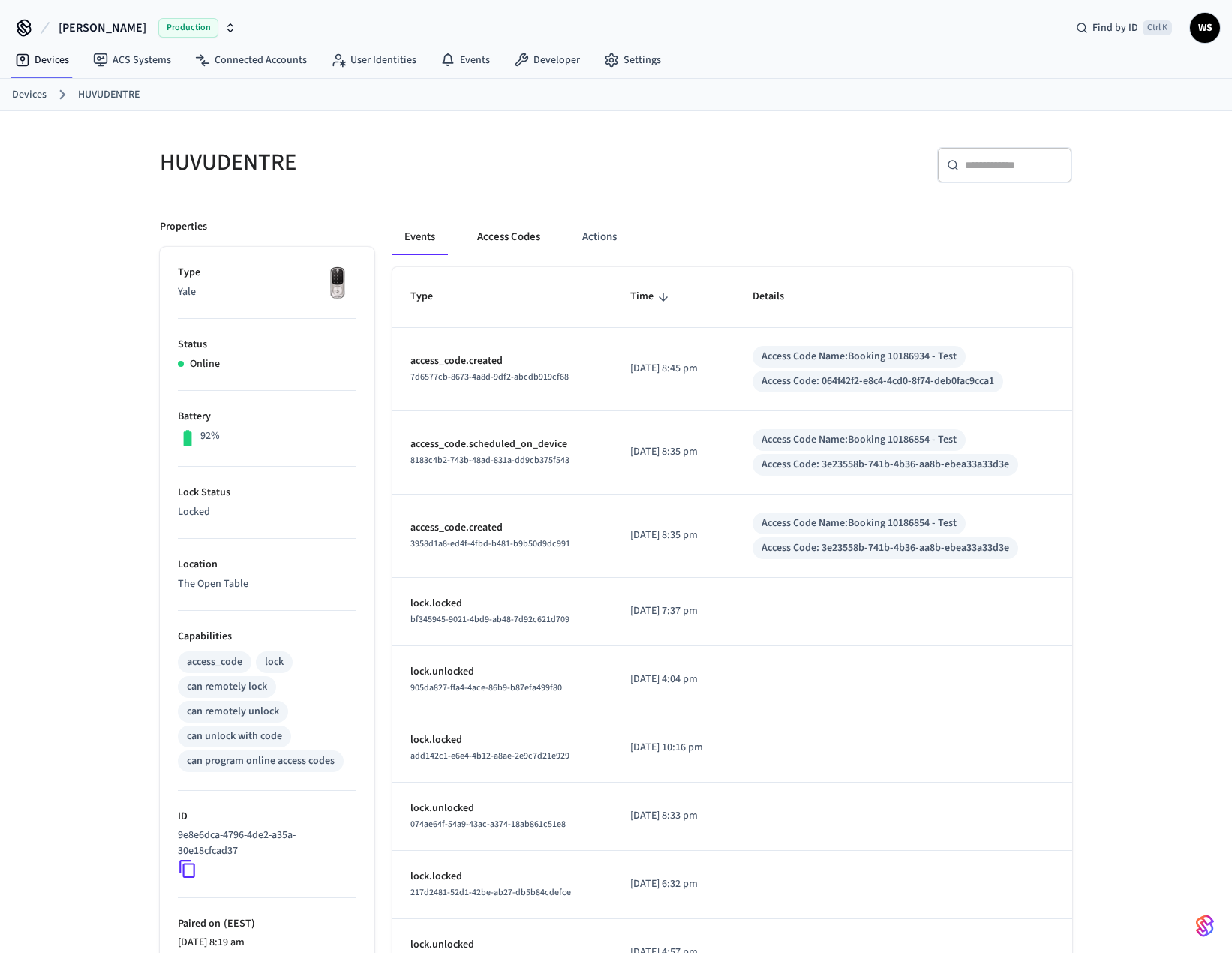
click at [508, 236] on button "Access Codes" at bounding box center [509, 237] width 87 height 36
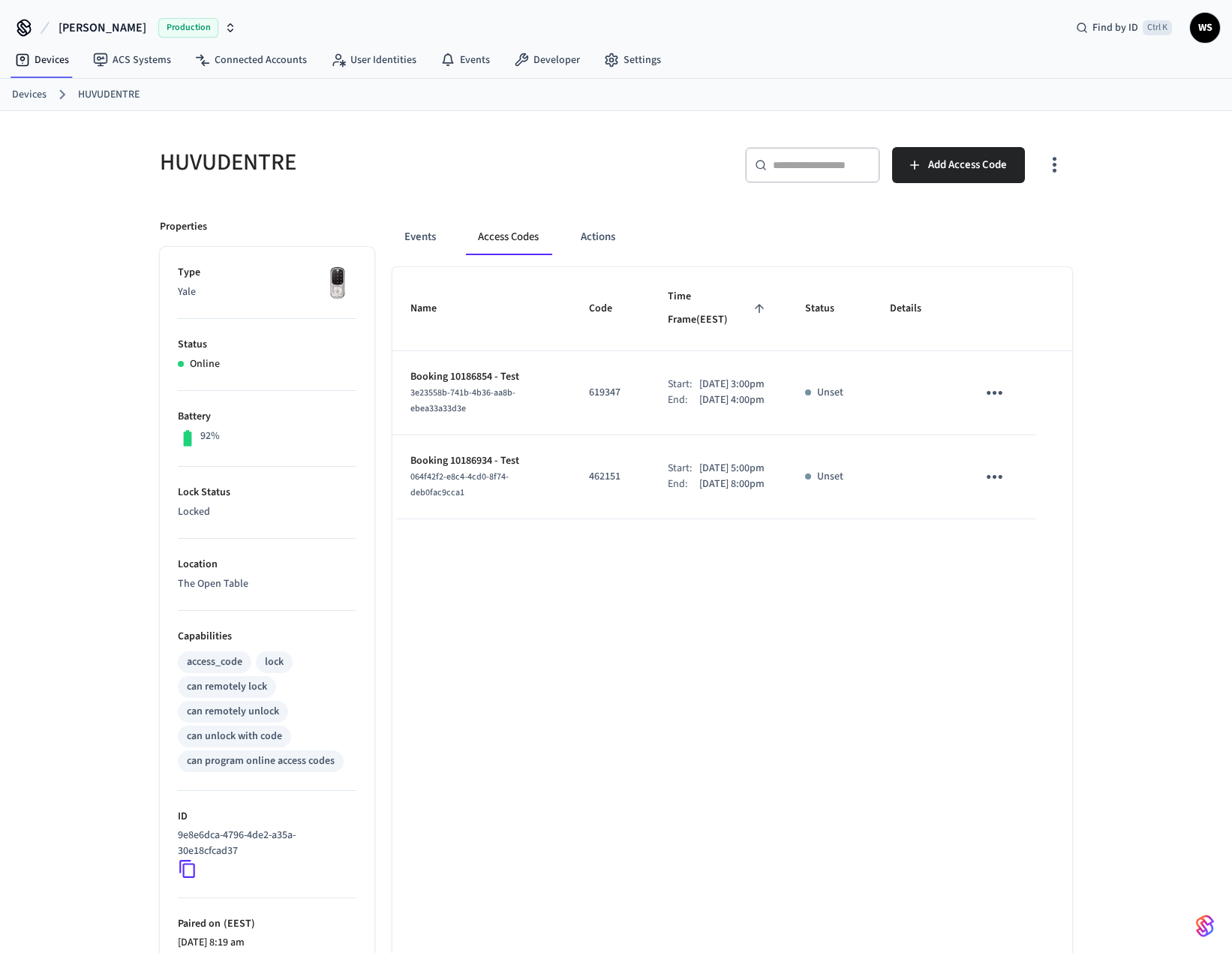
click at [1058, 167] on icon "button" at bounding box center [1054, 165] width 23 height 23
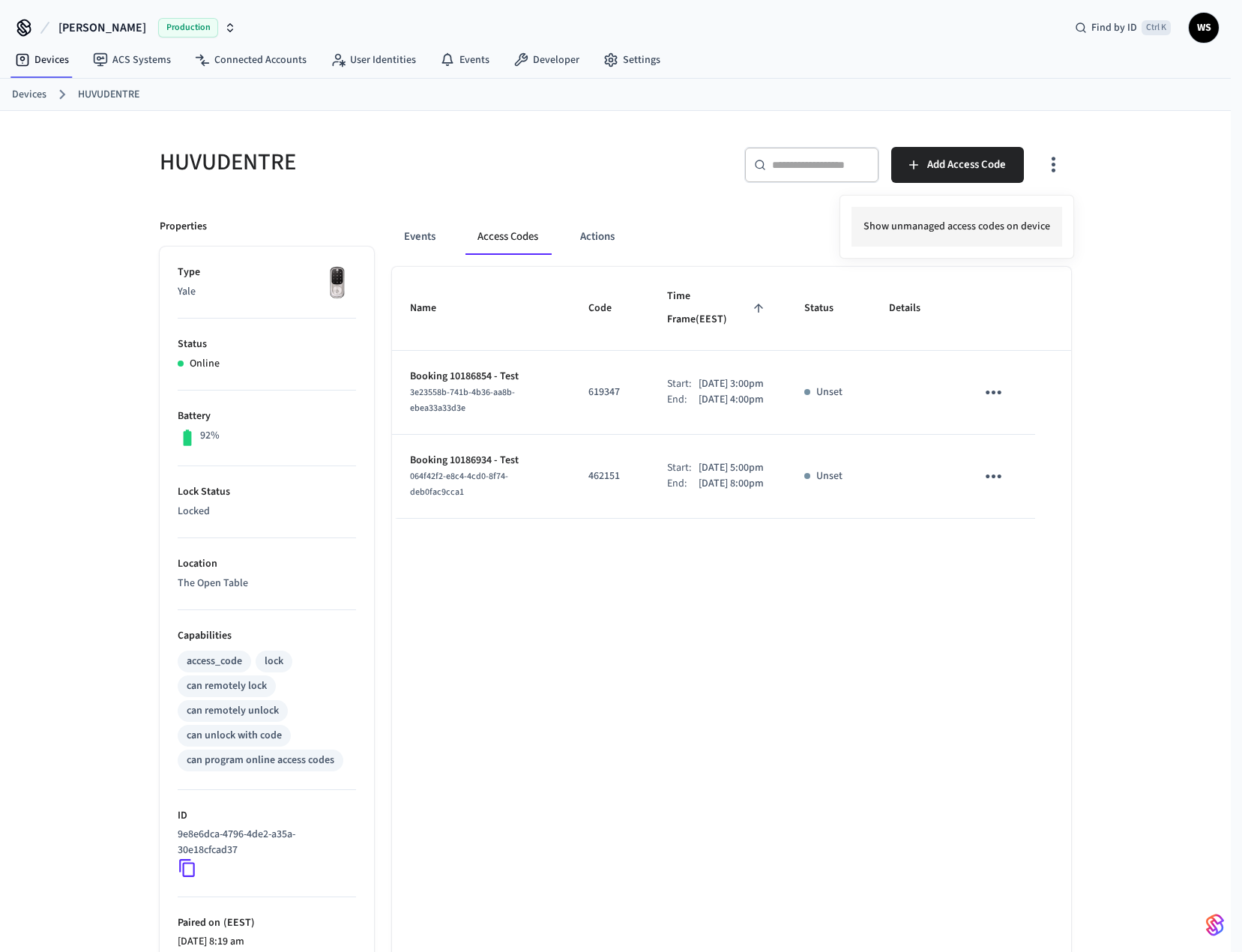
click at [976, 232] on li "Show unmanaged access codes on device" at bounding box center [957, 226] width 210 height 40
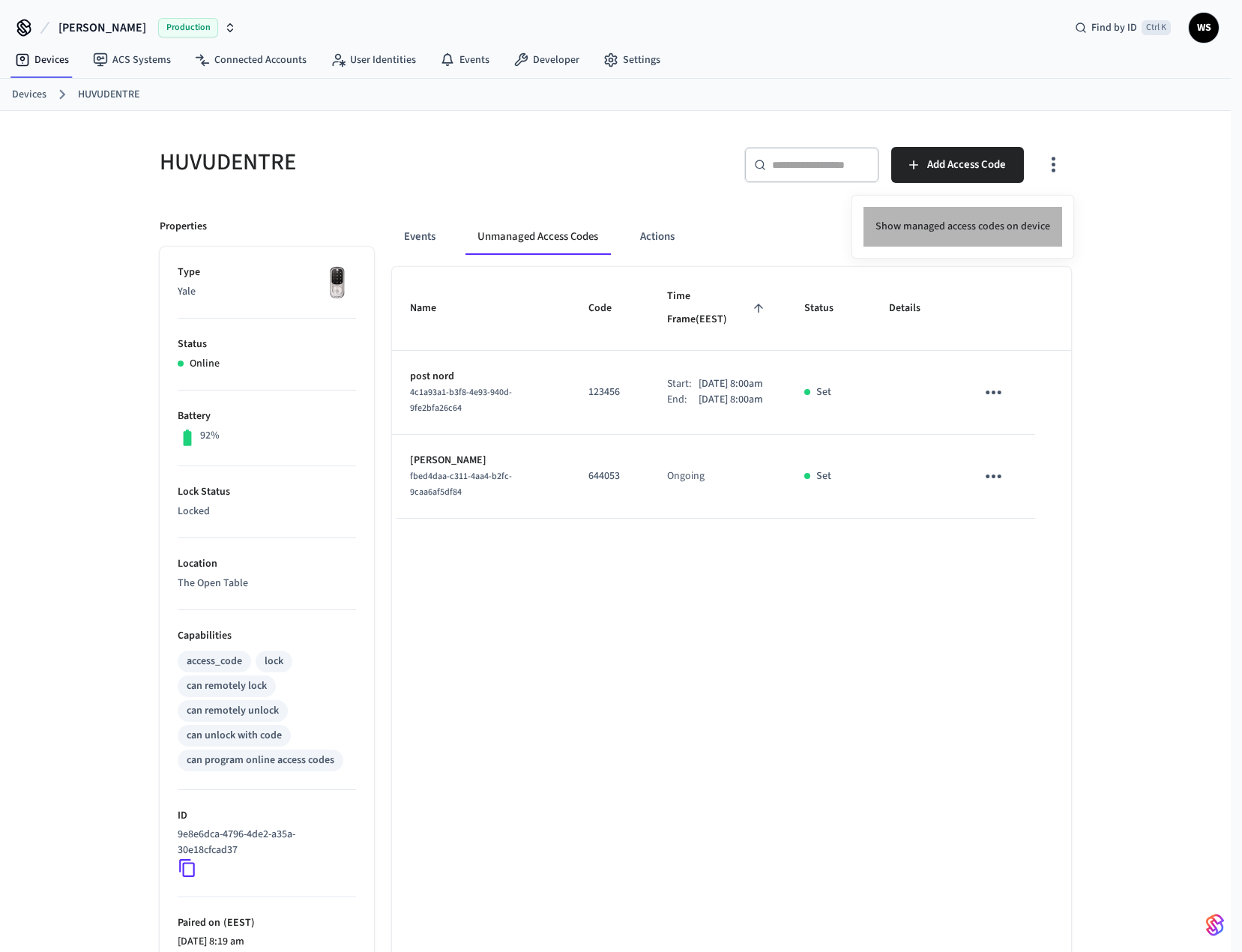
click at [978, 233] on li "Show managed access codes on device" at bounding box center [963, 226] width 198 height 40
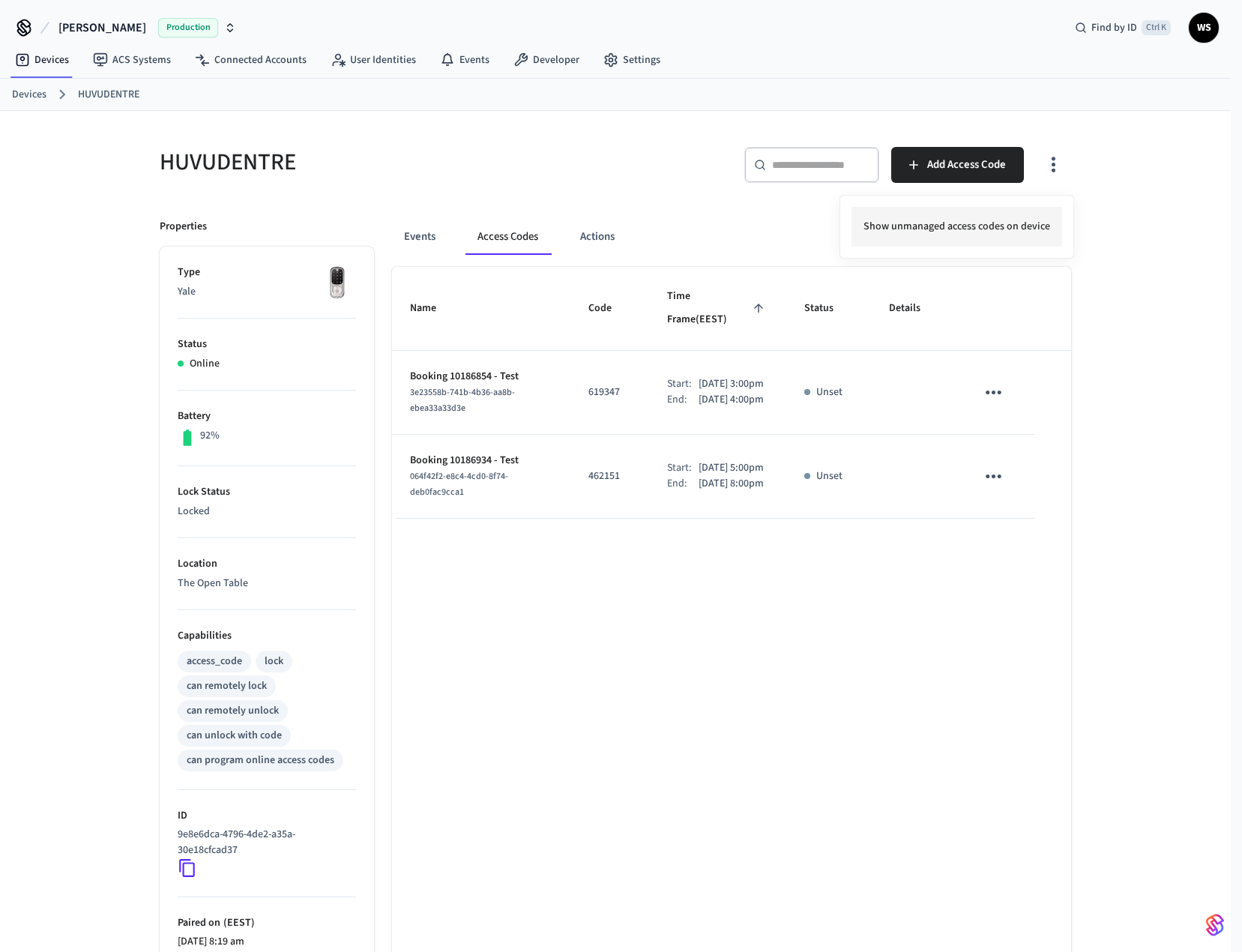
click at [978, 233] on li "Show unmanaged access codes on device" at bounding box center [957, 226] width 210 height 40
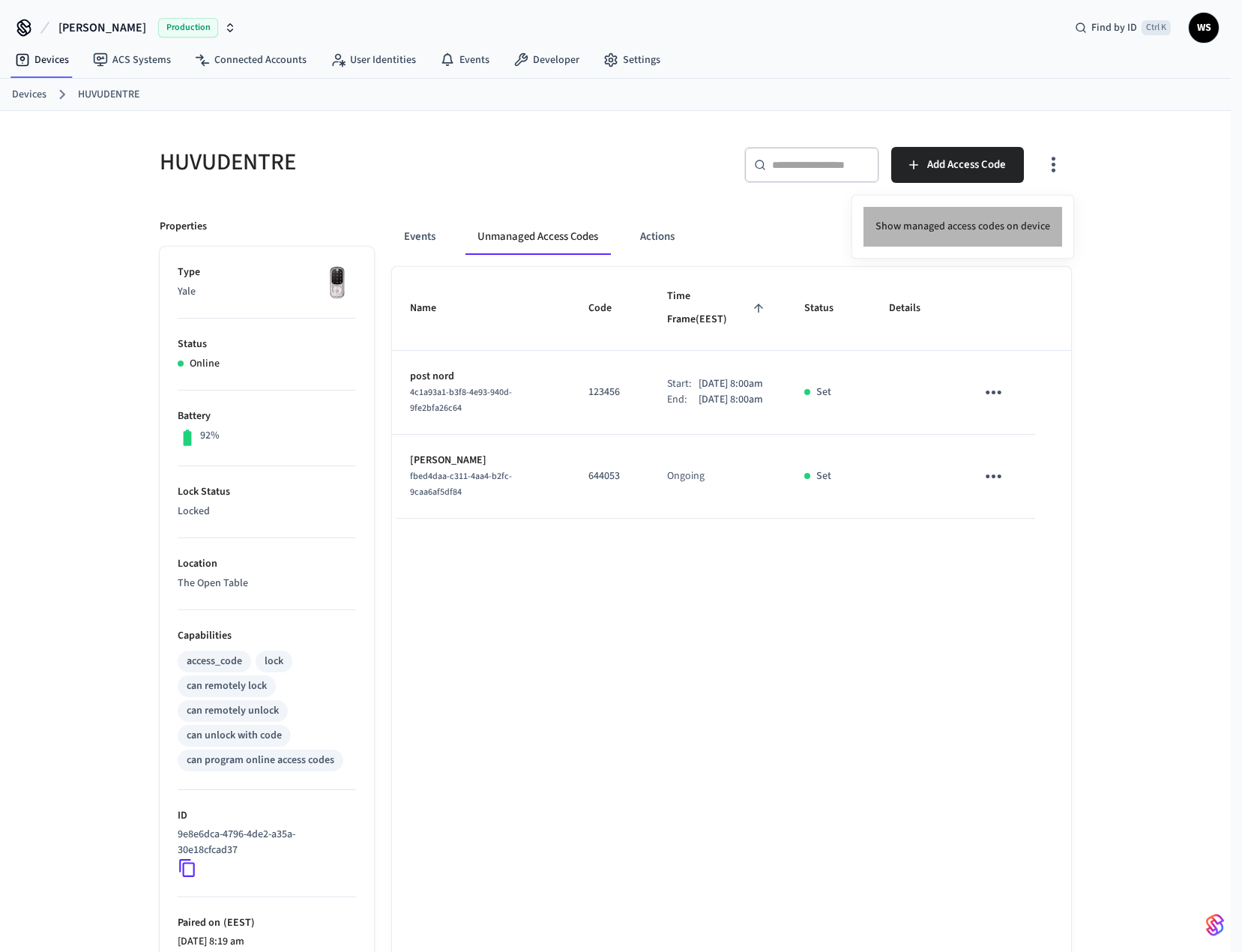
click at [978, 233] on li "Show managed access codes on device" at bounding box center [963, 226] width 198 height 40
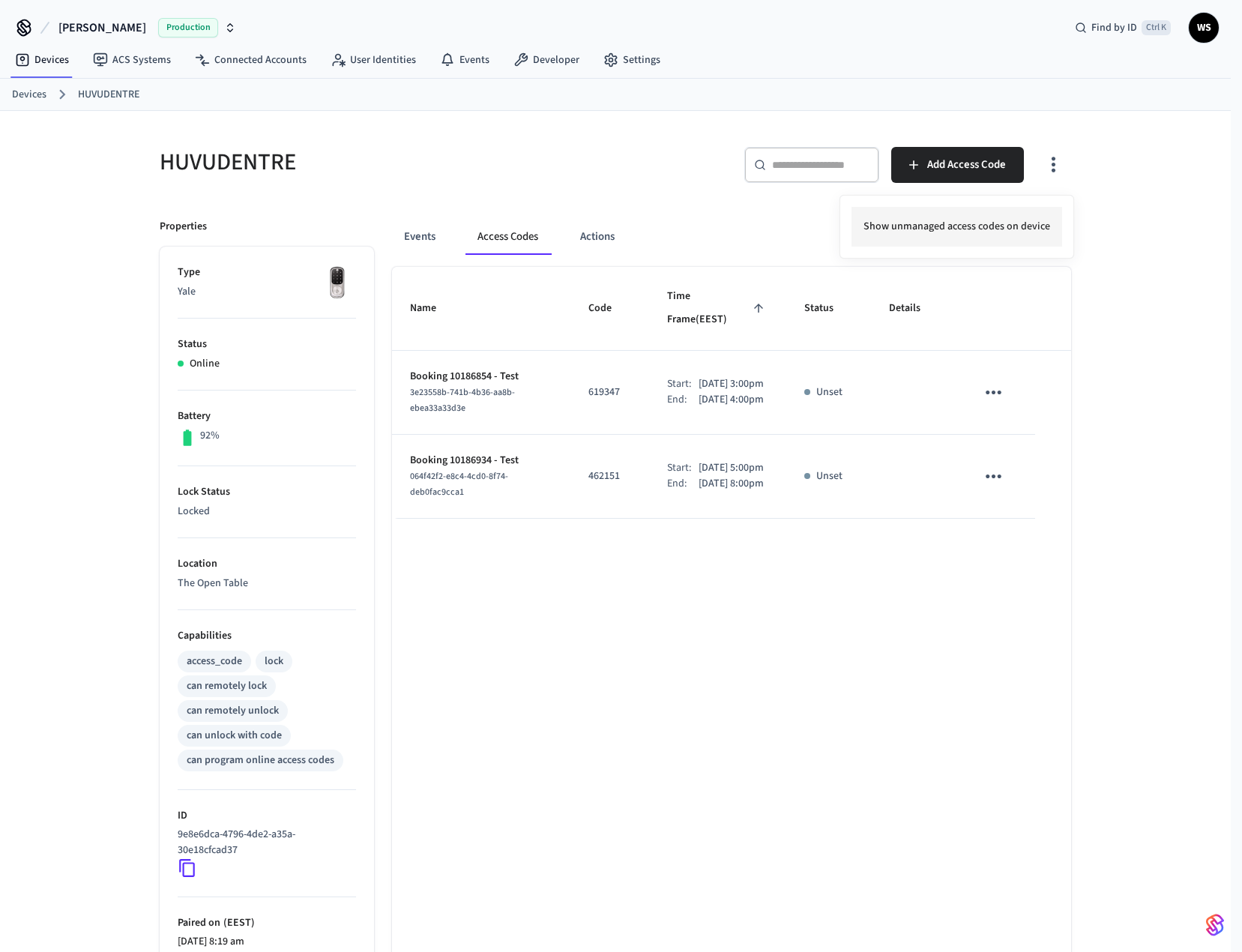
click at [972, 236] on li "Show unmanaged access codes on device" at bounding box center [957, 226] width 210 height 40
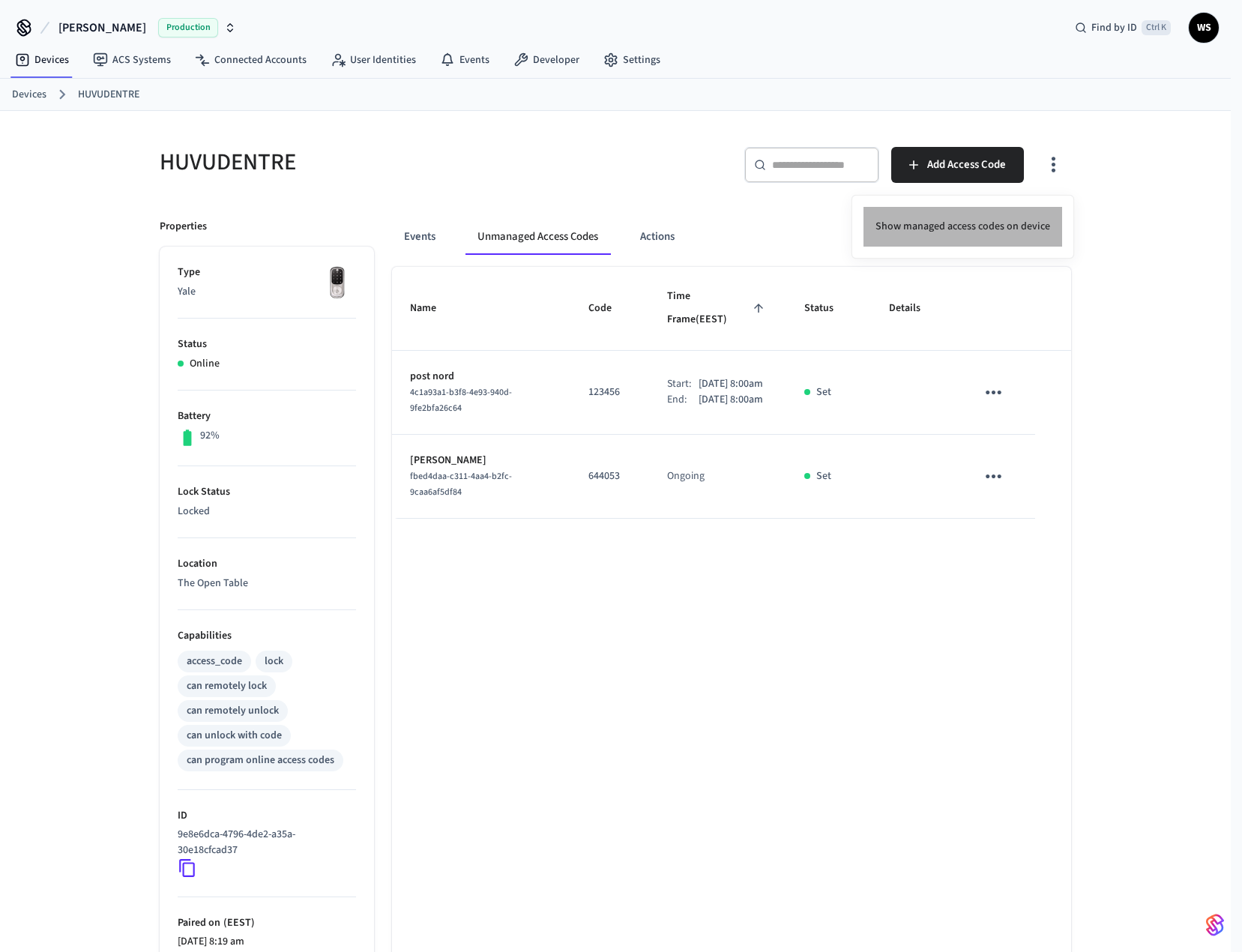
click at [975, 235] on li "Show managed access codes on device" at bounding box center [963, 226] width 198 height 40
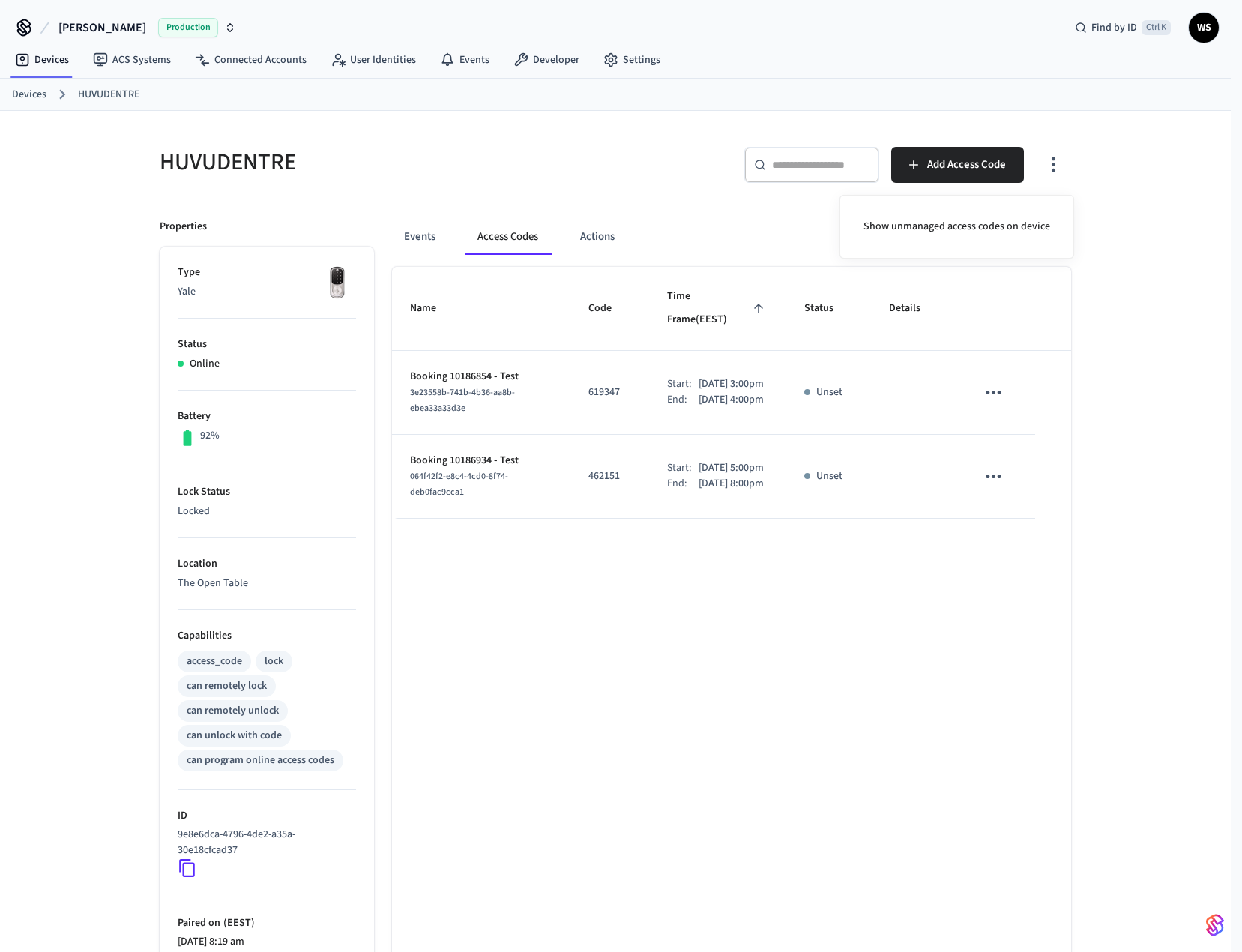
click at [828, 627] on div at bounding box center [621, 476] width 1242 height 952
click at [1048, 167] on icon "button" at bounding box center [1053, 165] width 23 height 23
click at [1058, 158] on div at bounding box center [621, 476] width 1242 height 952
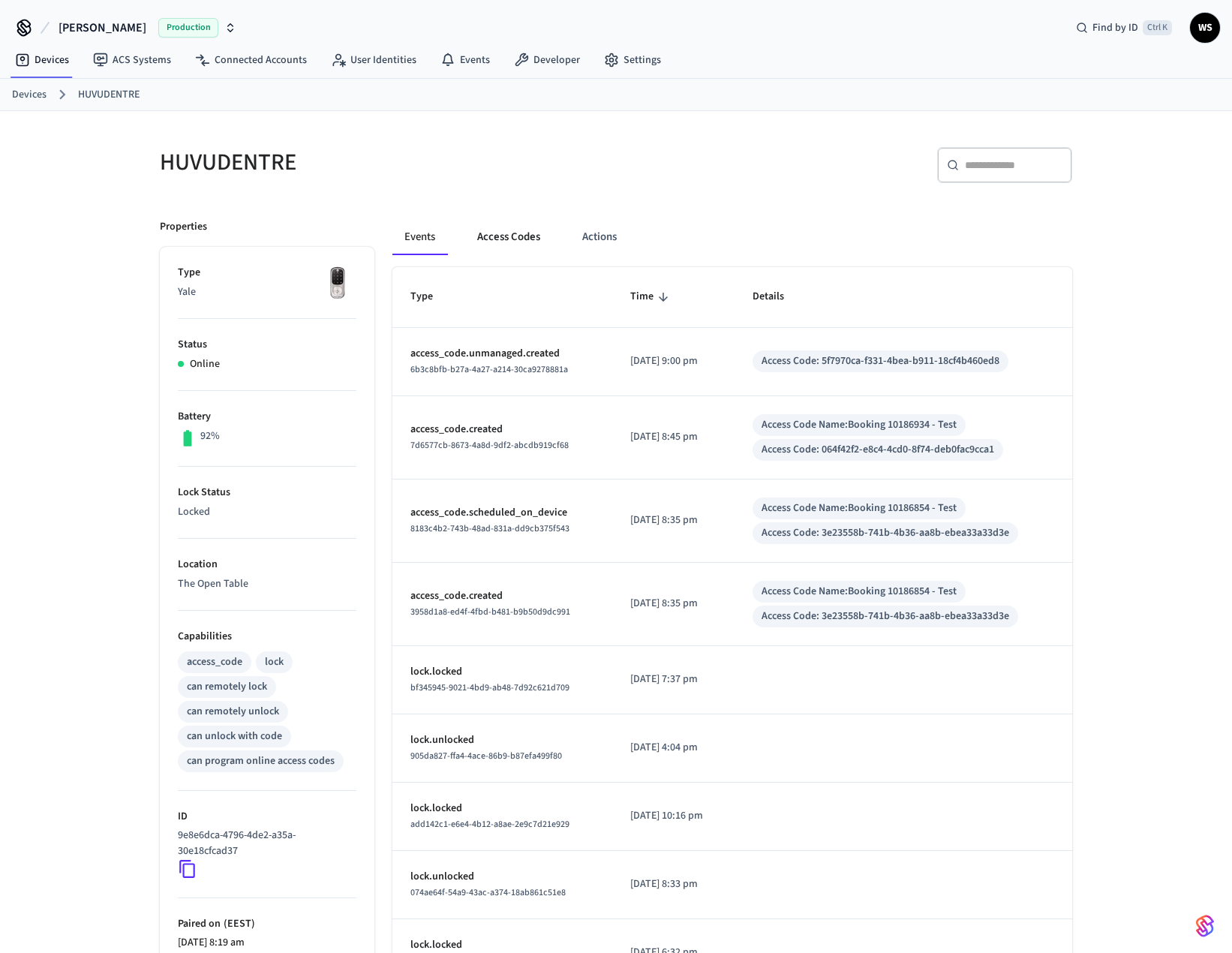
click at [507, 238] on button "Access Codes" at bounding box center [509, 237] width 87 height 36
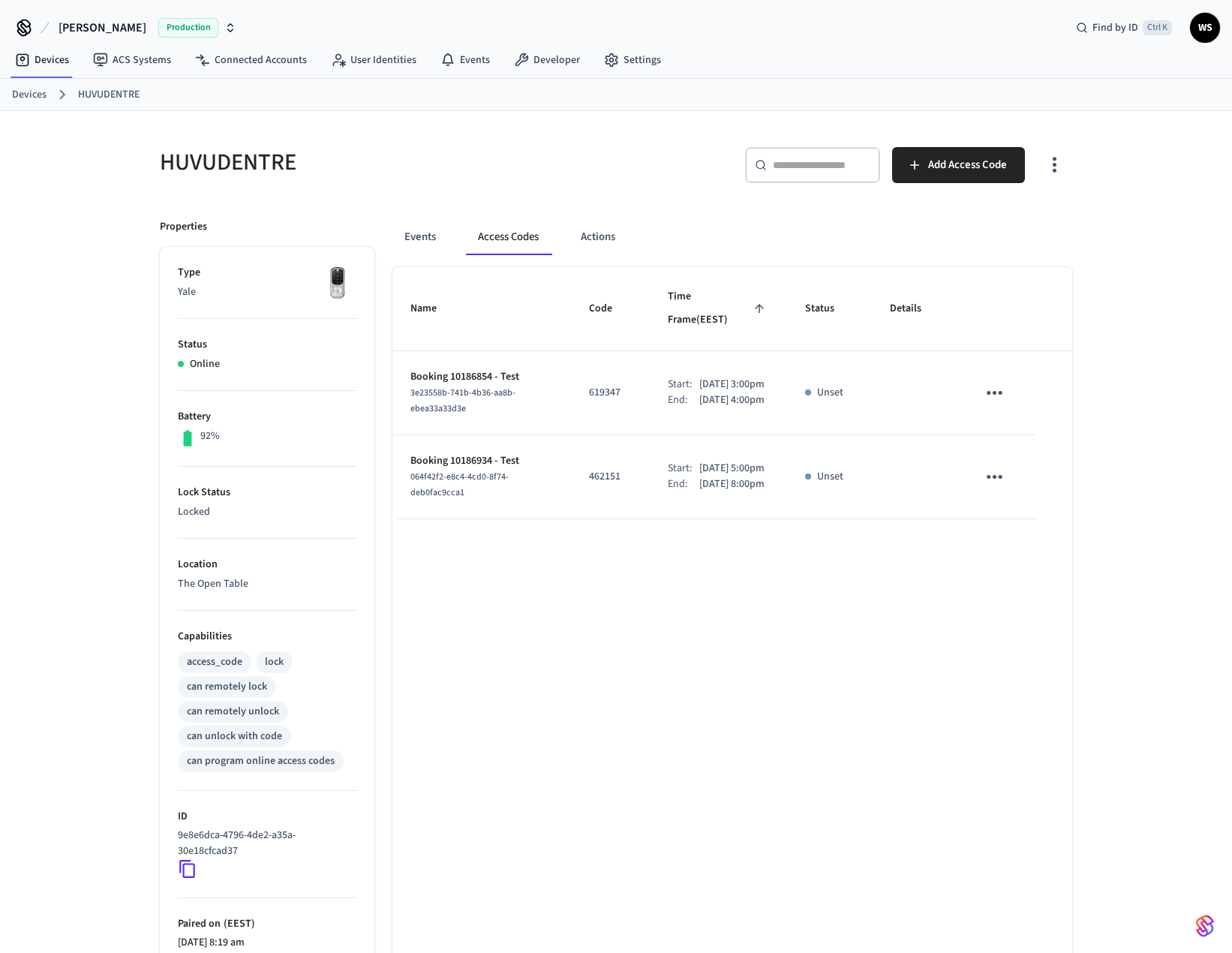
click at [1048, 168] on icon "button" at bounding box center [1054, 165] width 23 height 23
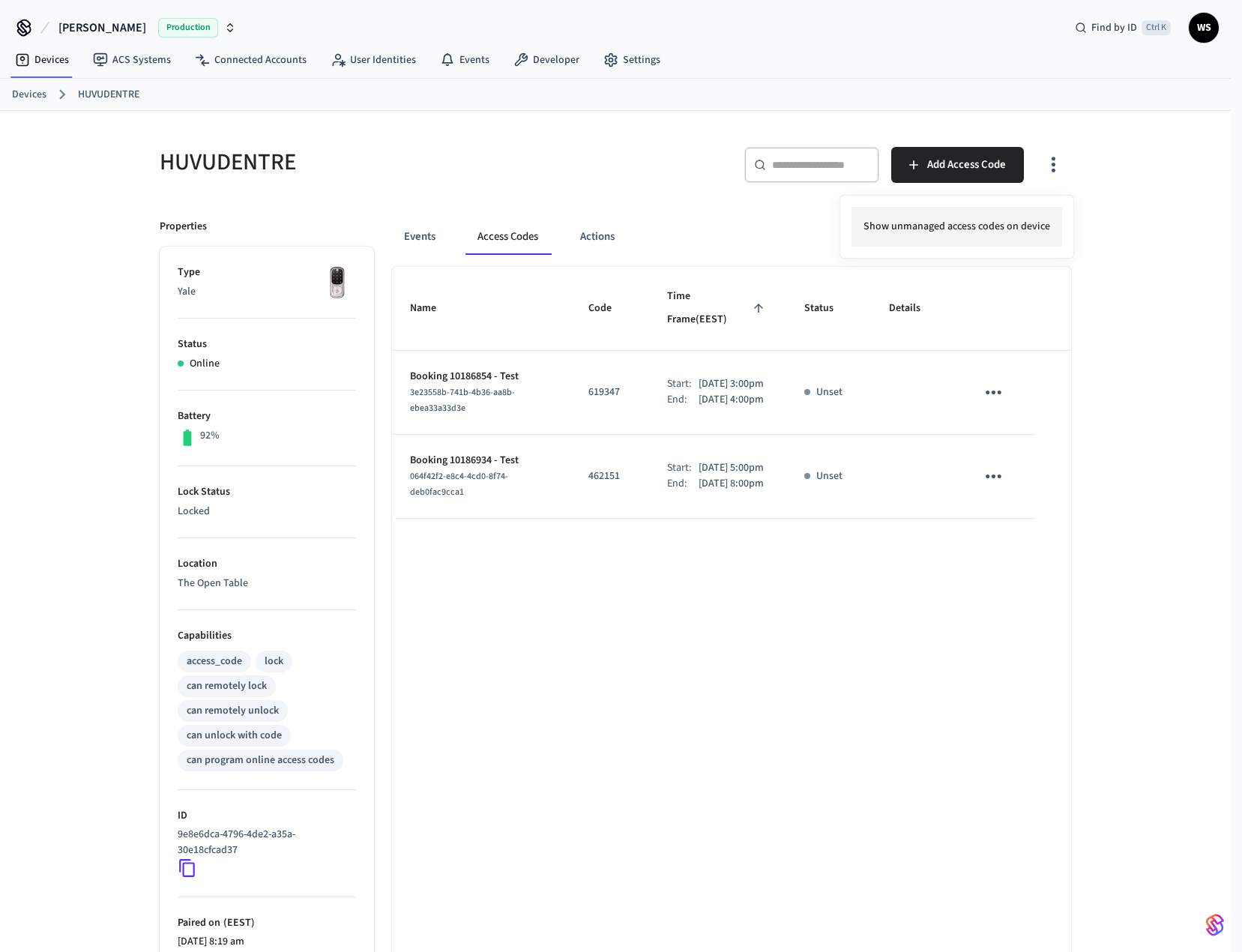
click at [957, 219] on li "Show unmanaged access codes on device" at bounding box center [957, 226] width 210 height 40
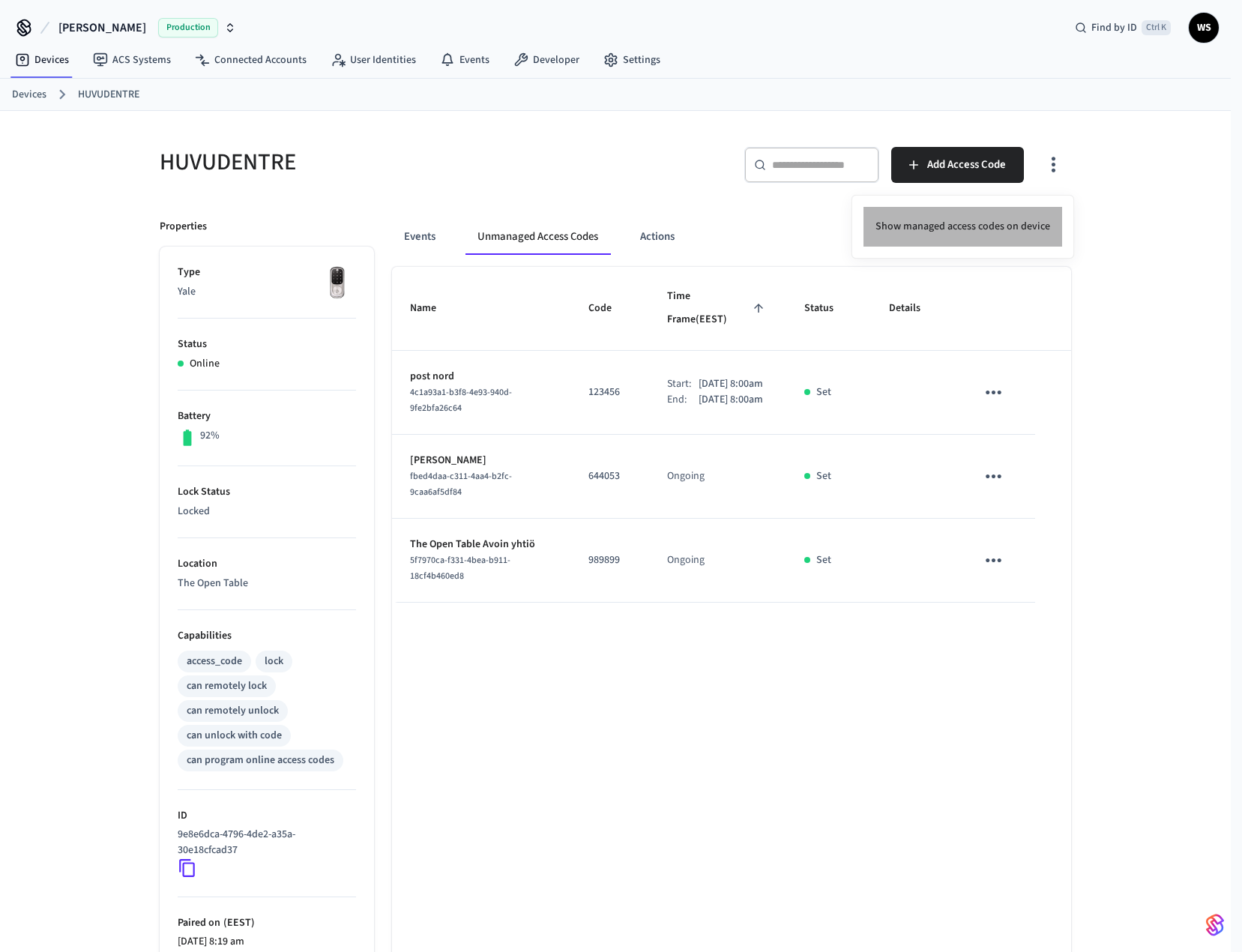
click at [978, 226] on li "Show managed access codes on device" at bounding box center [963, 226] width 198 height 40
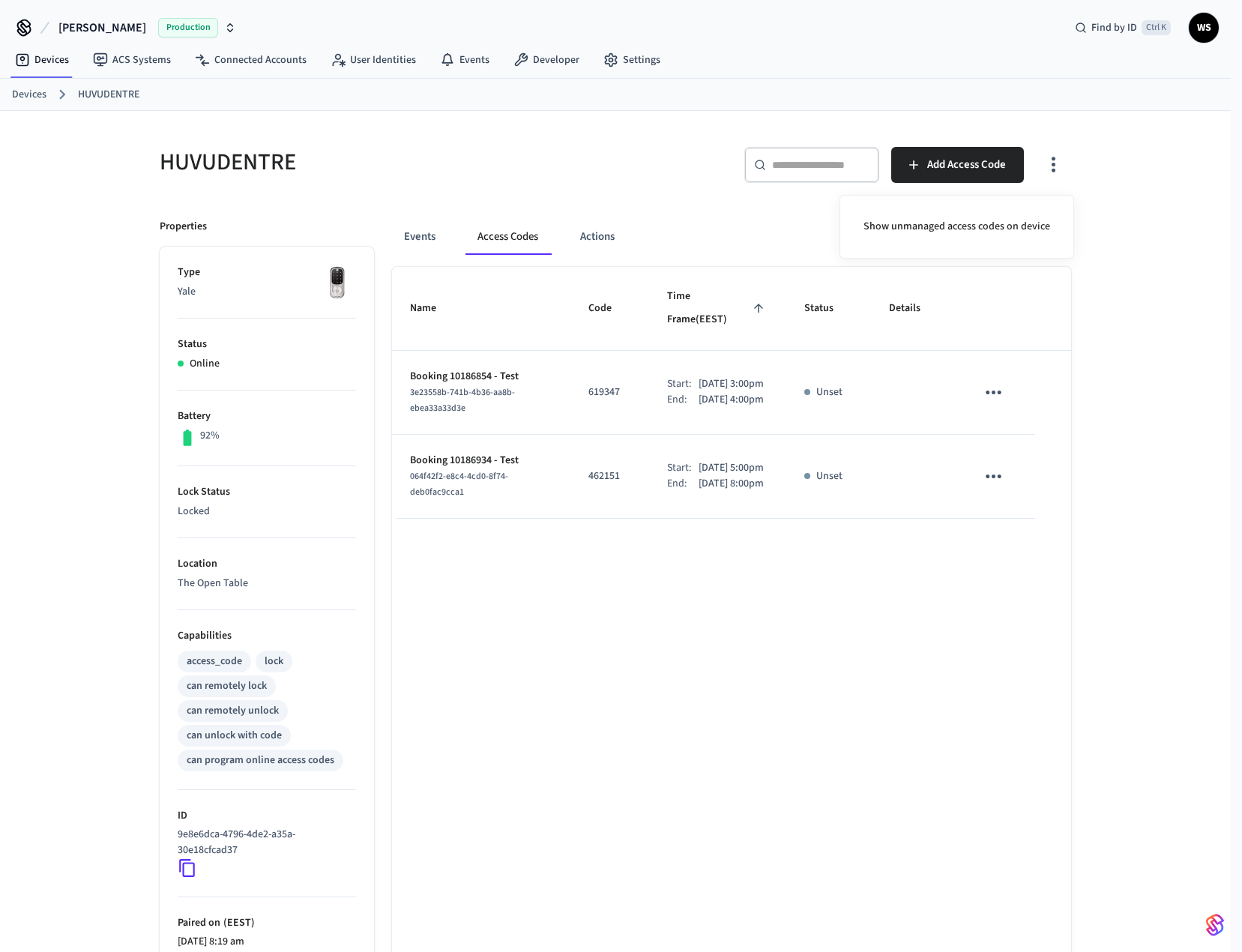
click at [1157, 269] on div at bounding box center [621, 476] width 1242 height 952
click at [413, 235] on button "Events" at bounding box center [420, 237] width 56 height 36
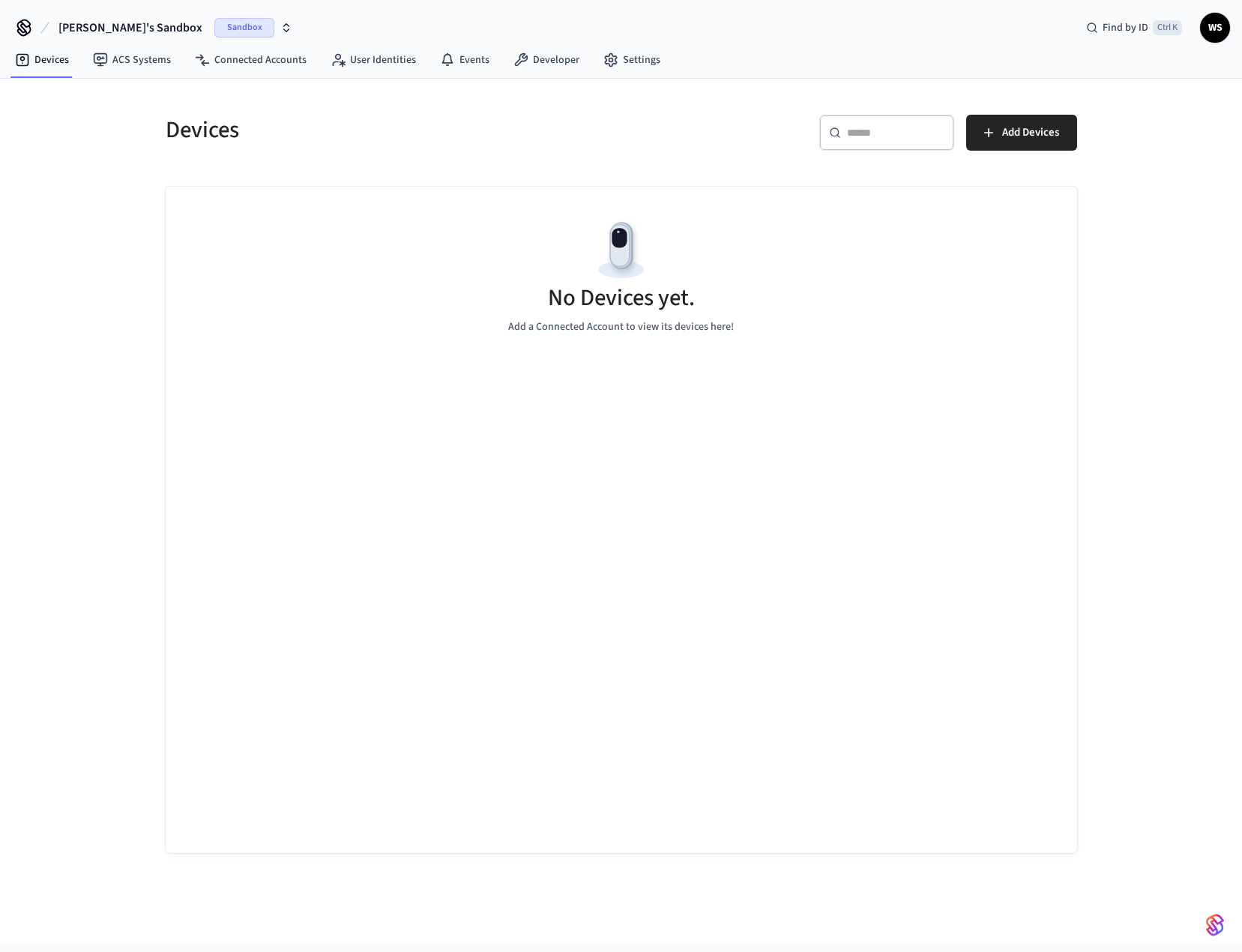
click at [214, 27] on span "Sandbox" at bounding box center [244, 28] width 60 height 20
click at [216, 95] on span "Production" at bounding box center [207, 97] width 60 height 20
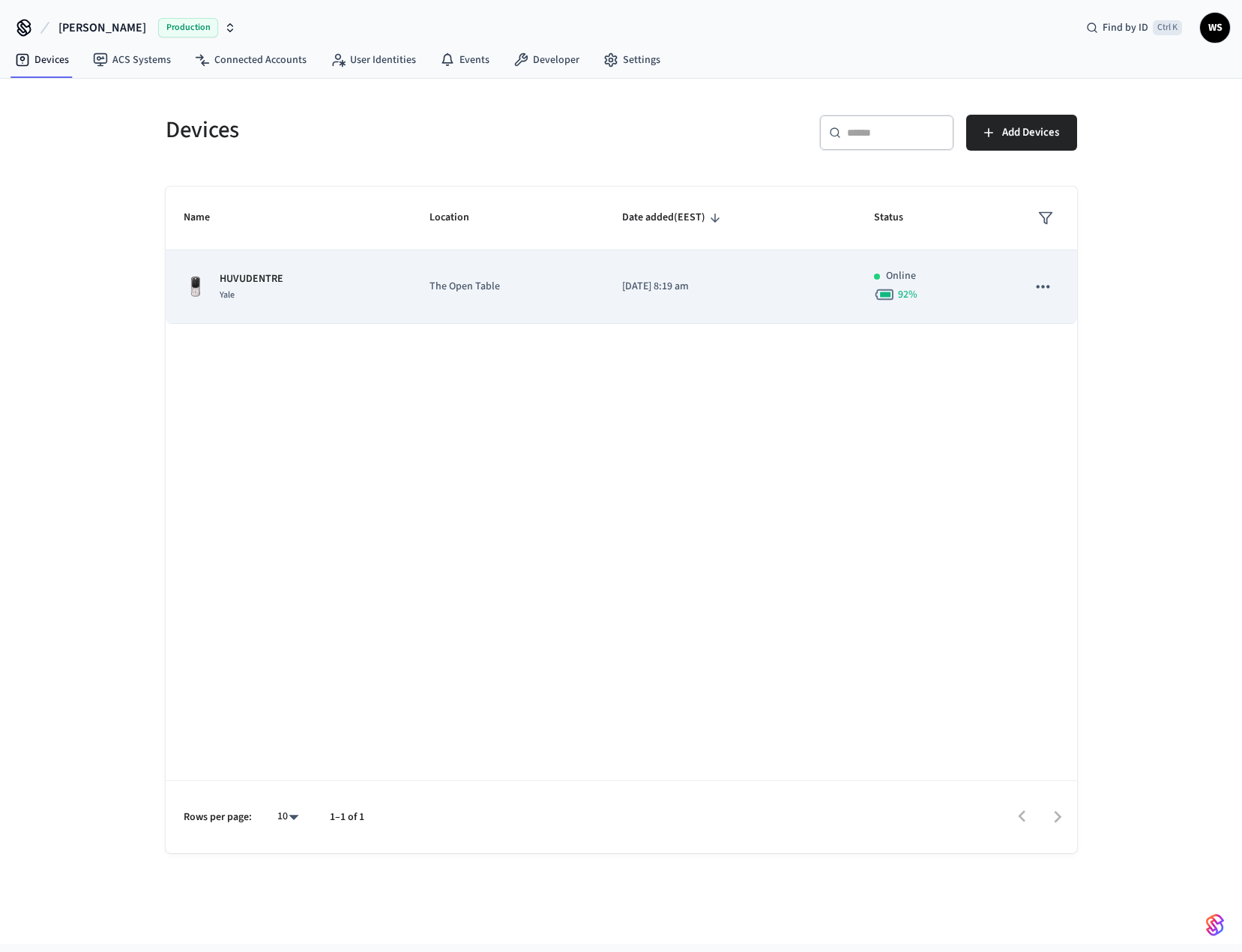
click at [590, 292] on td "The Open Table" at bounding box center [508, 287] width 192 height 74
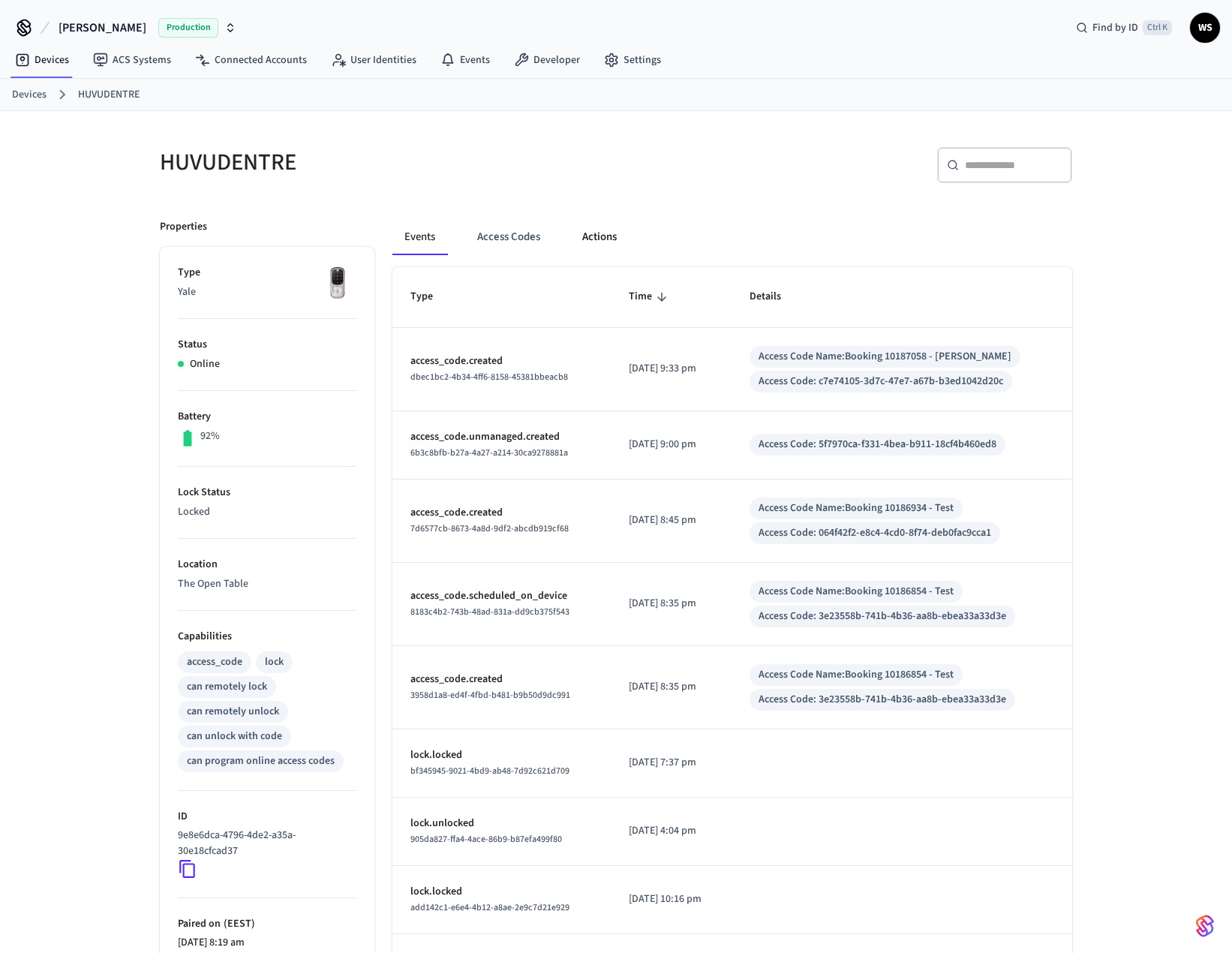
click at [602, 238] on button "Actions" at bounding box center [599, 237] width 59 height 36
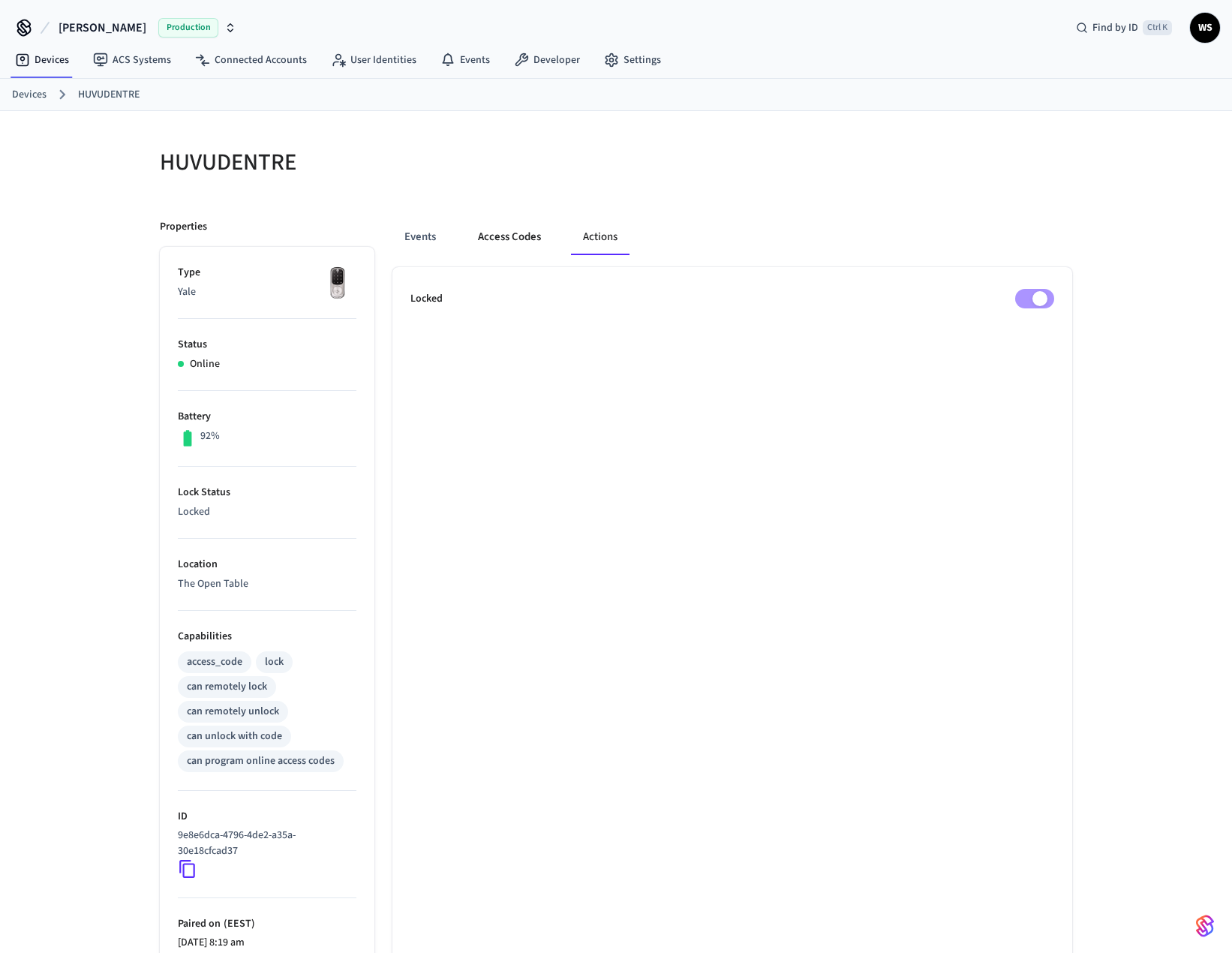
click at [496, 236] on button "Access Codes" at bounding box center [510, 237] width 87 height 36
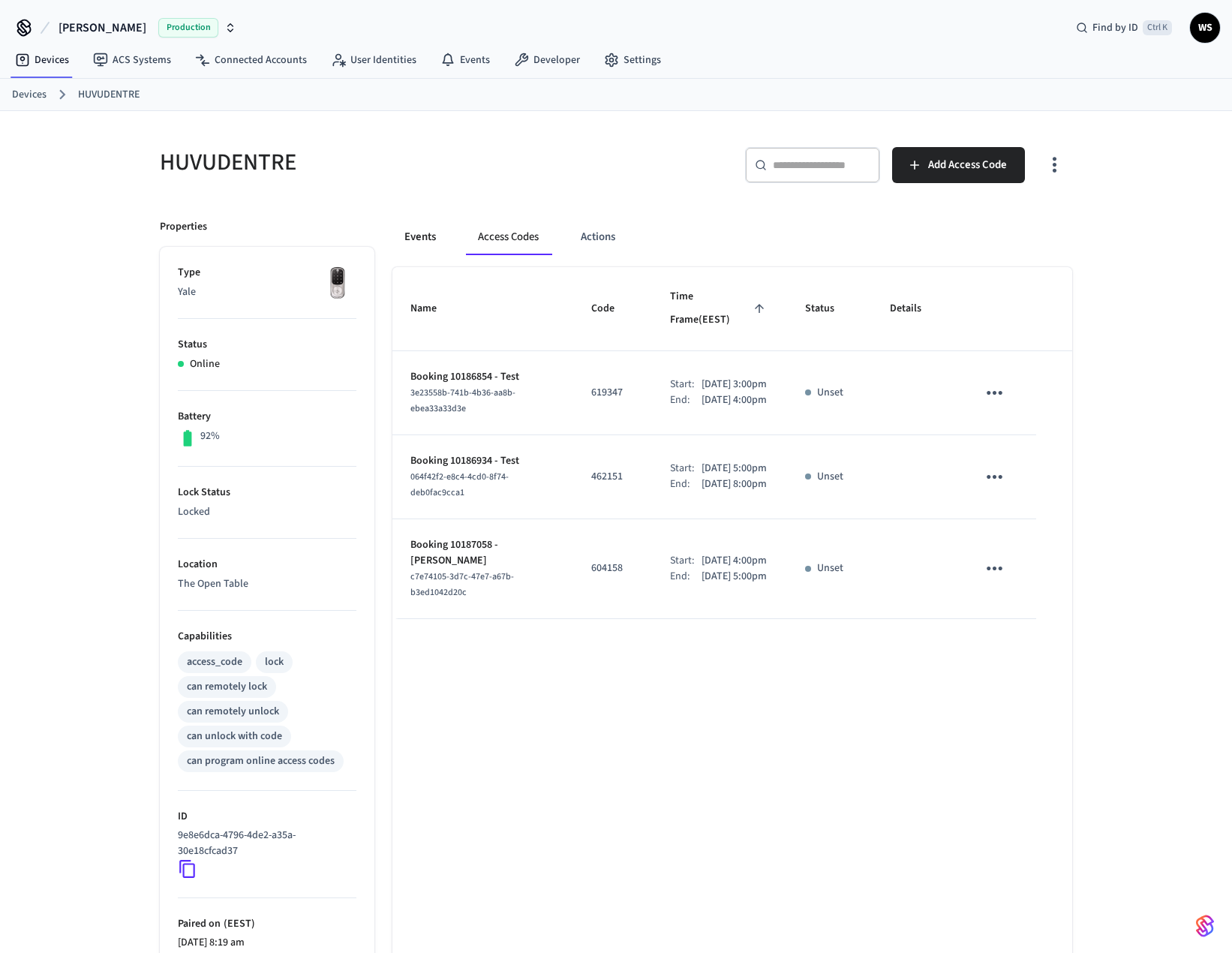
click at [411, 243] on button "Events" at bounding box center [420, 237] width 56 height 36
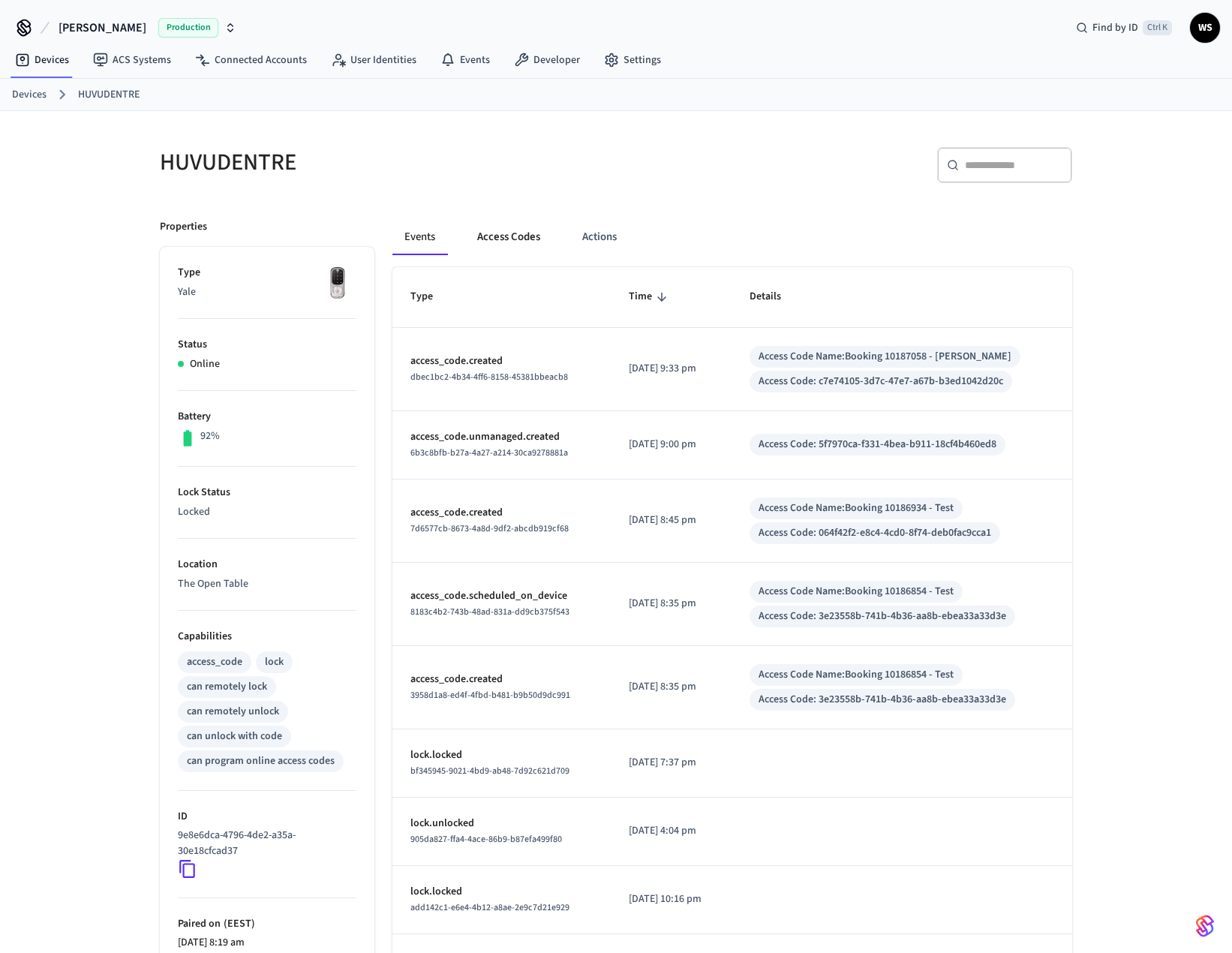
click at [499, 236] on button "Access Codes" at bounding box center [509, 237] width 87 height 36
